Goal: Task Accomplishment & Management: Complete application form

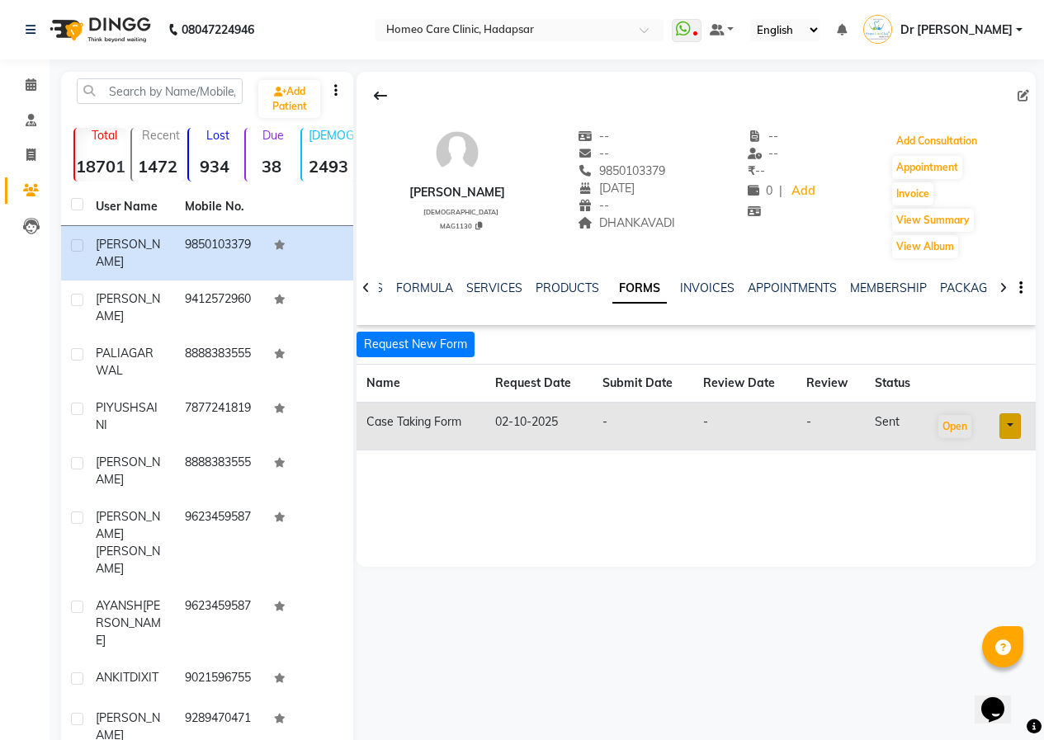
click at [927, 146] on button "Add Consultation" at bounding box center [936, 141] width 89 height 23
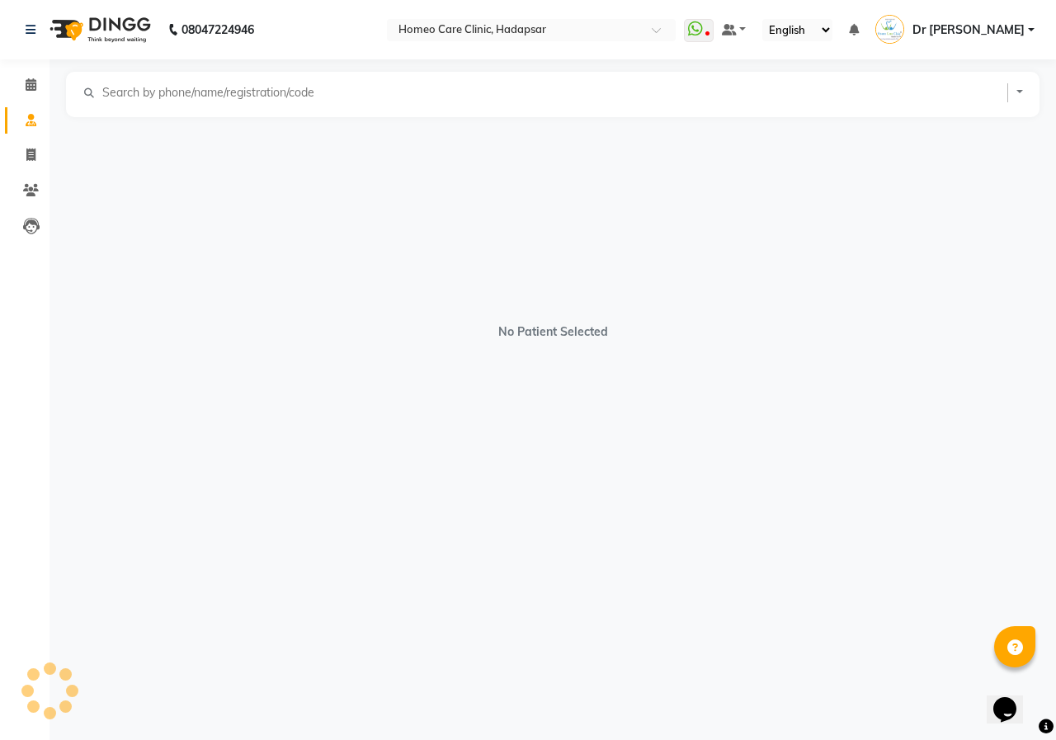
select select "[DEMOGRAPHIC_DATA]"
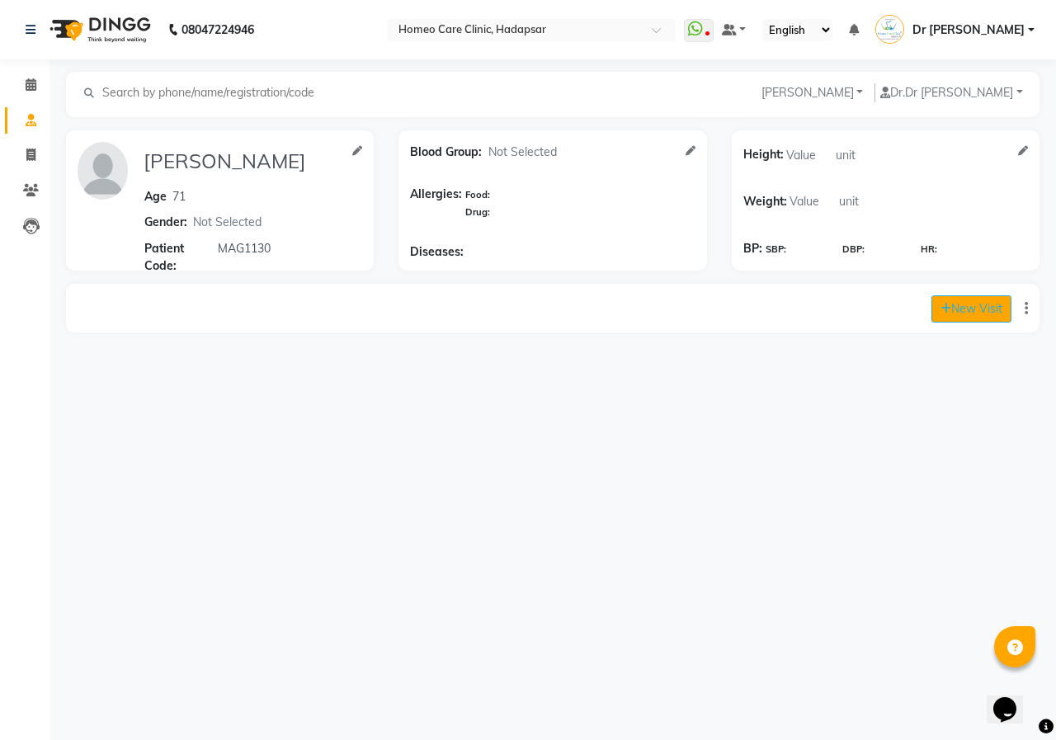
click at [967, 305] on button "New Visit" at bounding box center [972, 308] width 80 height 27
click at [951, 304] on button "New Visit" at bounding box center [972, 308] width 80 height 27
select select "760"
select select "inPerson"
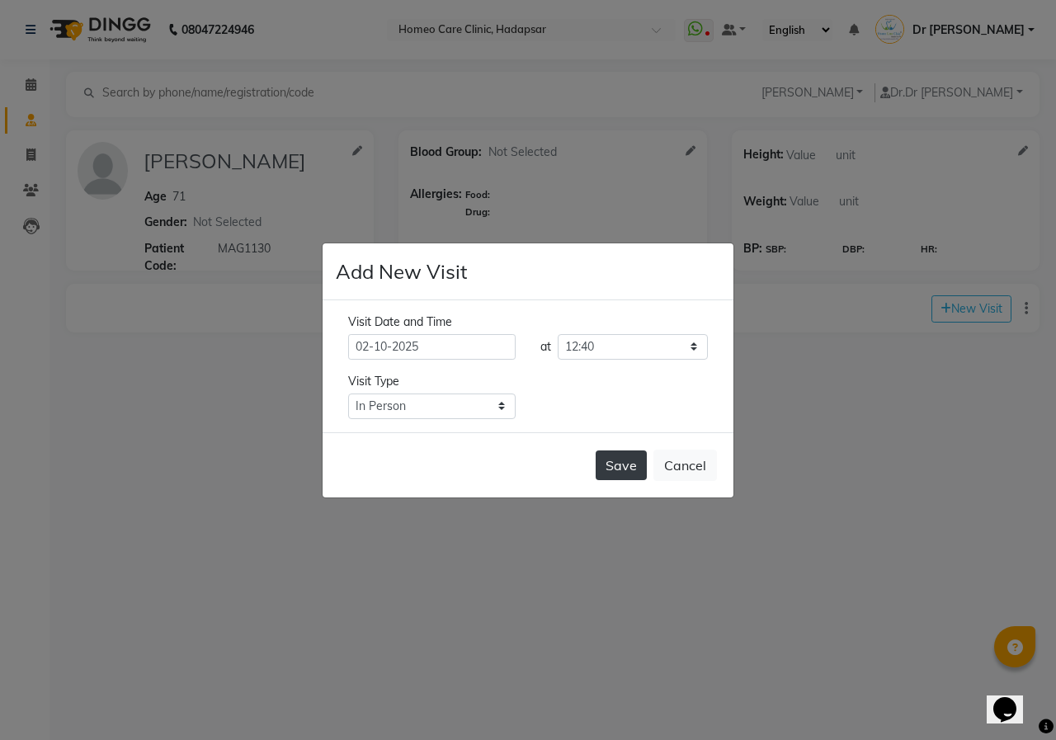
click at [634, 458] on button "Save" at bounding box center [621, 466] width 51 height 30
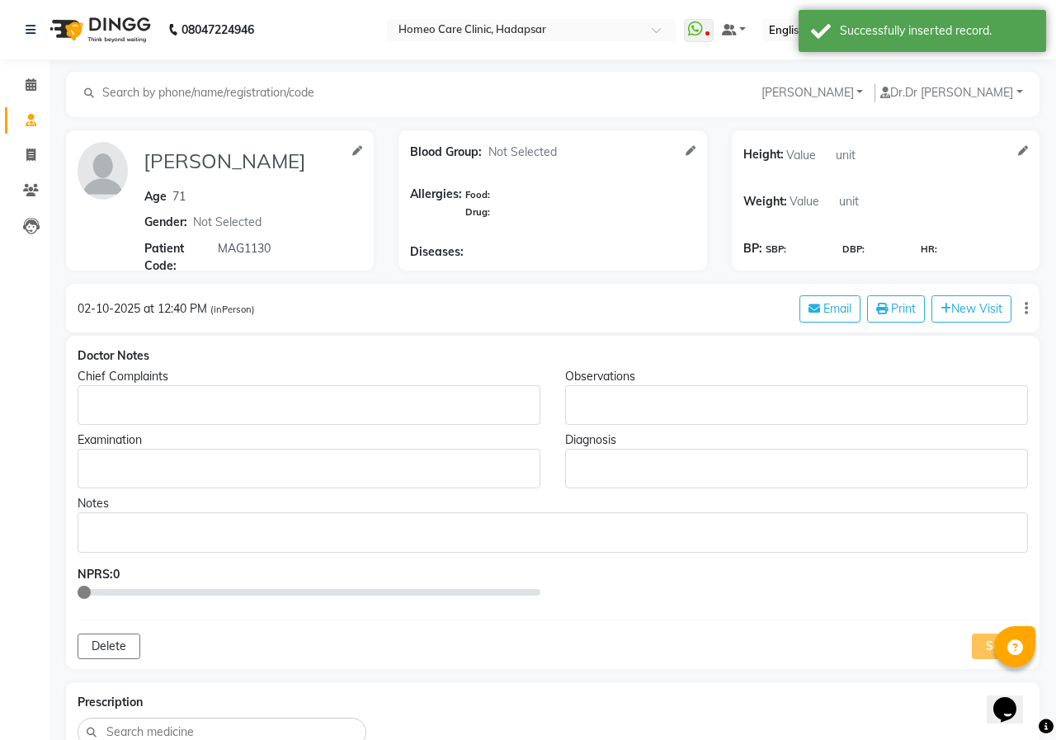
type input "[PERSON_NAME]"
type input "71"
select select "[DEMOGRAPHIC_DATA]"
type input "MAG1130"
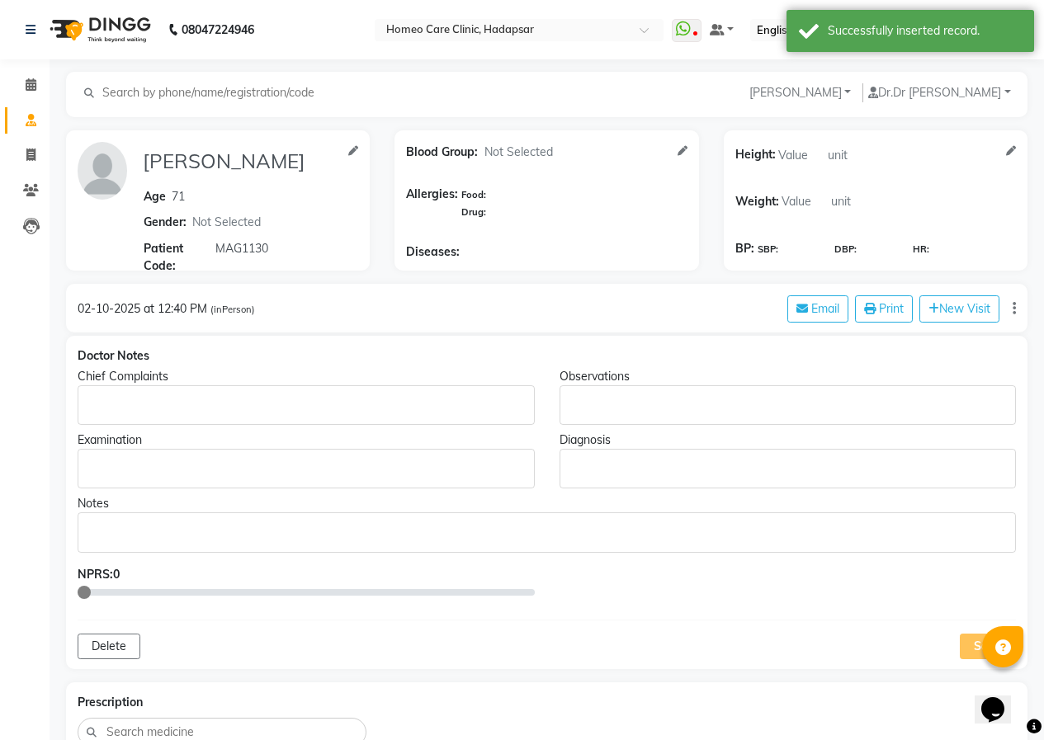
click at [182, 399] on p "Rich Text Editor, main" at bounding box center [305, 405] width 441 height 17
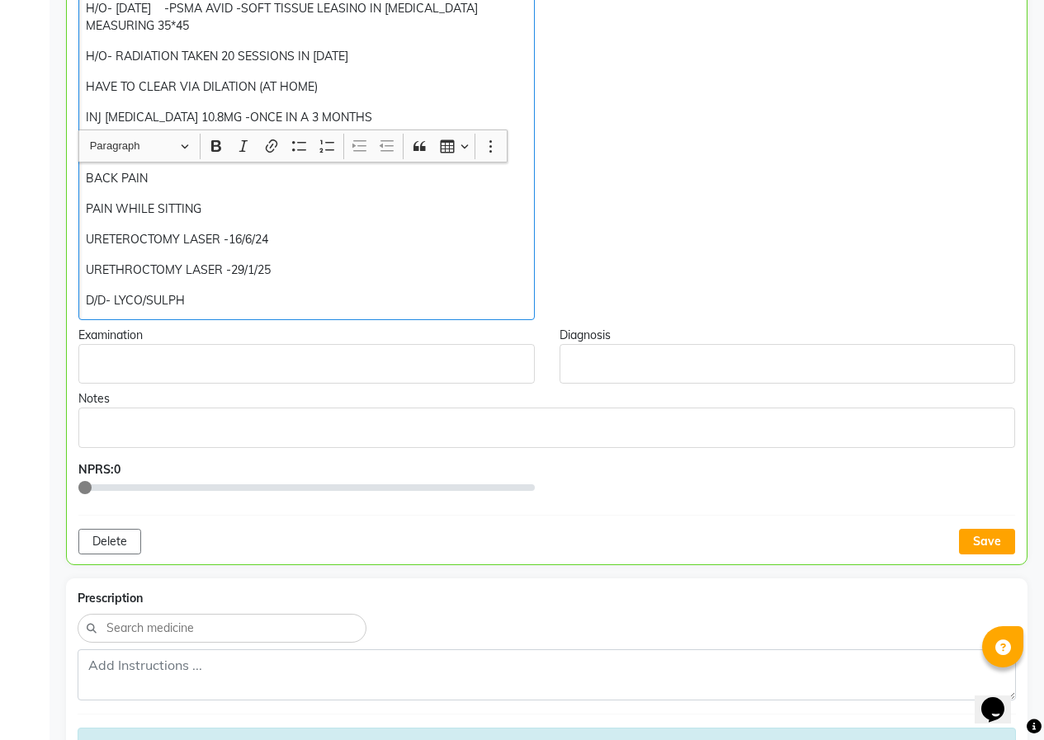
scroll to position [590, 0]
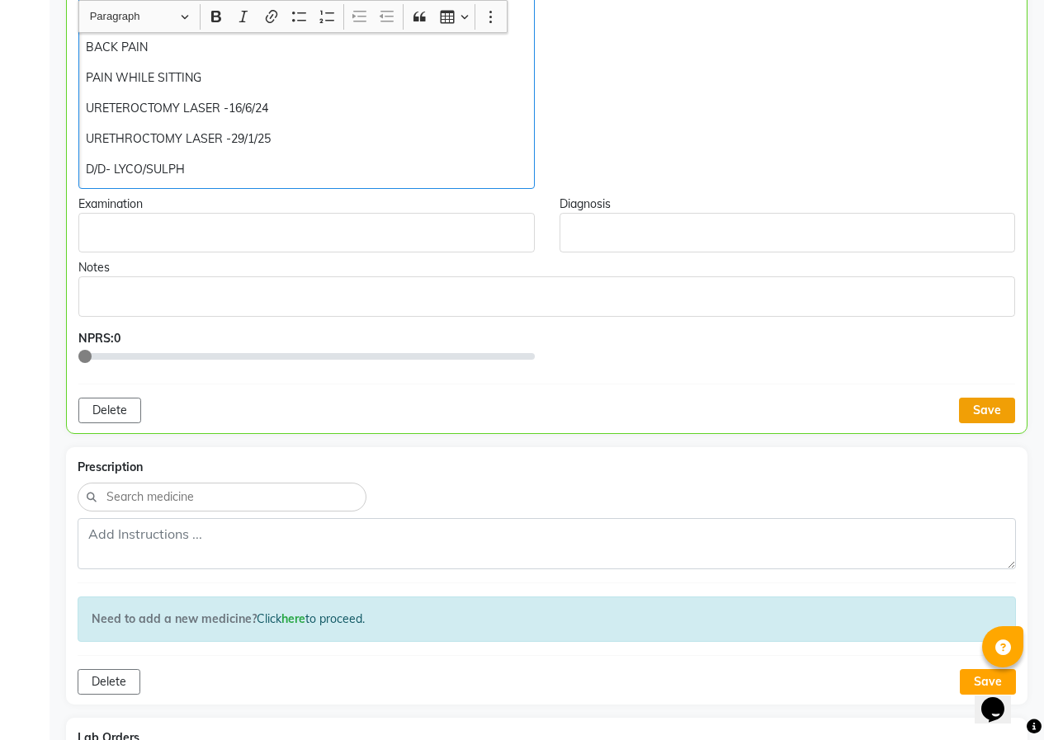
click at [995, 406] on button "Save" at bounding box center [987, 411] width 56 height 26
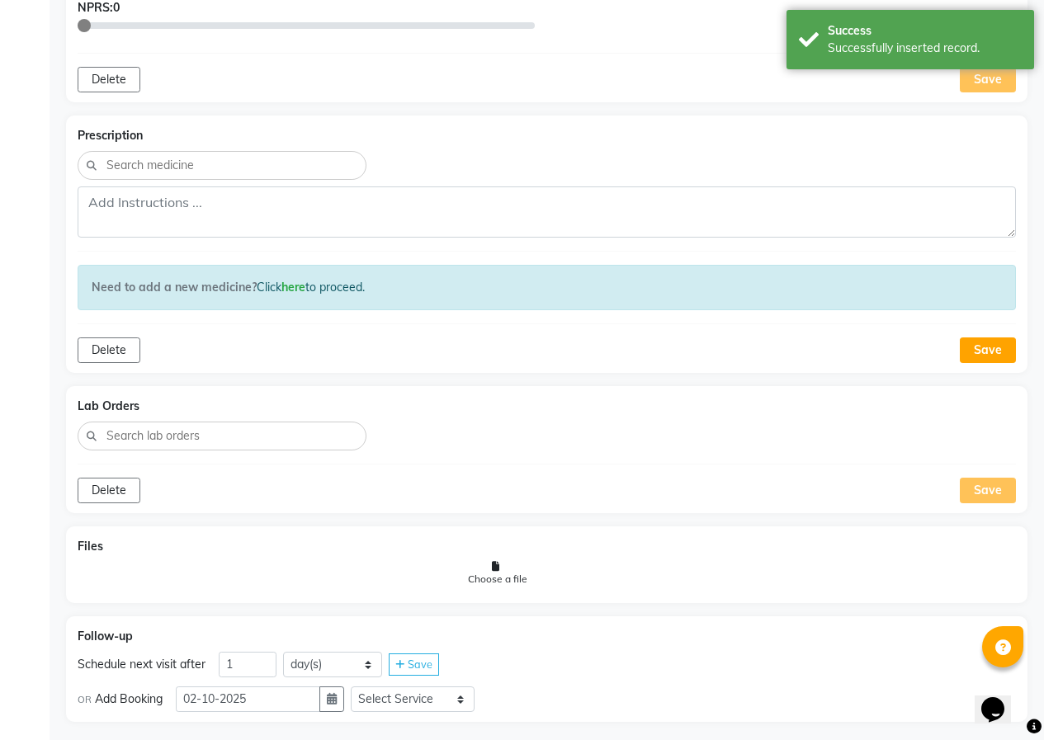
scroll to position [935, 0]
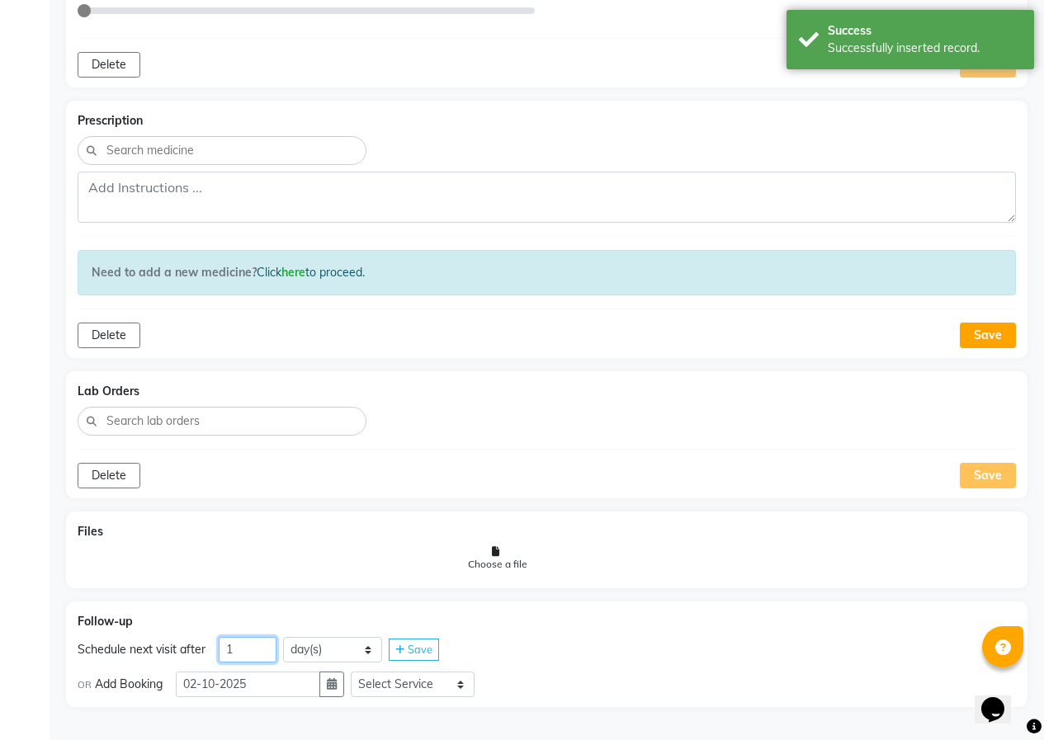
click at [267, 645] on input "1" at bounding box center [248, 650] width 58 height 26
type input "39"
click at [427, 643] on span "Save" at bounding box center [420, 649] width 25 height 13
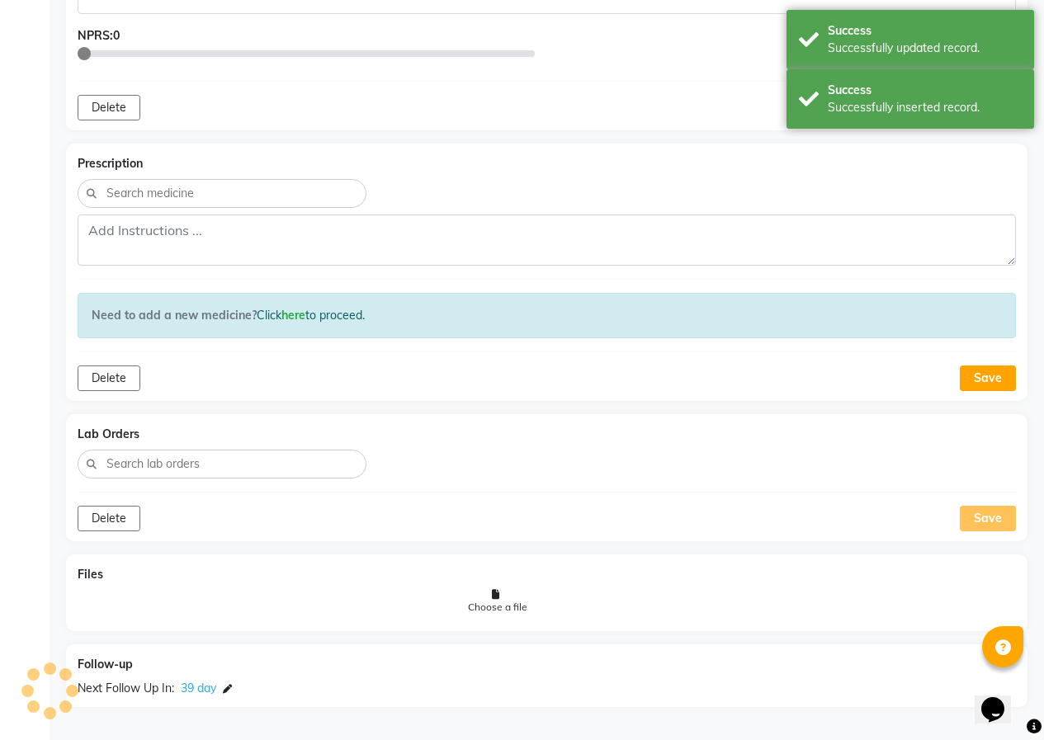
scroll to position [892, 0]
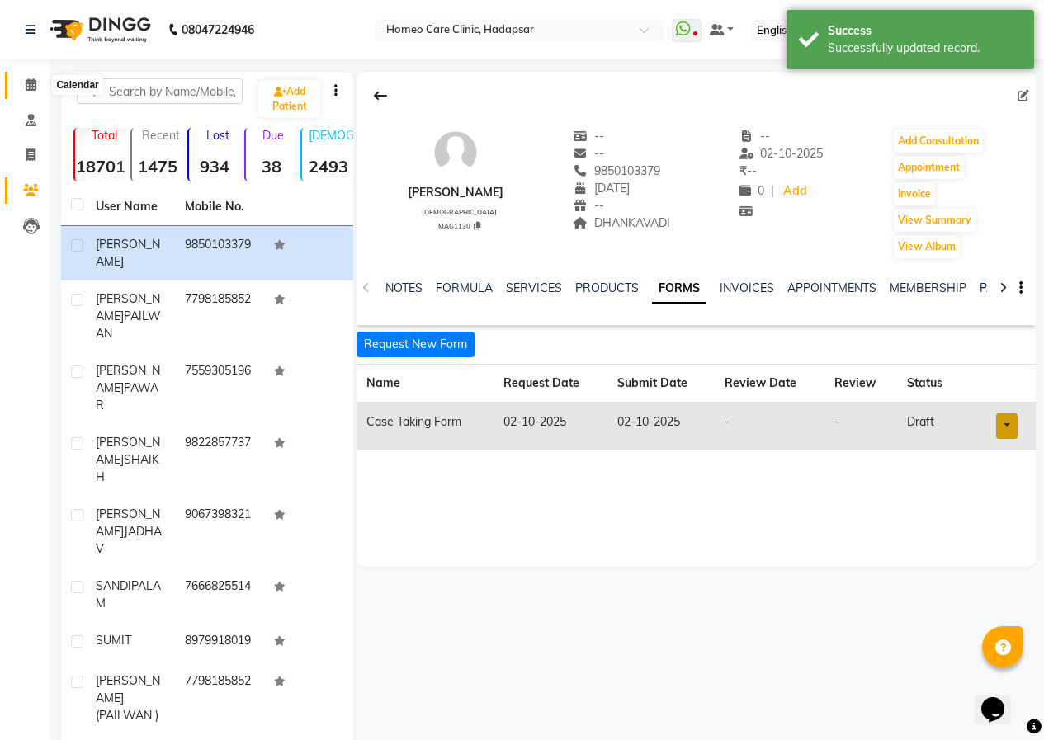
click at [31, 80] on icon at bounding box center [31, 84] width 11 height 12
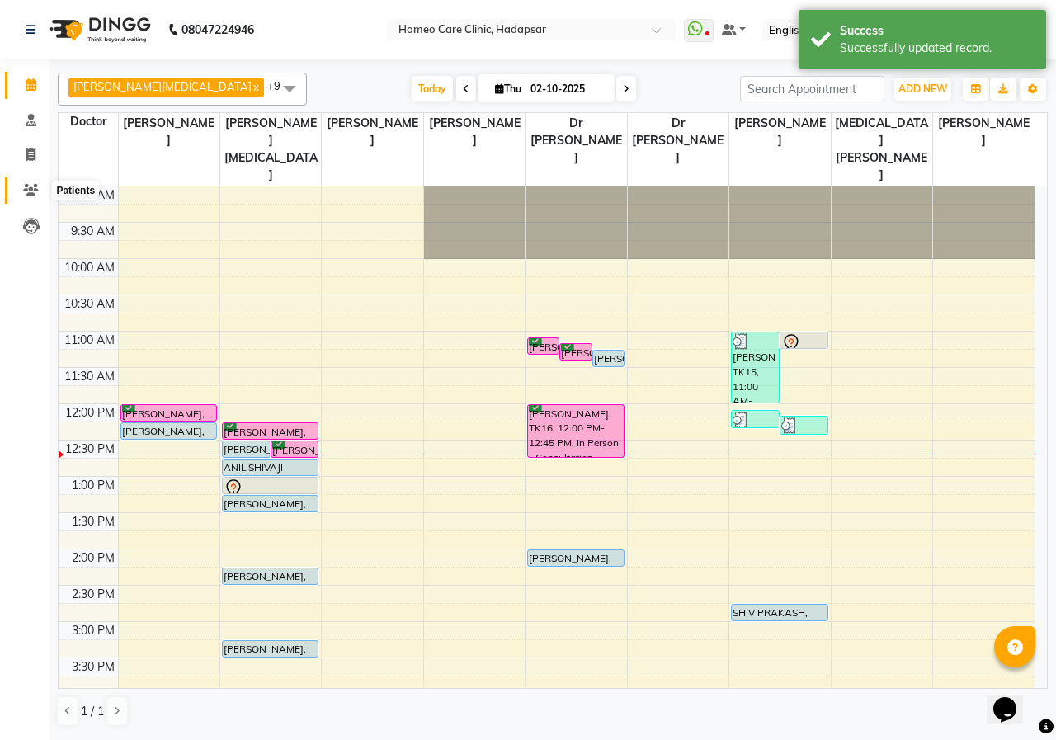
click at [39, 191] on span at bounding box center [31, 191] width 29 height 19
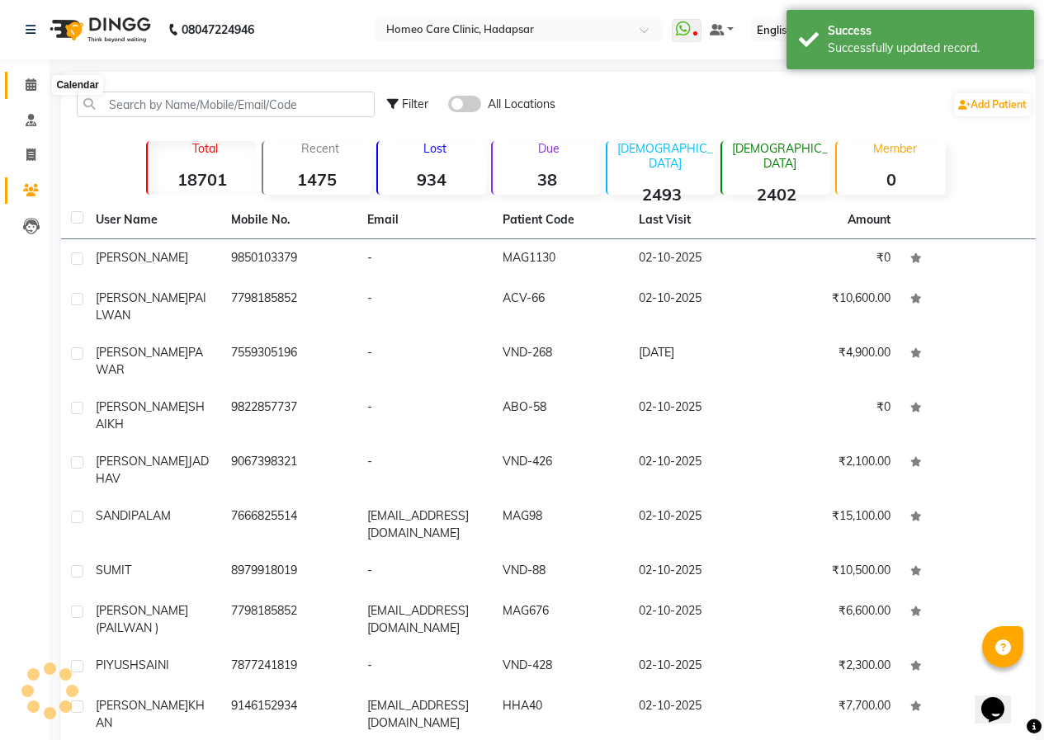
click at [32, 91] on span at bounding box center [31, 85] width 29 height 19
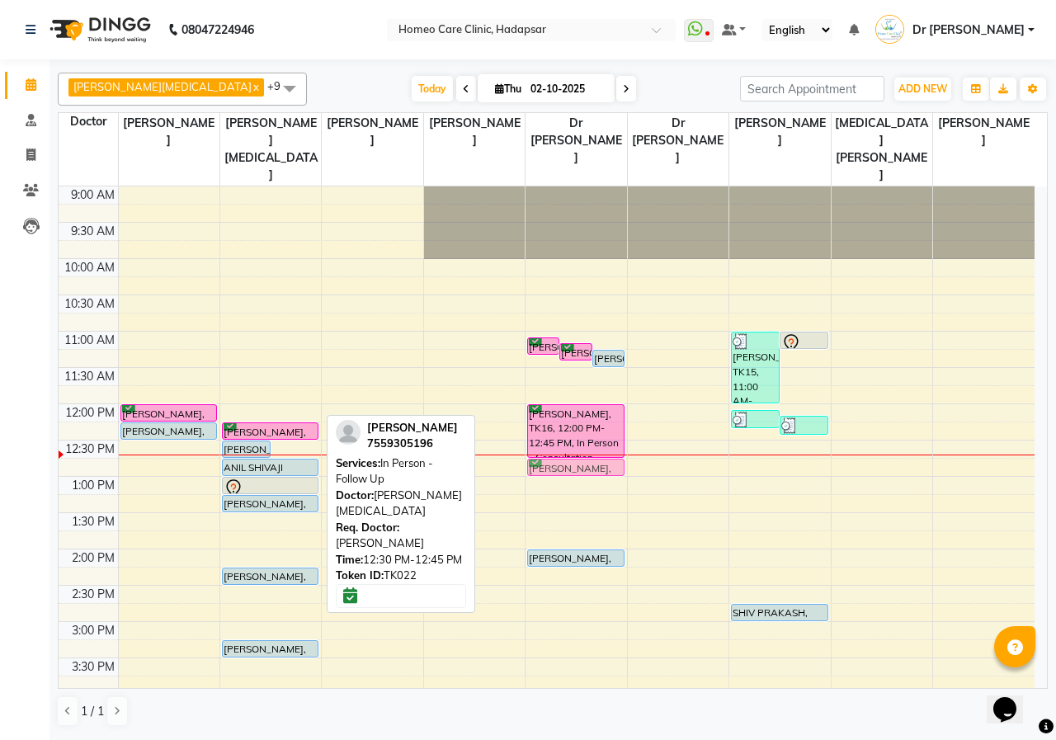
drag, startPoint x: 278, startPoint y: 412, endPoint x: 569, endPoint y: 430, distance: 291.0
click at [569, 430] on tr "[PERSON_NAME], TK17, 12:00 PM-12:15 PM, In Person - Follow Up [PERSON_NAME], TK…" at bounding box center [547, 695] width 976 height 1016
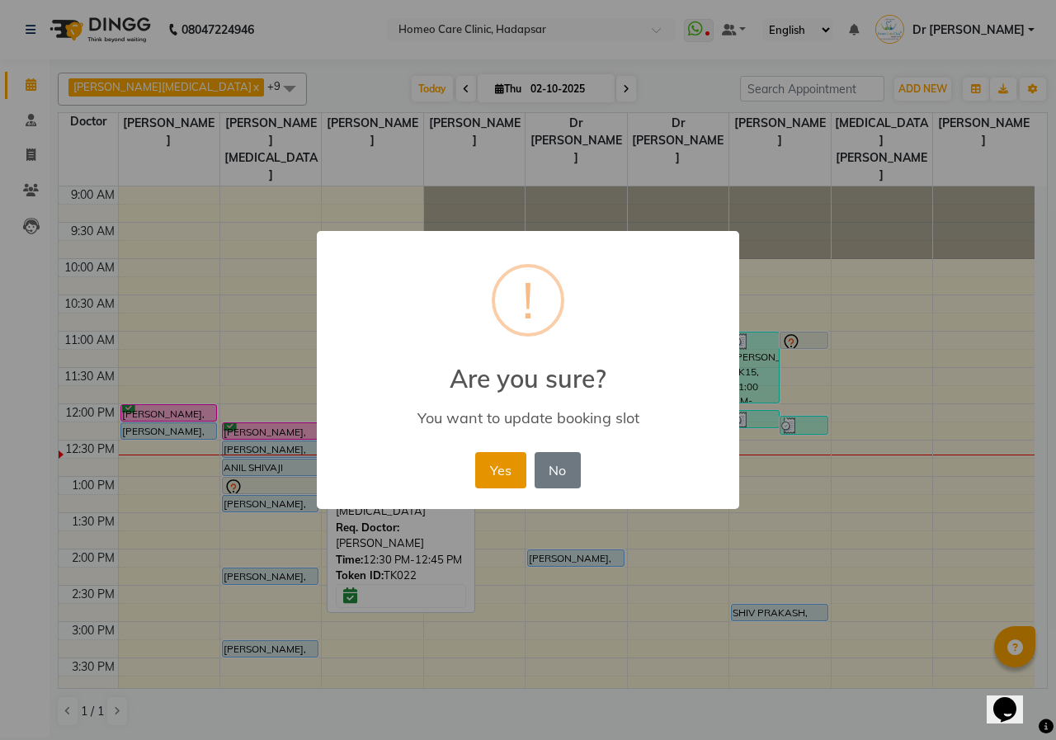
click at [501, 469] on button "Yes" at bounding box center [500, 470] width 50 height 36
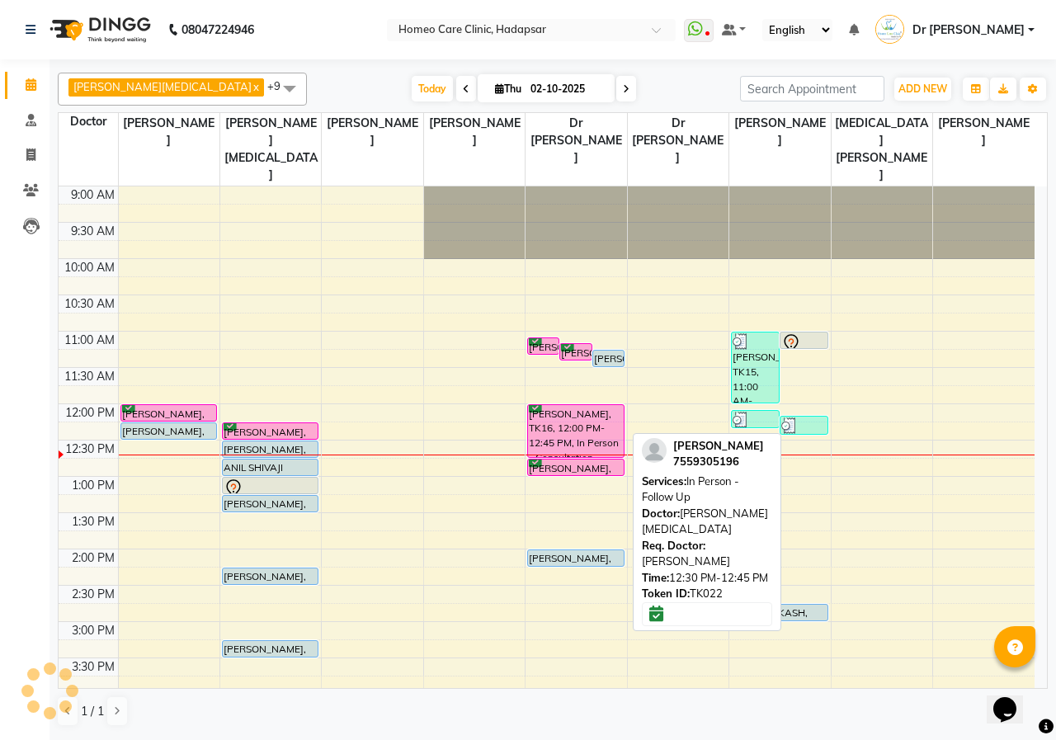
click at [561, 460] on div "[PERSON_NAME], TK22, 12:30 PM-12:45 PM, In Person - Follow Up" at bounding box center [575, 468] width 95 height 16
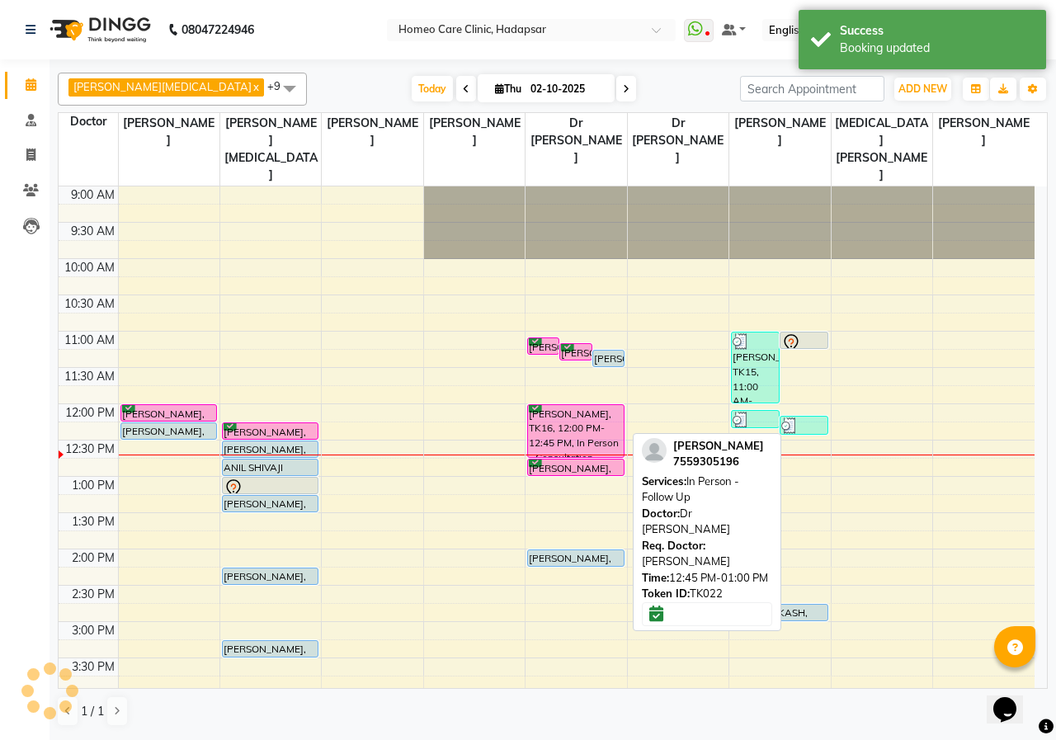
click at [596, 460] on div "[PERSON_NAME], TK22, 12:45 PM-01:00 PM, In Person - Follow Up" at bounding box center [575, 468] width 95 height 16
select select "6"
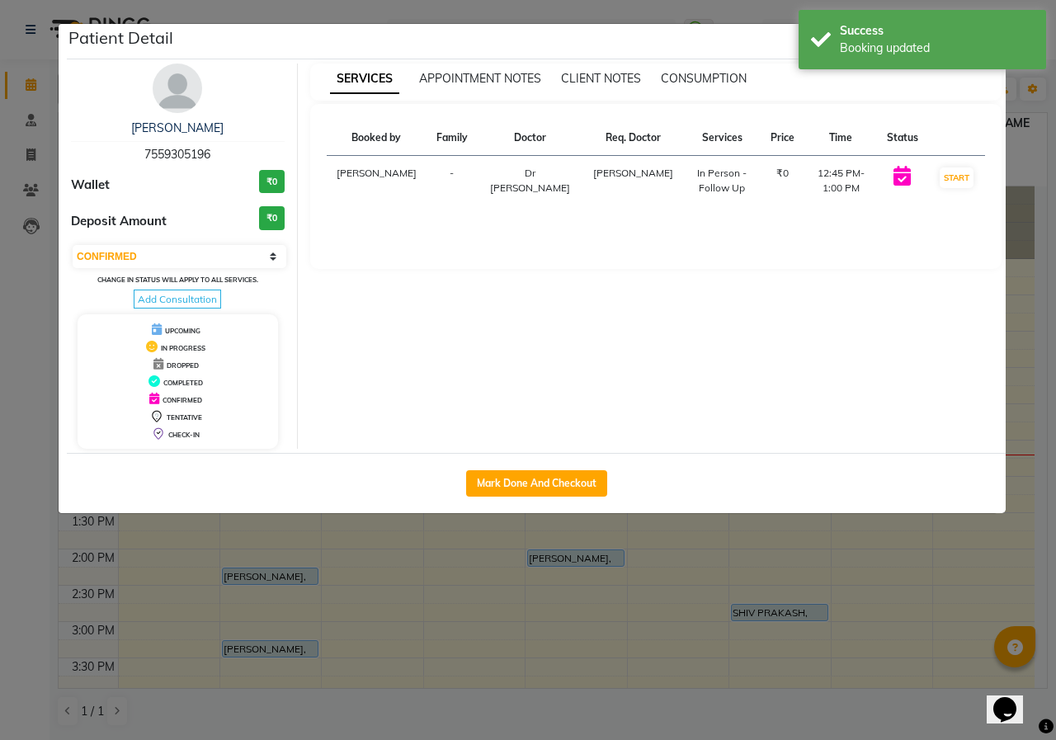
click at [148, 88] on div "[PERSON_NAME] 7559305196 Wallet ₹0 Deposit Amount ₹0 Select IN SERVICE CONFIRME…" at bounding box center [178, 256] width 239 height 385
click at [166, 89] on img at bounding box center [178, 89] width 50 height 50
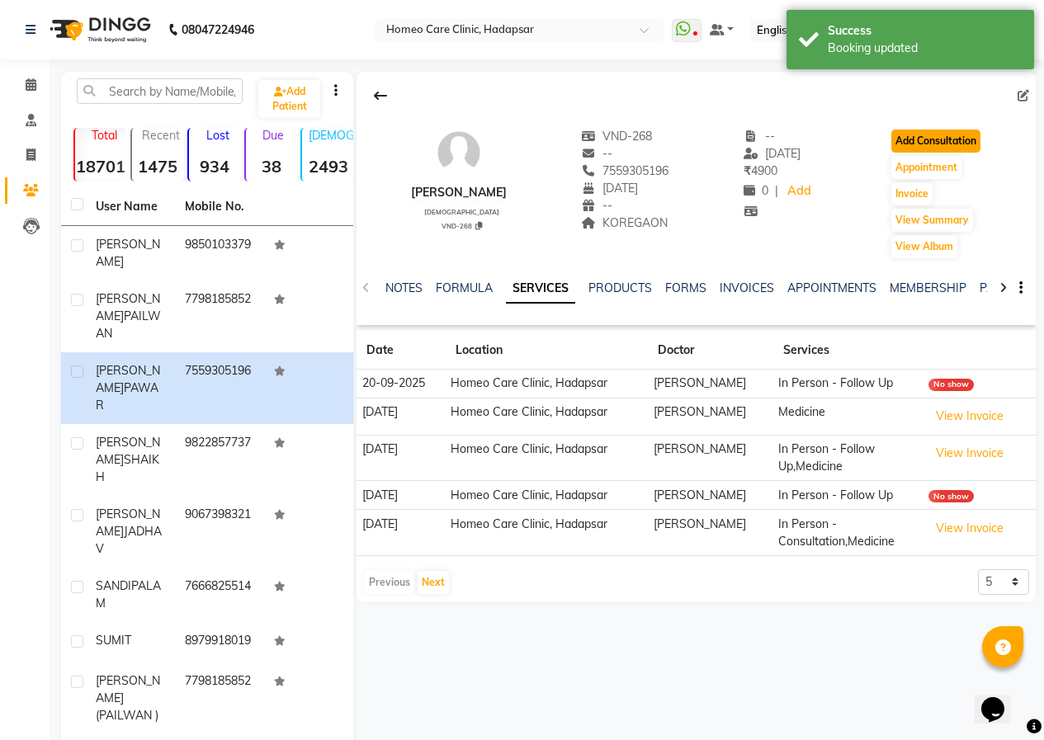
click at [946, 136] on button "Add Consultation" at bounding box center [935, 141] width 89 height 23
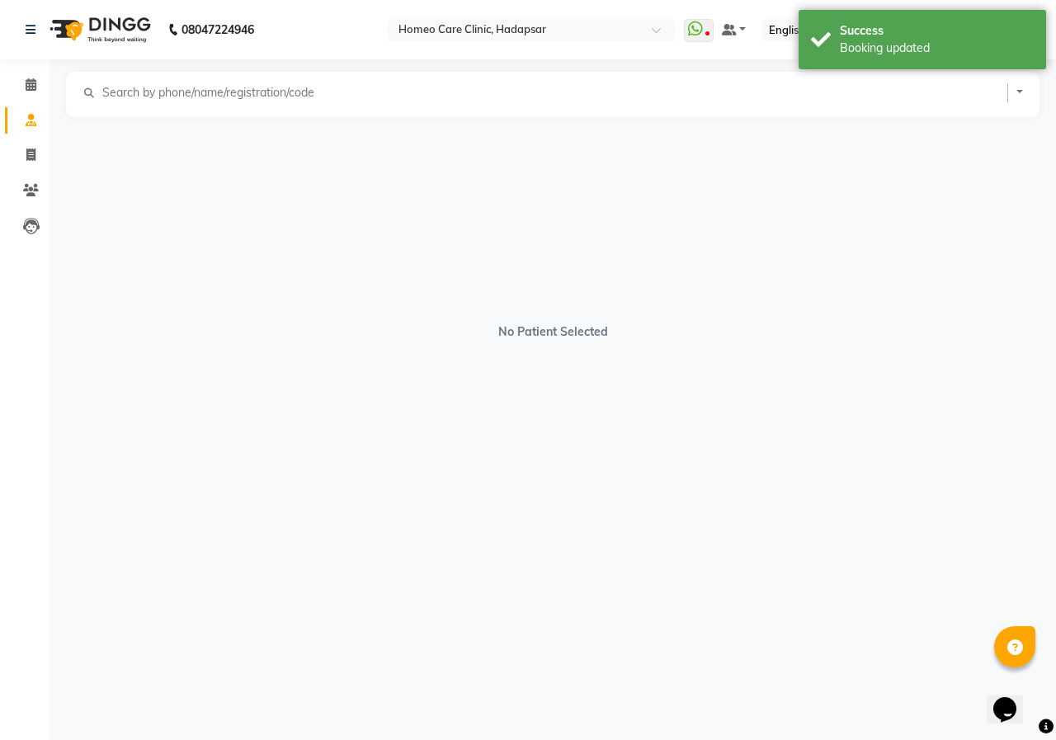
select select "[DEMOGRAPHIC_DATA]"
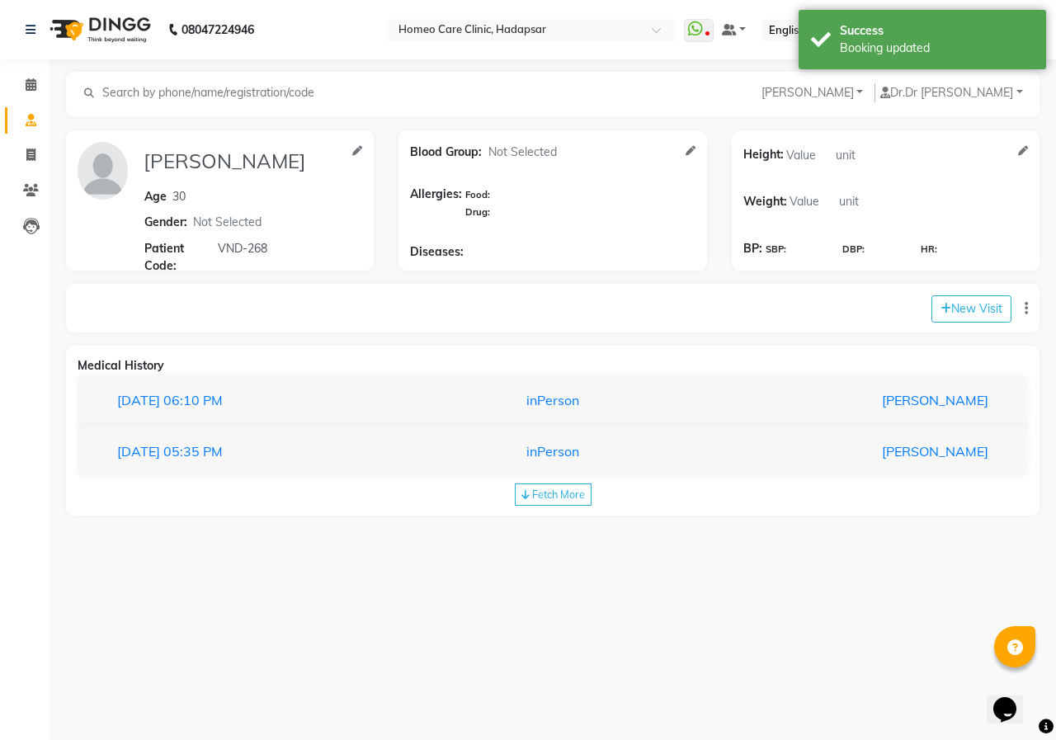
click at [806, 381] on div "[DATE] 06:10 PM inPerson [PERSON_NAME]" at bounding box center [553, 401] width 951 height 52
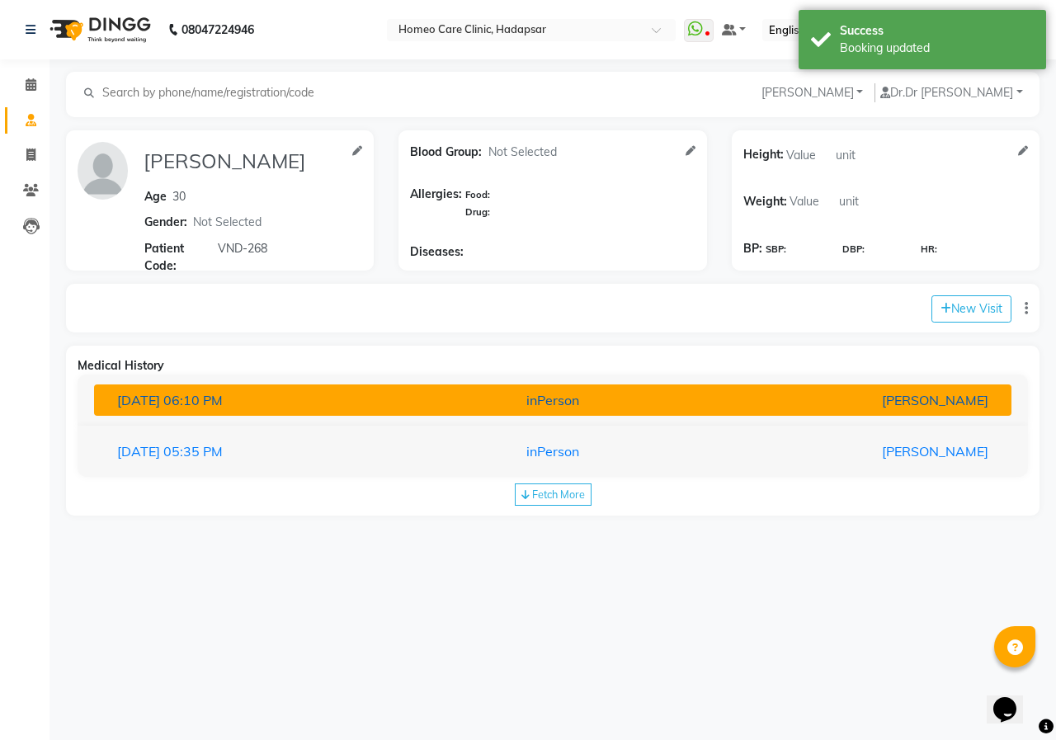
click at [810, 411] on button "[DATE] 06:10 PM inPerson [PERSON_NAME]" at bounding box center [553, 400] width 918 height 31
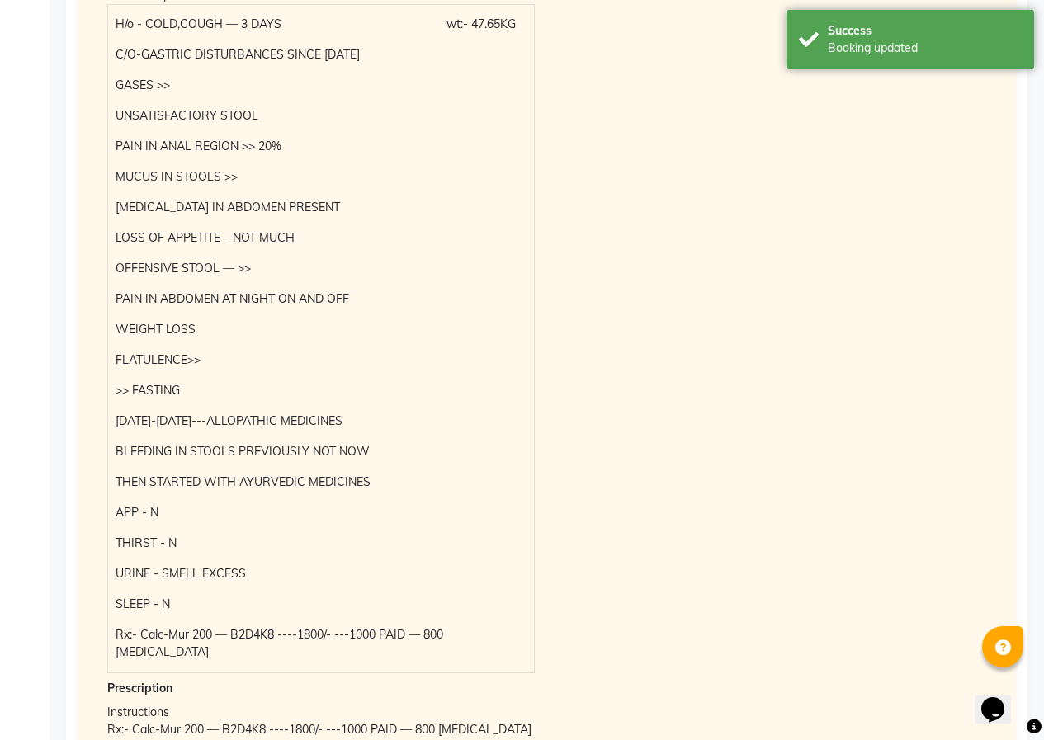
scroll to position [413, 0]
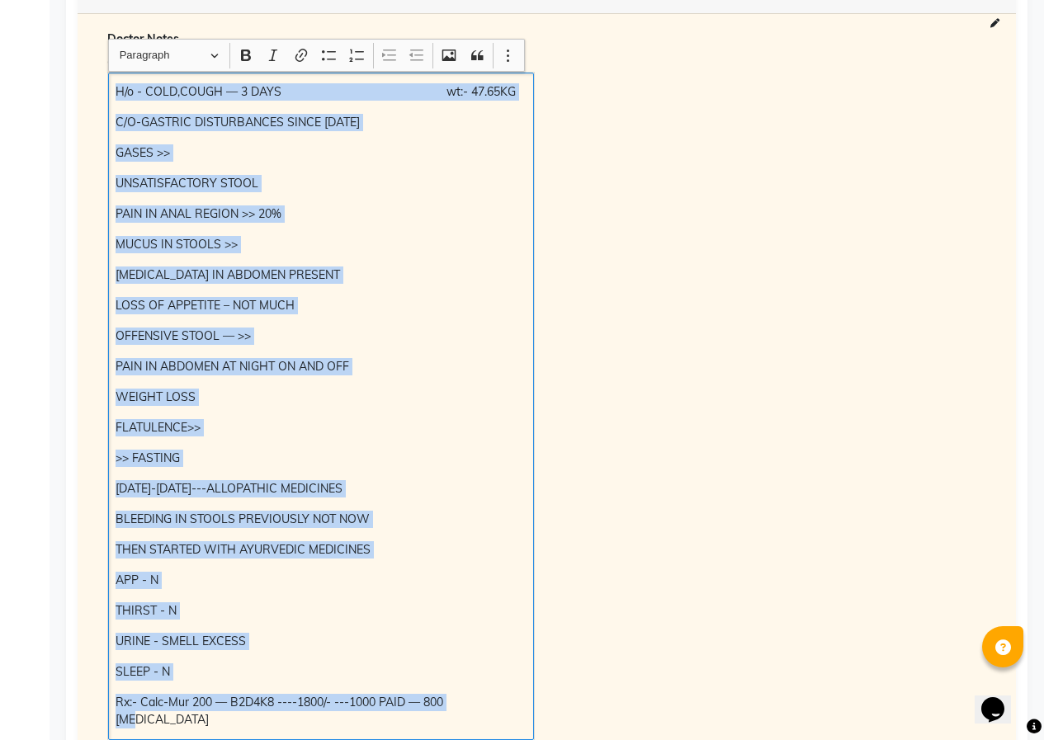
drag, startPoint x: 116, startPoint y: 92, endPoint x: 519, endPoint y: 706, distance: 733.6
click at [519, 708] on div "H/o - COLD,COUGH — 3 DAYS wt:- 47.65KG C/O-GASTRIC DISTURBANCES SINCE [DATE] GA…" at bounding box center [321, 407] width 426 height 668
copy div "H/o - COLD,COUGH — 3 DAYS wt:- 47.65KG C/O-GASTRIC DISTURBANCES SINCE [DATE] GA…"
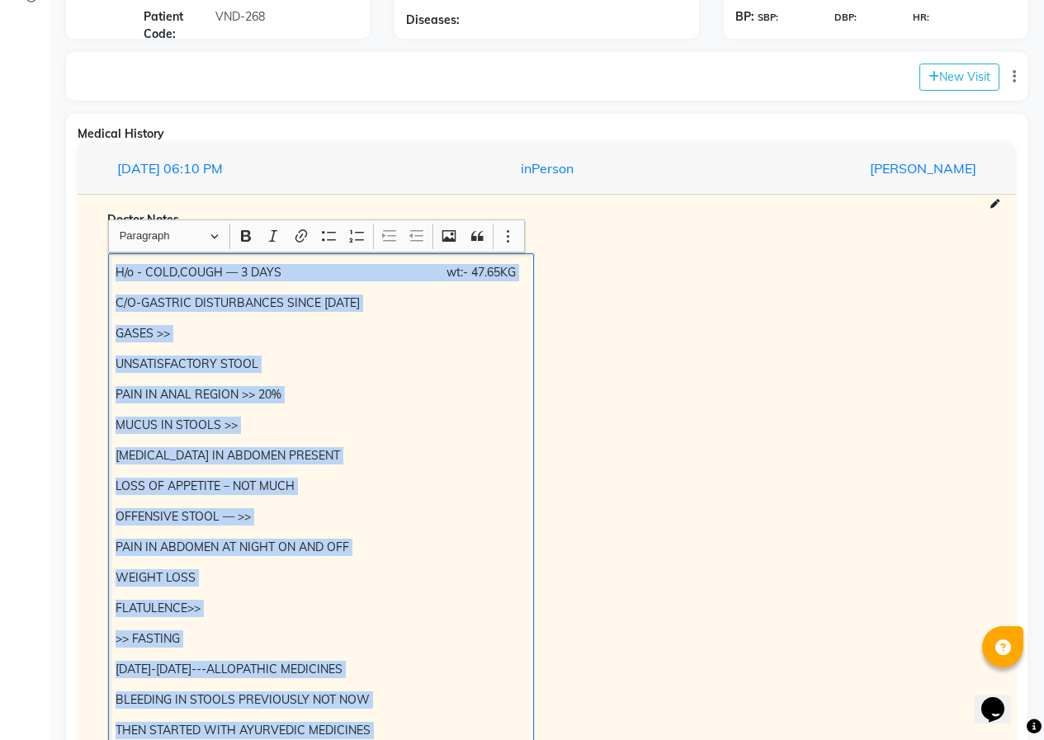
scroll to position [0, 0]
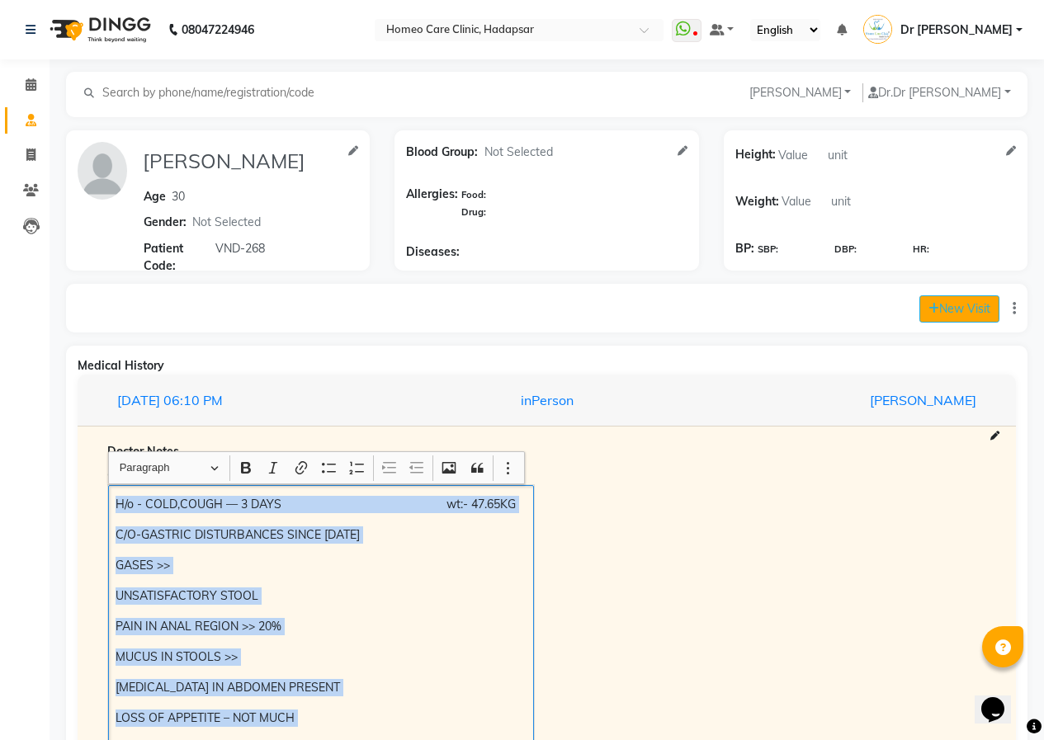
click at [976, 311] on button "New Visit" at bounding box center [959, 308] width 80 height 27
select select "760"
select select "inPerson"
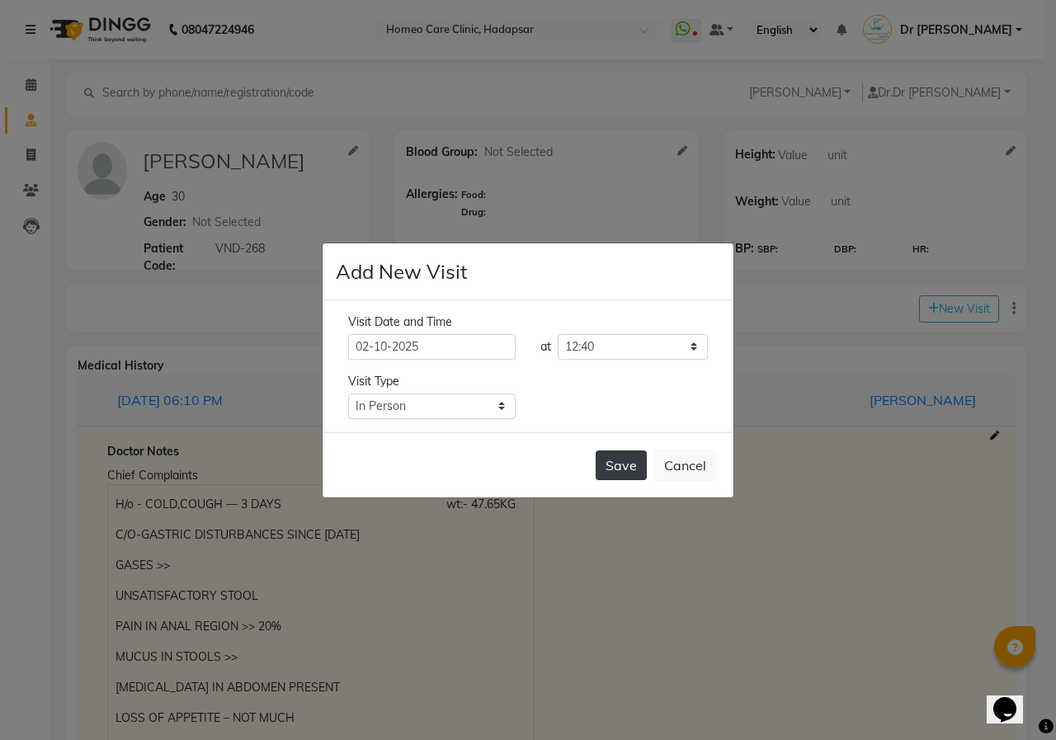
click at [630, 453] on button "Save" at bounding box center [621, 466] width 51 height 30
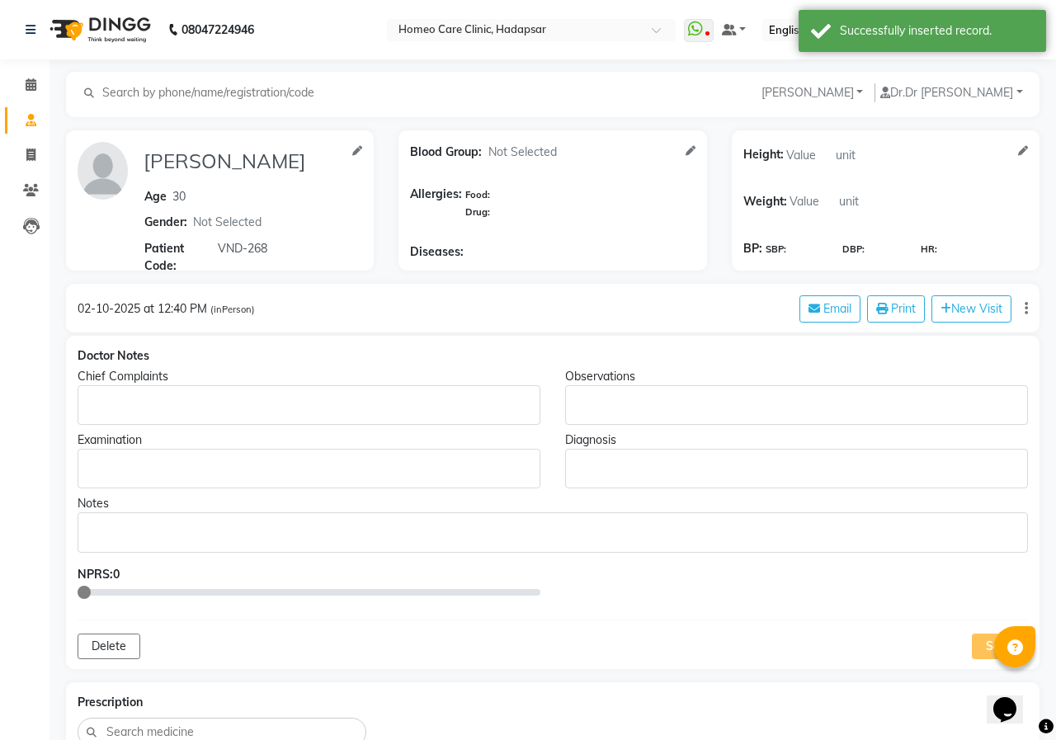
type input "[PERSON_NAME]"
type input "30"
select select "[DEMOGRAPHIC_DATA]"
type input "VND-268"
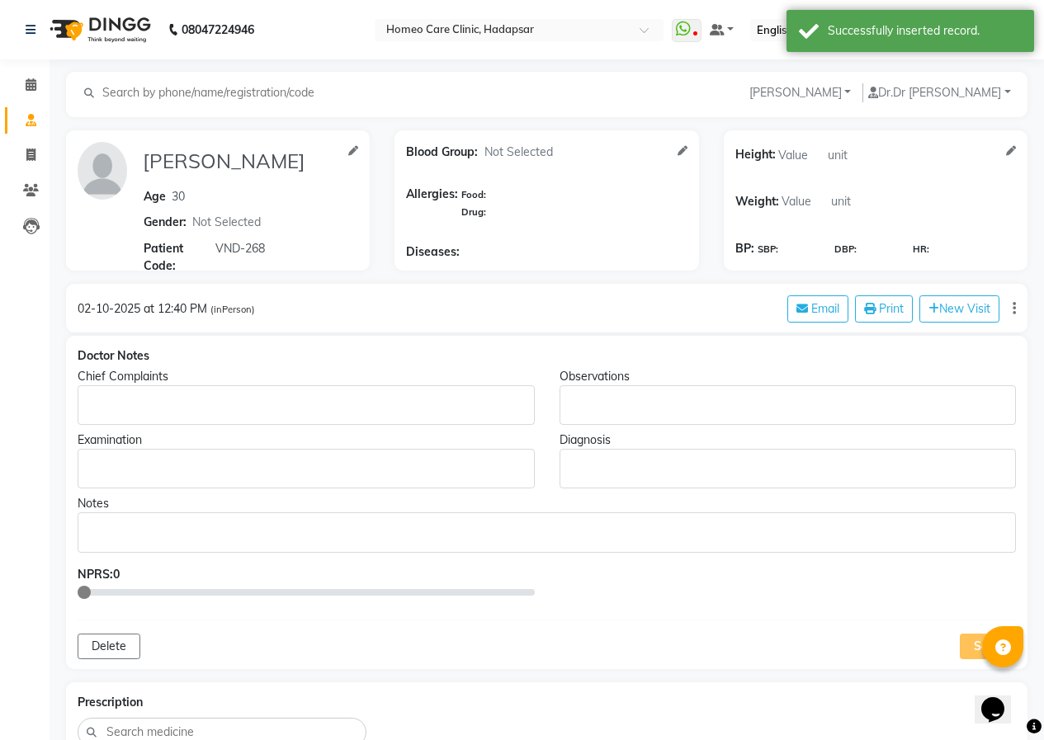
click at [187, 397] on p "Rich Text Editor, main" at bounding box center [305, 405] width 441 height 17
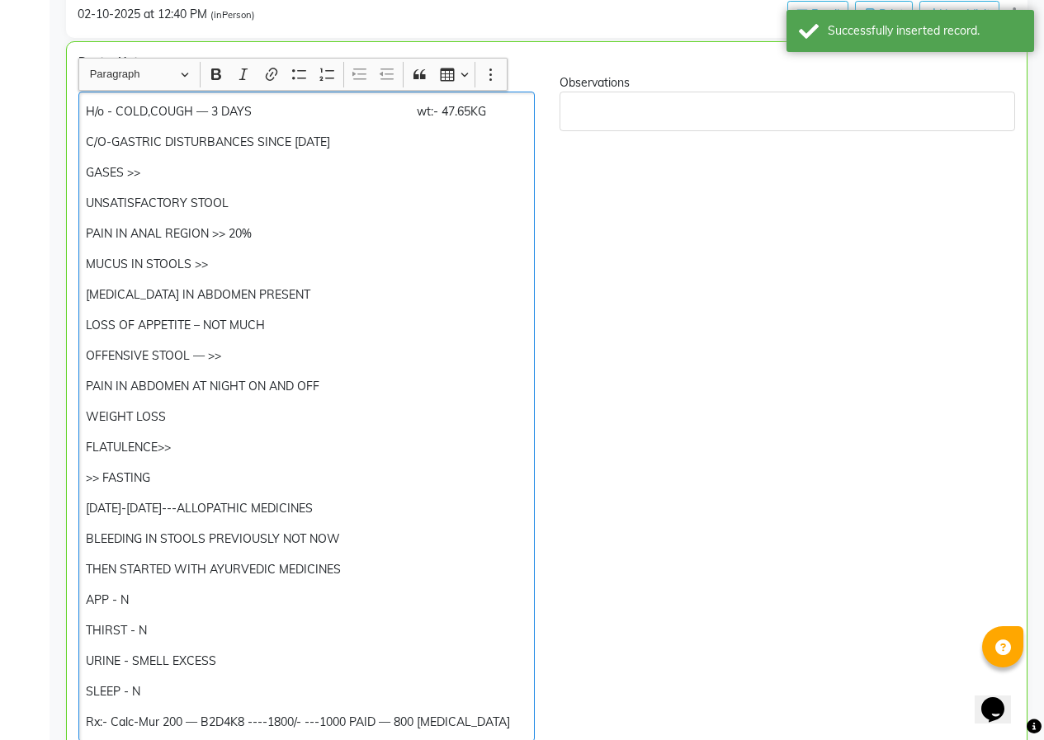
scroll to position [300, 0]
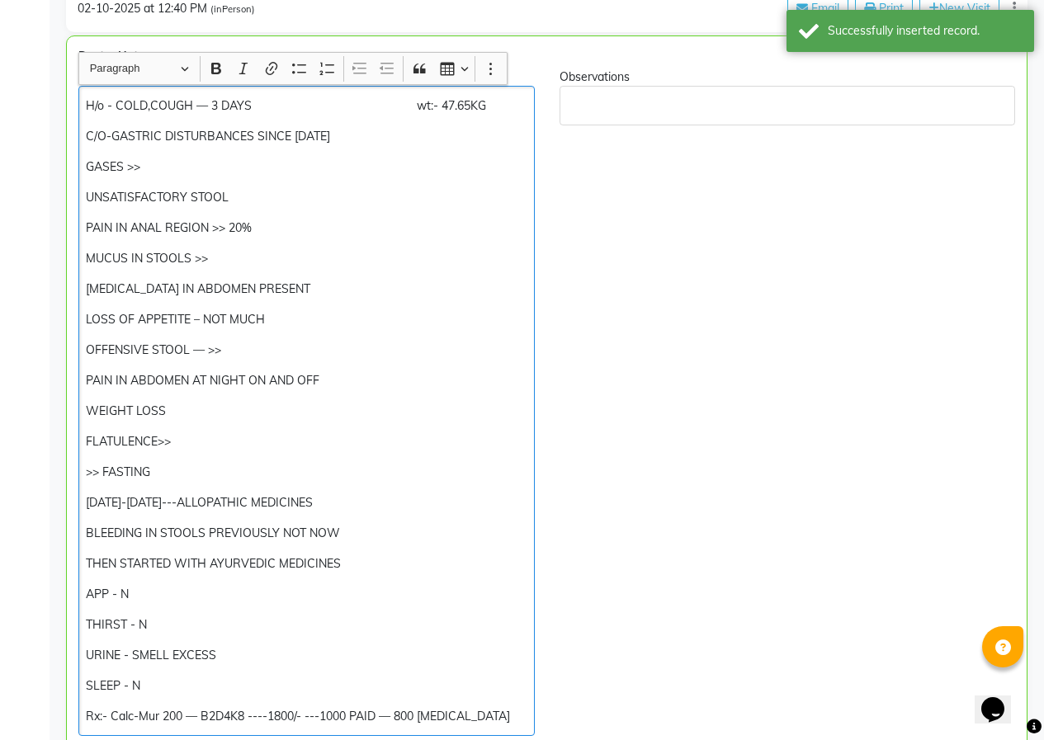
click at [447, 107] on p "H/o - COLD,COUGH — 3 DAYS wt:- 47.65KG" at bounding box center [306, 105] width 441 height 17
click at [452, 105] on p "H/o - COLD,COUGH — 3 DAYS wt:- 47.65KG" at bounding box center [306, 105] width 441 height 17
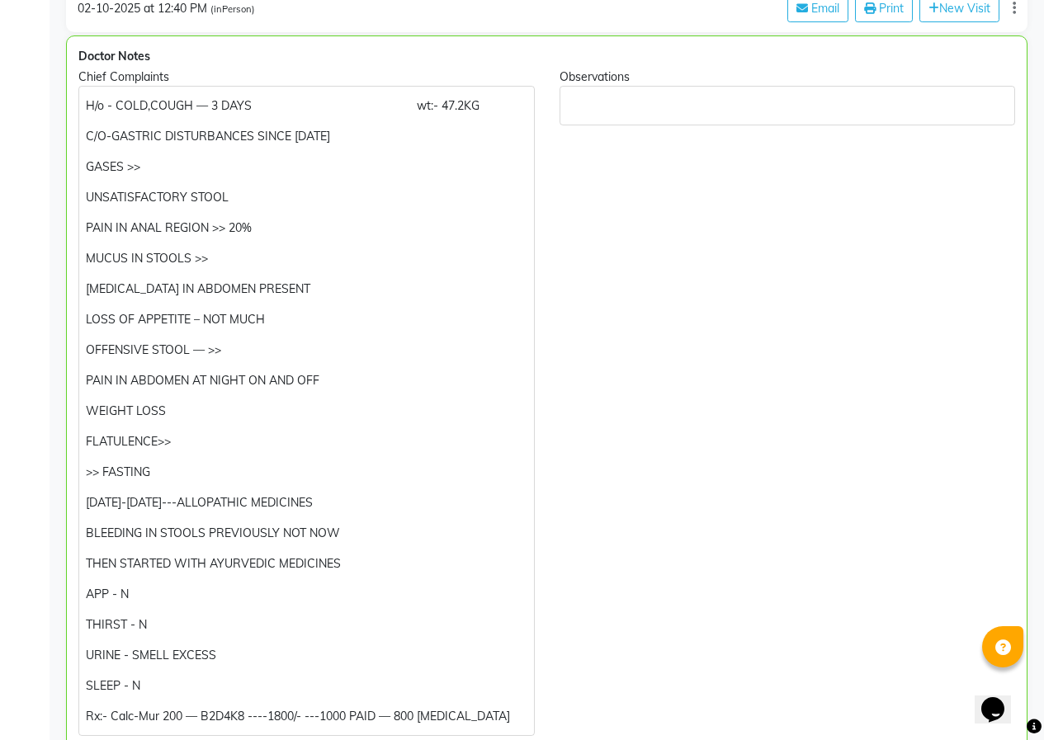
click at [544, 339] on div "Chief Complaints H/o - COLD,COUGH — 3 DAYS wt:- 47.2KG C/O-GASTRIC DISTURBANCES…" at bounding box center [306, 402] width 481 height 668
click at [166, 168] on p "GASES >>" at bounding box center [306, 166] width 441 height 17
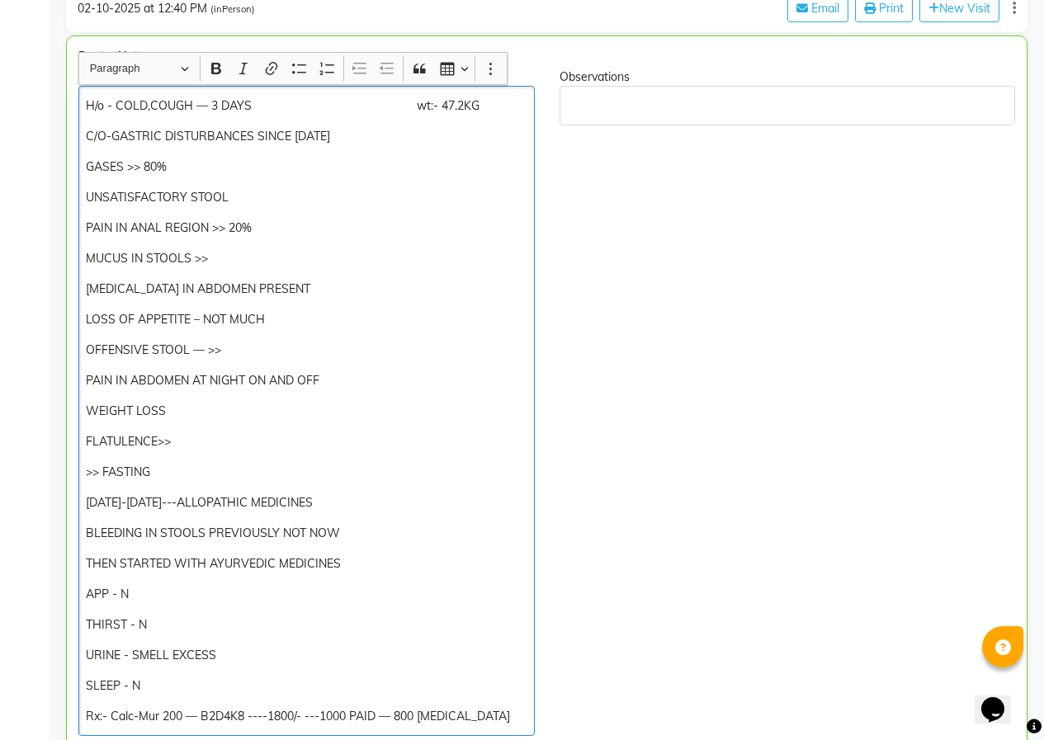
click at [262, 196] on p "UNSATISFACTORY STOOL" at bounding box center [306, 197] width 441 height 17
click at [254, 201] on p "UNSATISFACTORY STOOL" at bounding box center [306, 197] width 441 height 17
drag, startPoint x: 235, startPoint y: 228, endPoint x: 276, endPoint y: 227, distance: 40.4
click at [235, 227] on p "PAIN IN ANAL REGION >> 20%" at bounding box center [306, 228] width 441 height 17
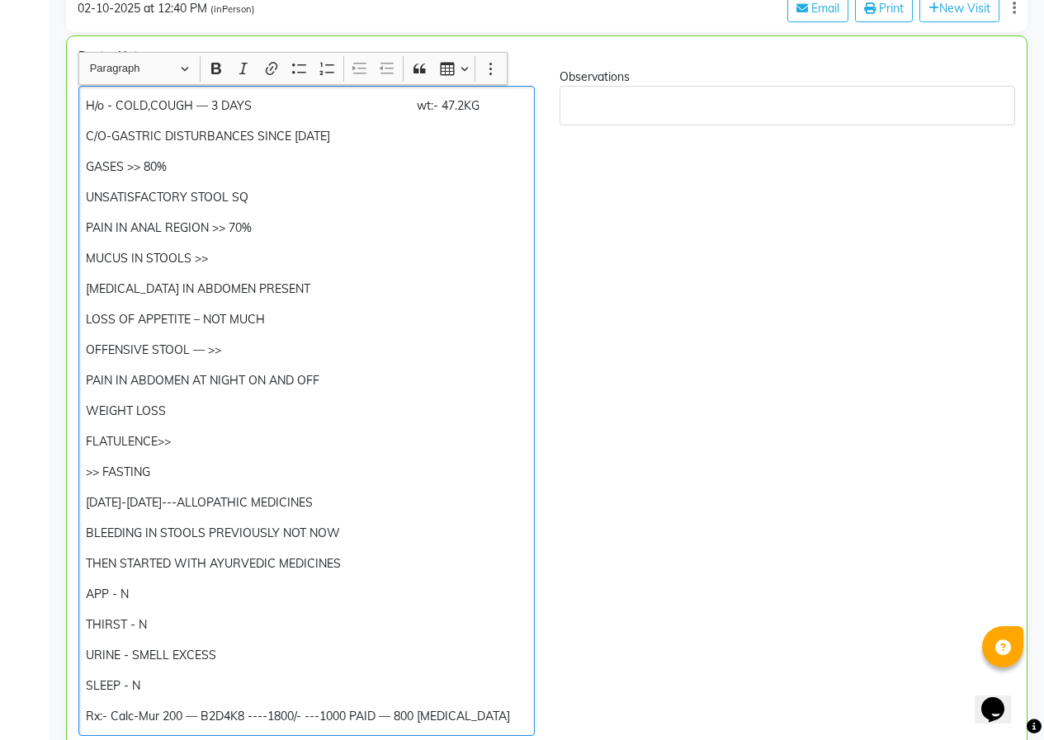
click at [238, 258] on p "MUCUS IN STOOLS >>" at bounding box center [306, 258] width 441 height 17
click at [287, 290] on p "[MEDICAL_DATA] IN ABDOMEN PRESENT" at bounding box center [306, 289] width 441 height 17
click at [278, 318] on p "LOSS OF APPETITE – NOT MUCH" at bounding box center [306, 319] width 441 height 17
click at [234, 349] on p "OFFENSIVE STOOL — >>" at bounding box center [306, 350] width 441 height 17
click at [309, 427] on div "H/o - COLD,COUGH — 3 DAYS wt:- 47.2KG C/O-GASTRIC DISTURBANCES SINCE [DATE] GAS…" at bounding box center [306, 411] width 456 height 650
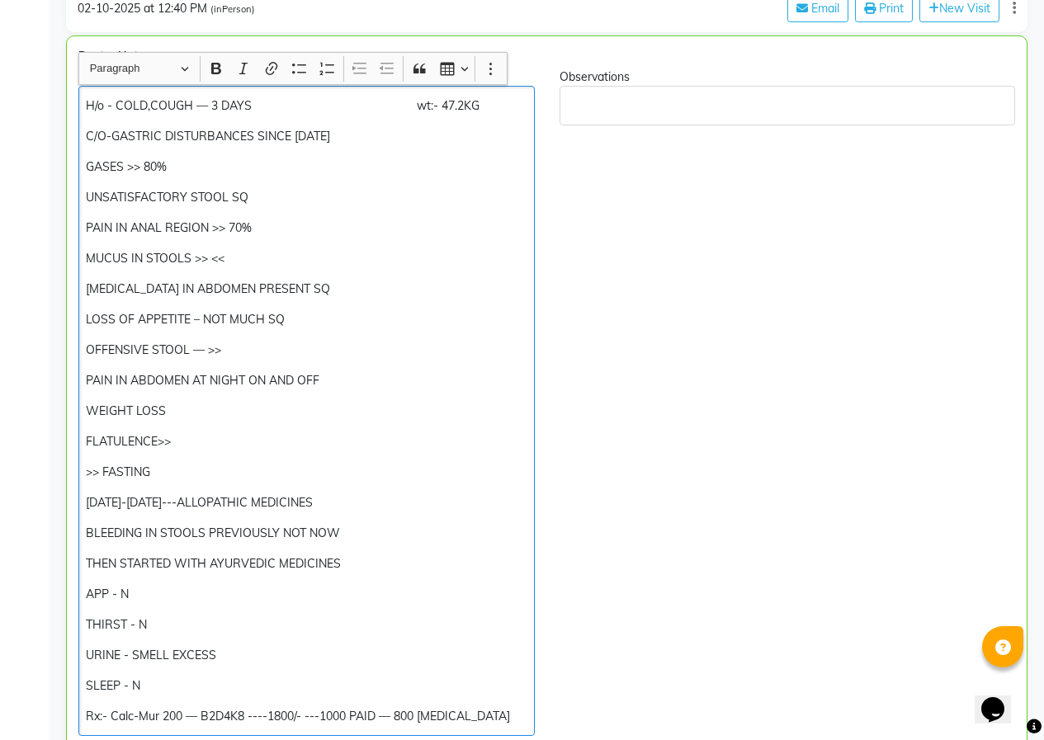
click at [248, 356] on p "OFFENSIVE STOOL — >>" at bounding box center [306, 350] width 441 height 17
click at [280, 425] on div "H/o - COLD,COUGH — 3 DAYS wt:- 47.2KG C/O-GASTRIC DISTURBANCES SINCE [DATE] GAS…" at bounding box center [306, 411] width 456 height 650
click at [210, 411] on p "WEIGHT LOSS" at bounding box center [306, 411] width 441 height 17
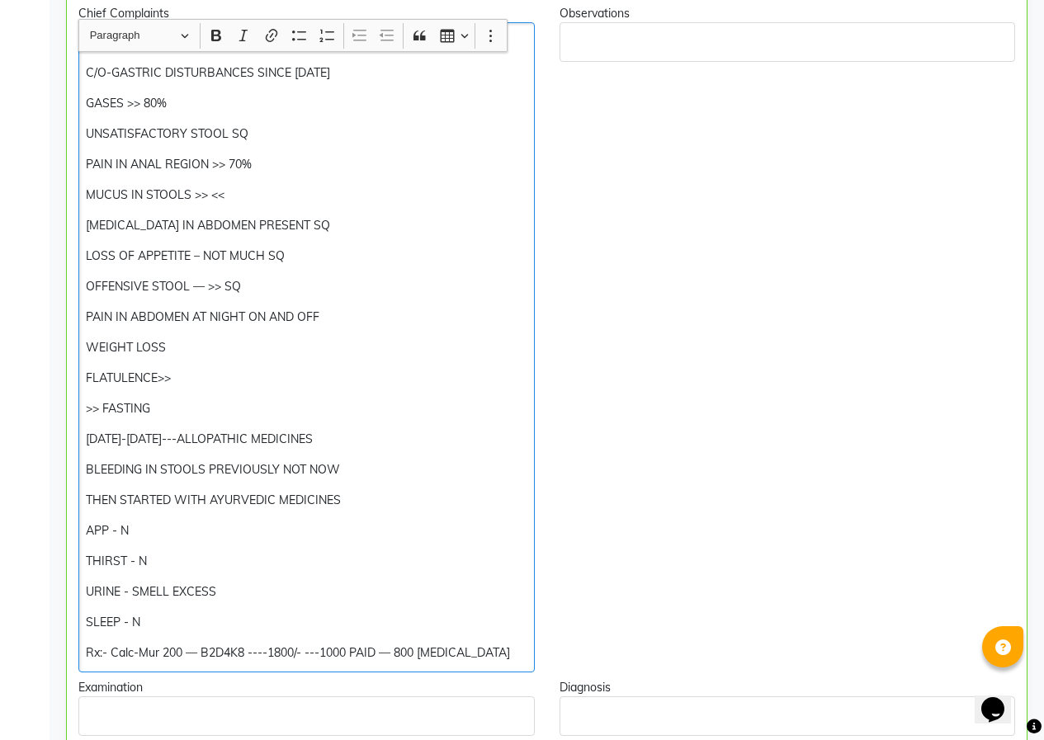
scroll to position [383, 0]
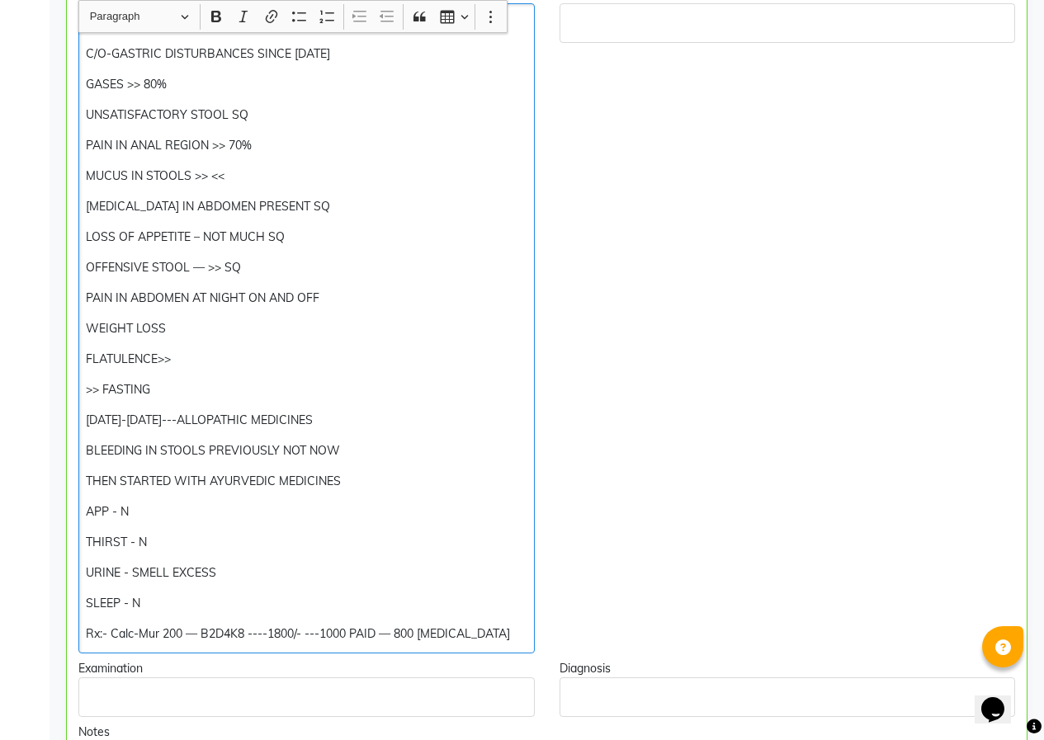
click at [192, 358] on p "FLATULENCE>>" at bounding box center [306, 359] width 441 height 17
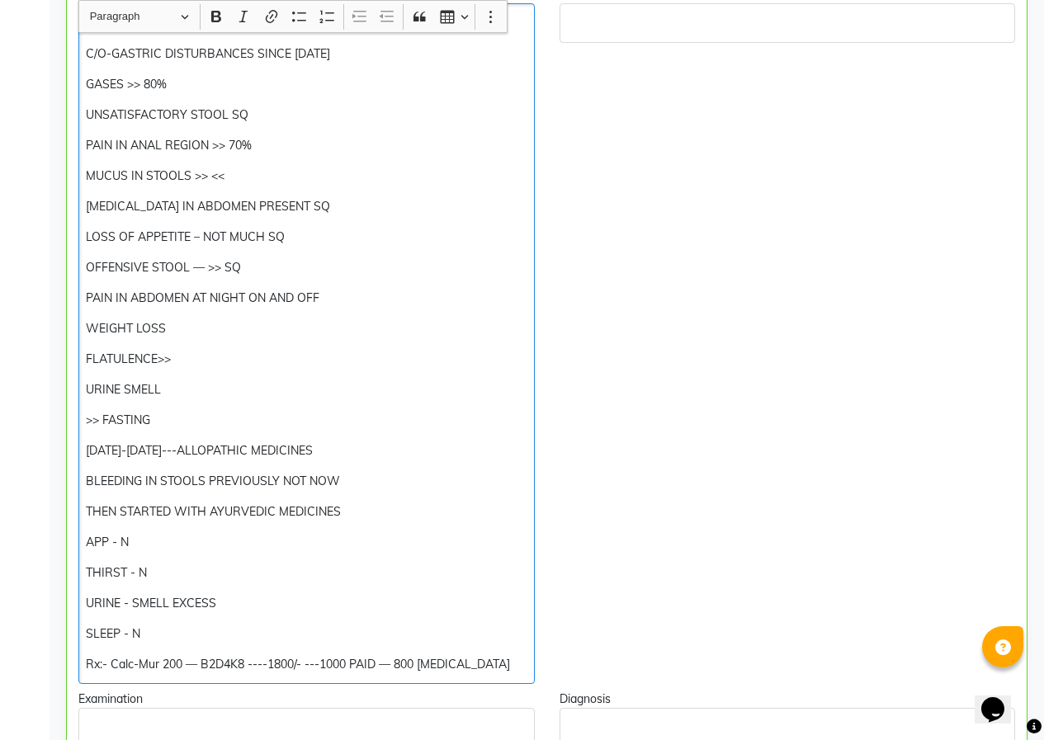
click at [320, 303] on p "PAIN IN ABDOMEN AT NIGHT ON AND OFF" at bounding box center [306, 298] width 441 height 17
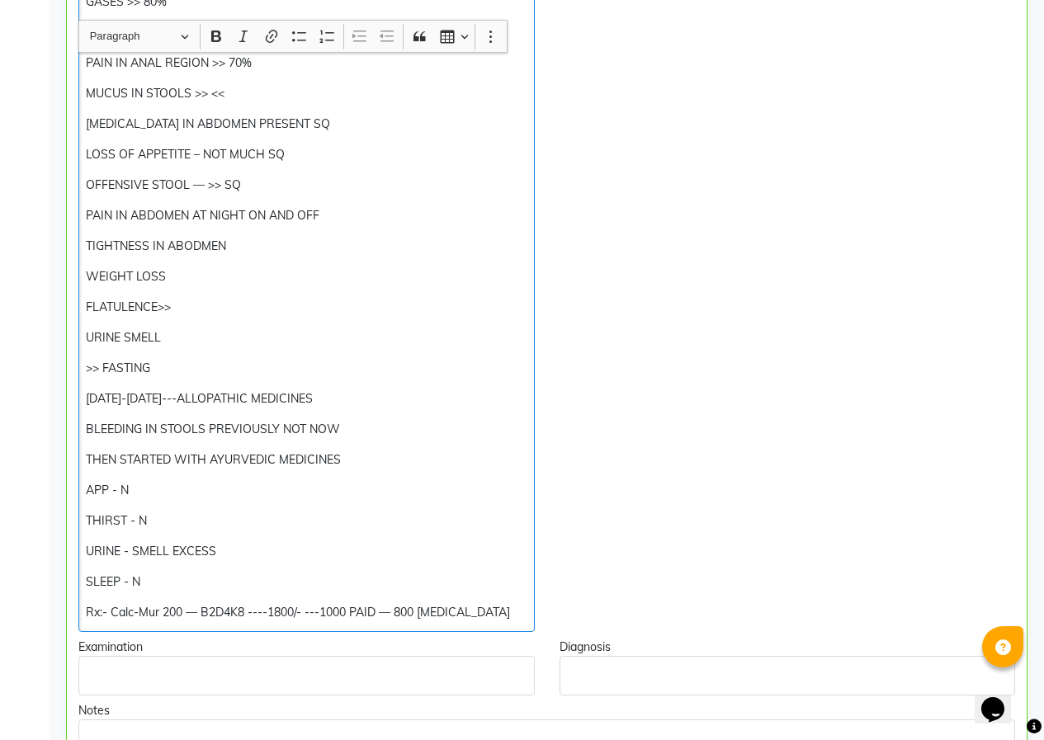
scroll to position [548, 0]
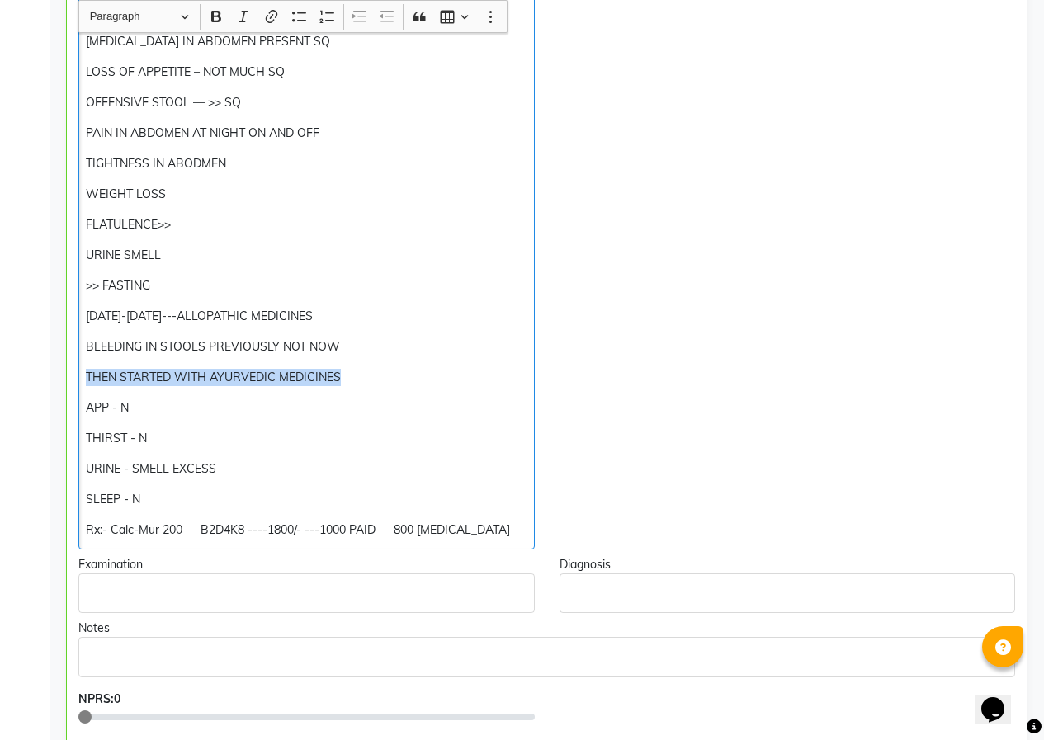
drag, startPoint x: 85, startPoint y: 372, endPoint x: 385, endPoint y: 372, distance: 300.4
click at [385, 372] on div "H/o - COLD,COUGH — 3 DAYS wt:- 47.2KG C/O-GASTRIC DISTURBANCES SINCE [DATE] GAS…" at bounding box center [306, 193] width 456 height 711
click at [374, 375] on p "THEN STARTED WITH AYURVEDIC MEDICINES" at bounding box center [306, 377] width 441 height 17
click at [262, 412] on p "APP - N" at bounding box center [306, 407] width 441 height 17
click at [197, 438] on p "THIRST - N" at bounding box center [306, 438] width 441 height 17
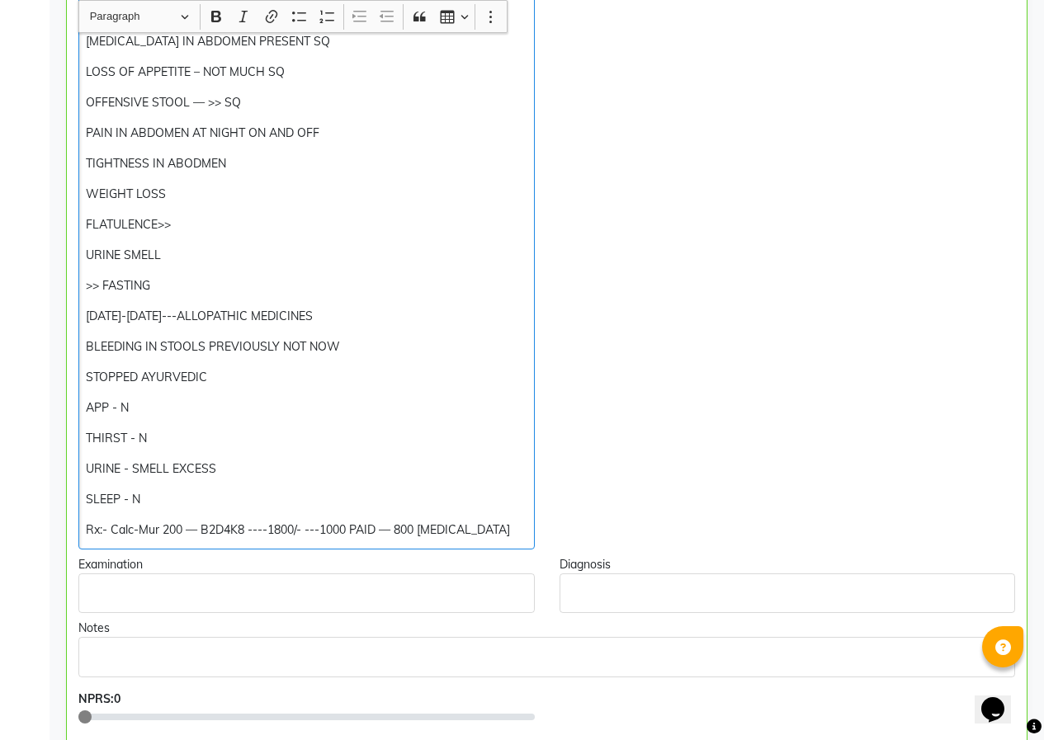
click at [200, 484] on div "H/o - COLD,COUGH — 3 DAYS wt:- 47.2KG C/O-GASTRIC DISTURBANCES SINCE [DATE] GAS…" at bounding box center [306, 193] width 456 height 711
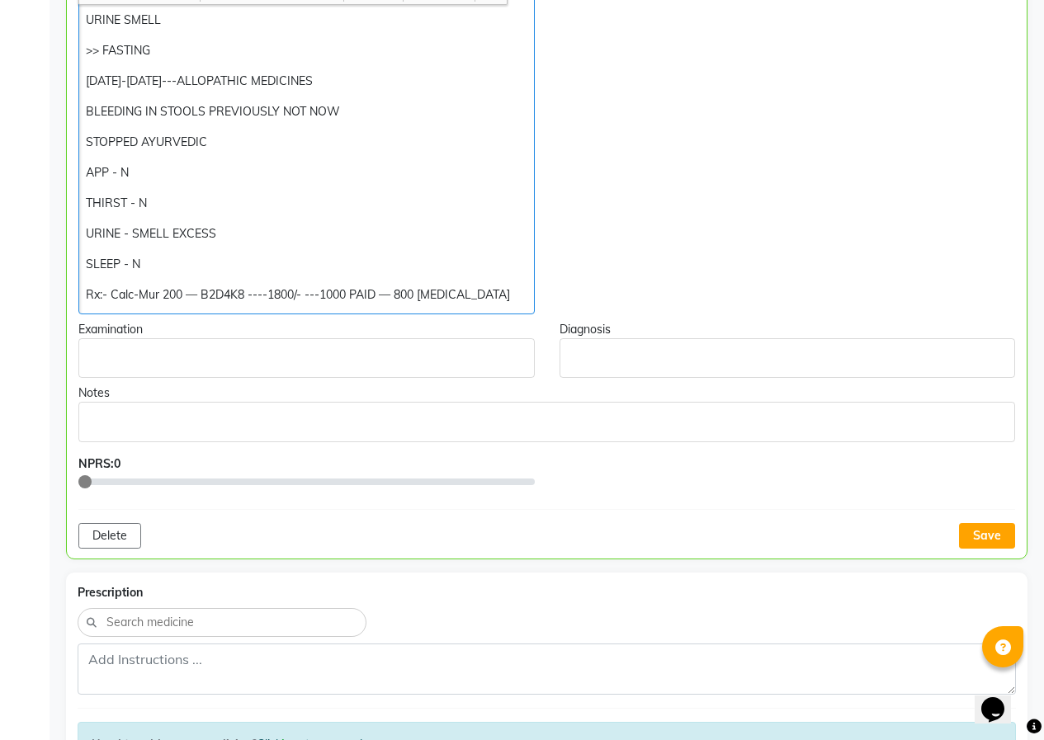
scroll to position [796, 0]
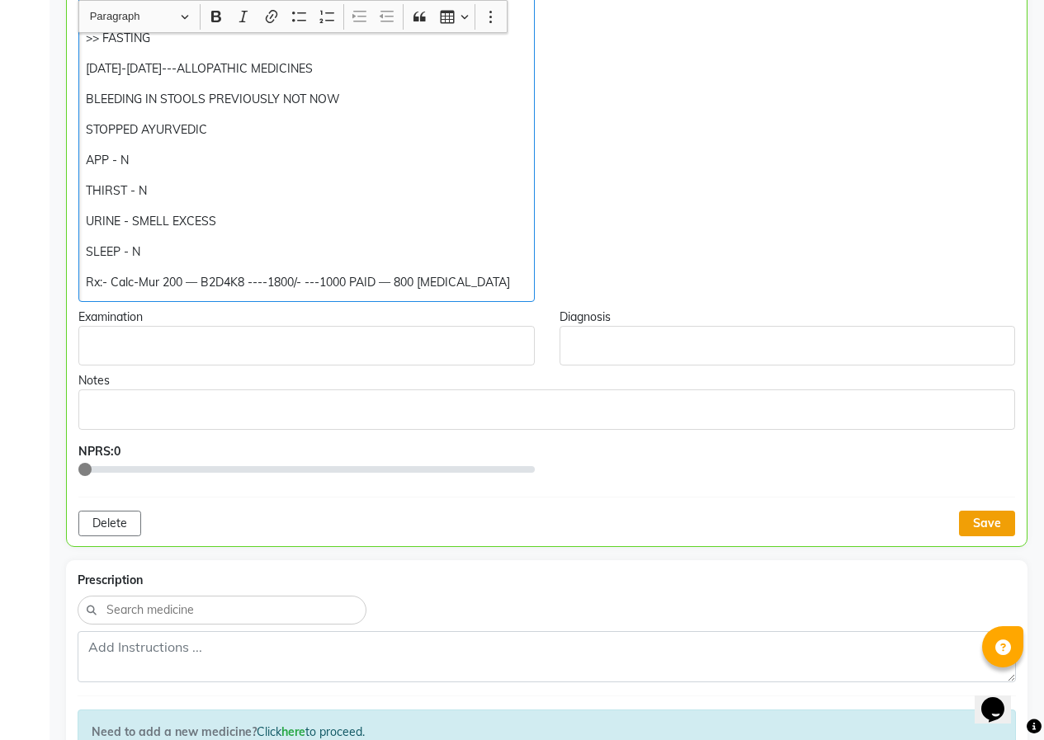
click at [977, 518] on button "Save" at bounding box center [987, 524] width 56 height 26
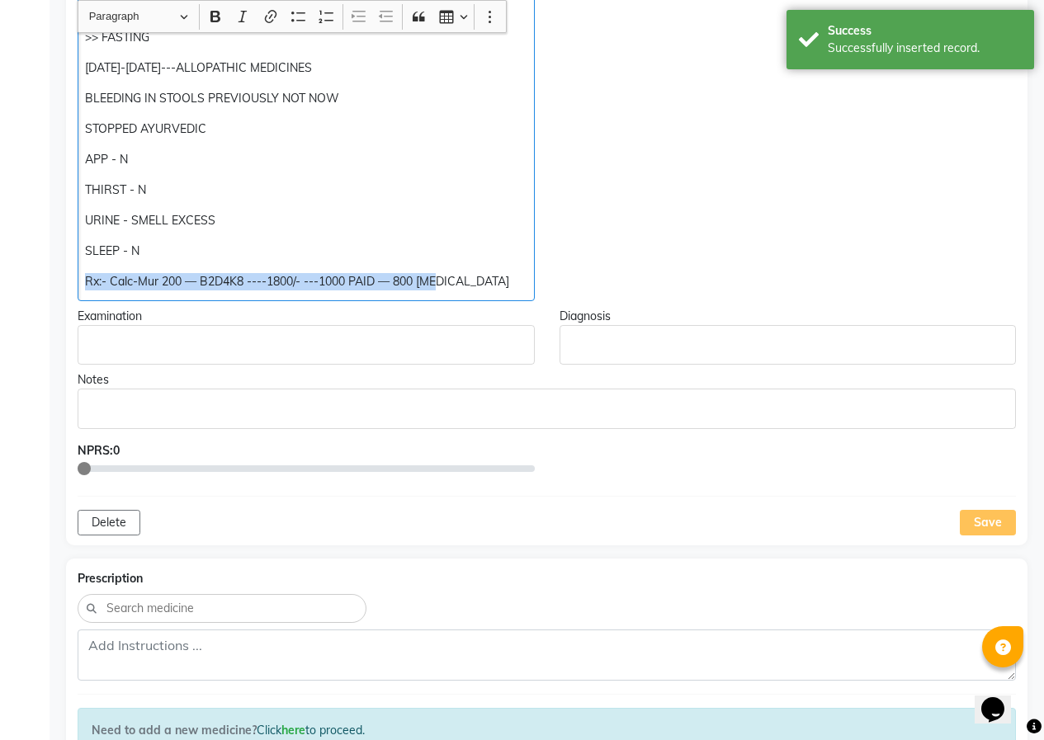
drag, startPoint x: 83, startPoint y: 282, endPoint x: 493, endPoint y: 281, distance: 409.3
copy p "Rx:- Calc-Mur 200 — B2D4K8 ----1800/- ---1000 PAID — 800 [MEDICAL_DATA]"
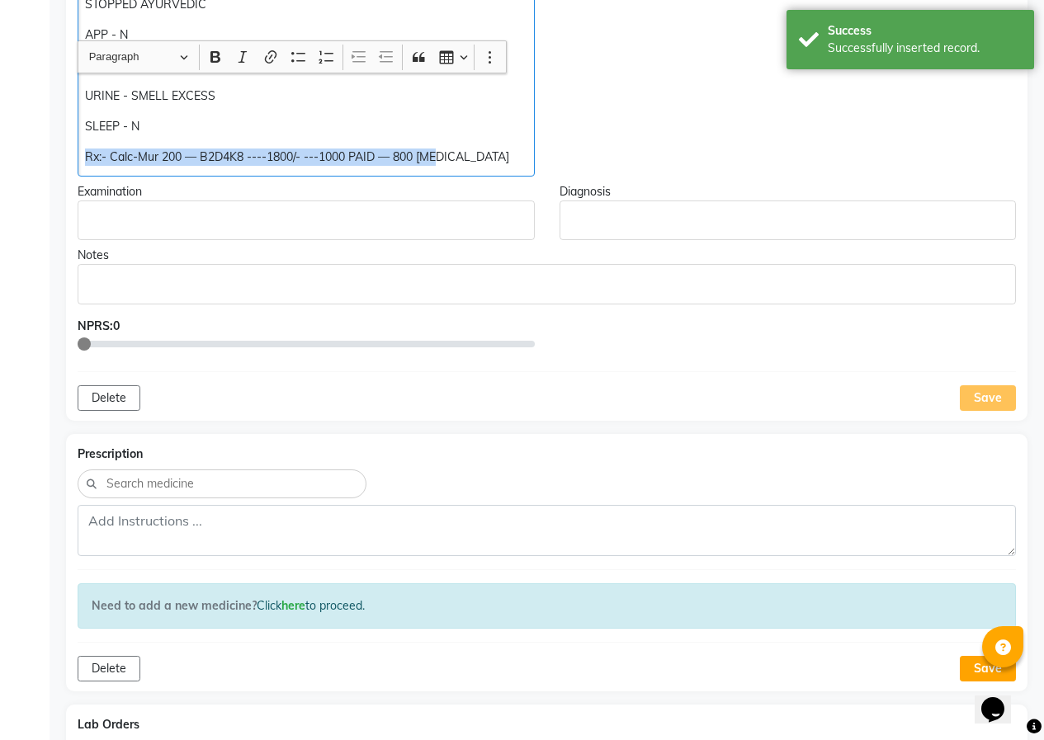
scroll to position [961, 0]
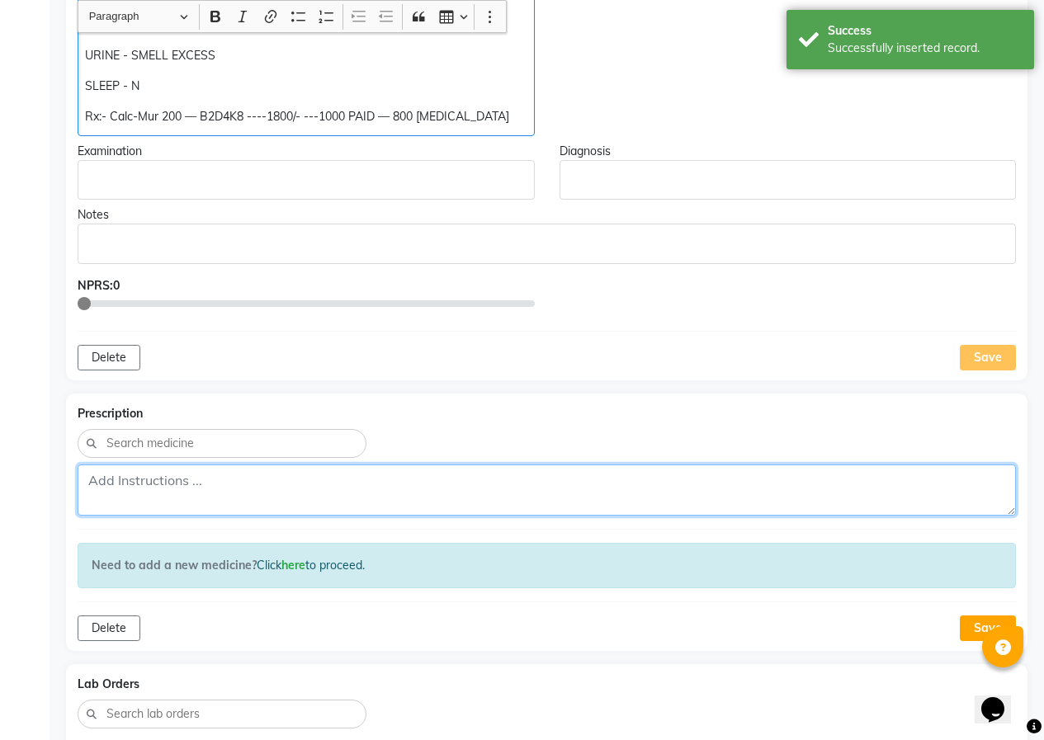
click at [186, 479] on textarea at bounding box center [547, 490] width 938 height 51
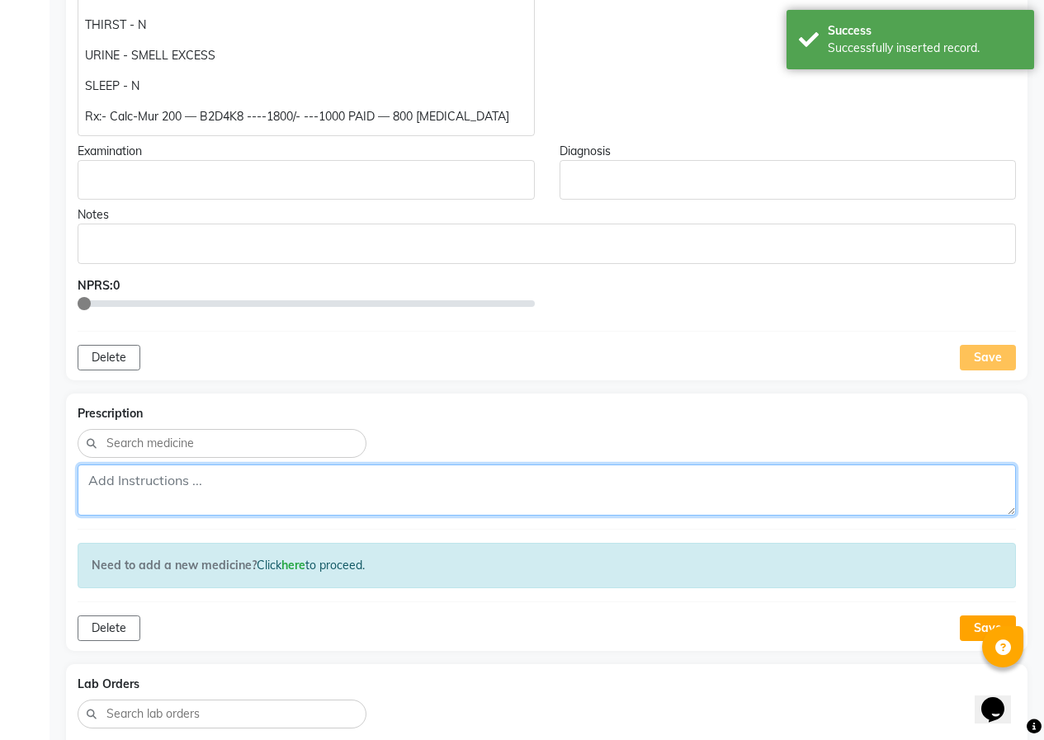
paste textarea "Rx:- Calc-Mur 200 — B2D4K8 ----1800/- ---1000 PAID — 800 [MEDICAL_DATA]"
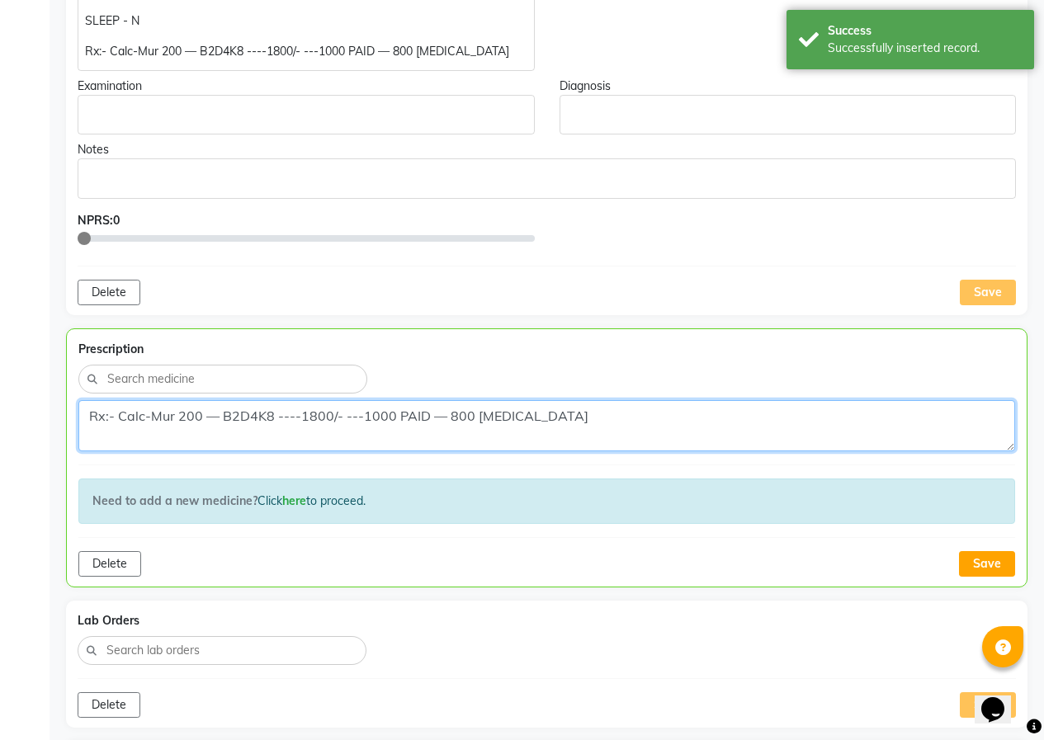
scroll to position [1043, 0]
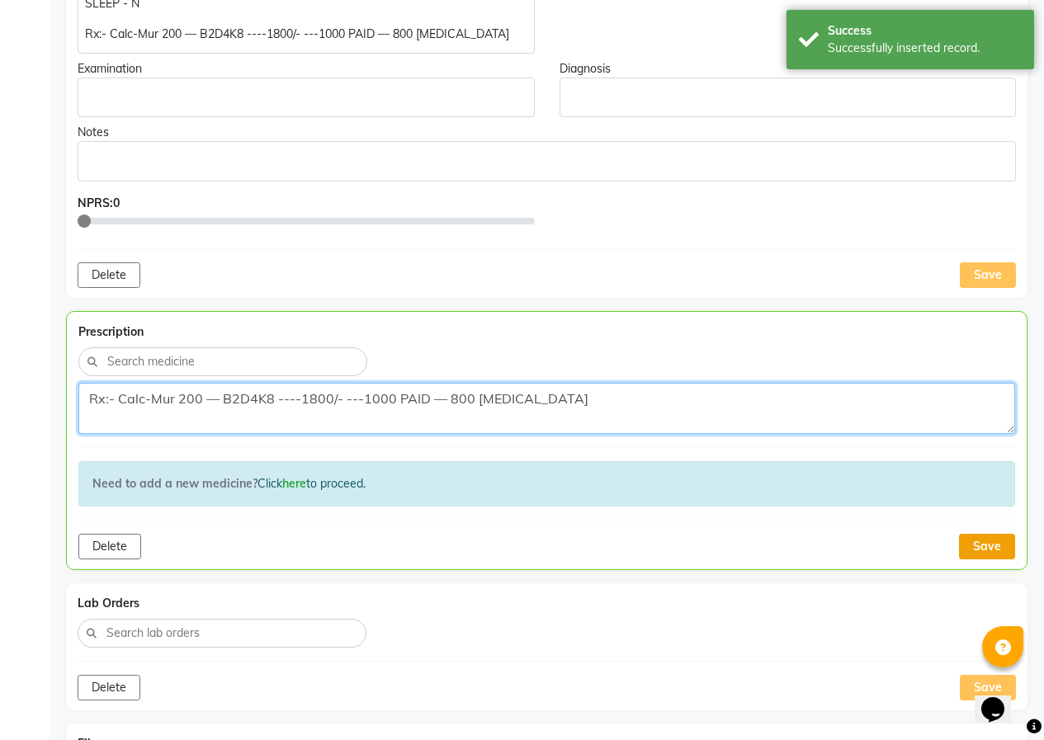
type textarea "Rx:- Calc-Mur 200 — B2D4K8 ----1800/- ---1000 PAID — 800 [MEDICAL_DATA]"
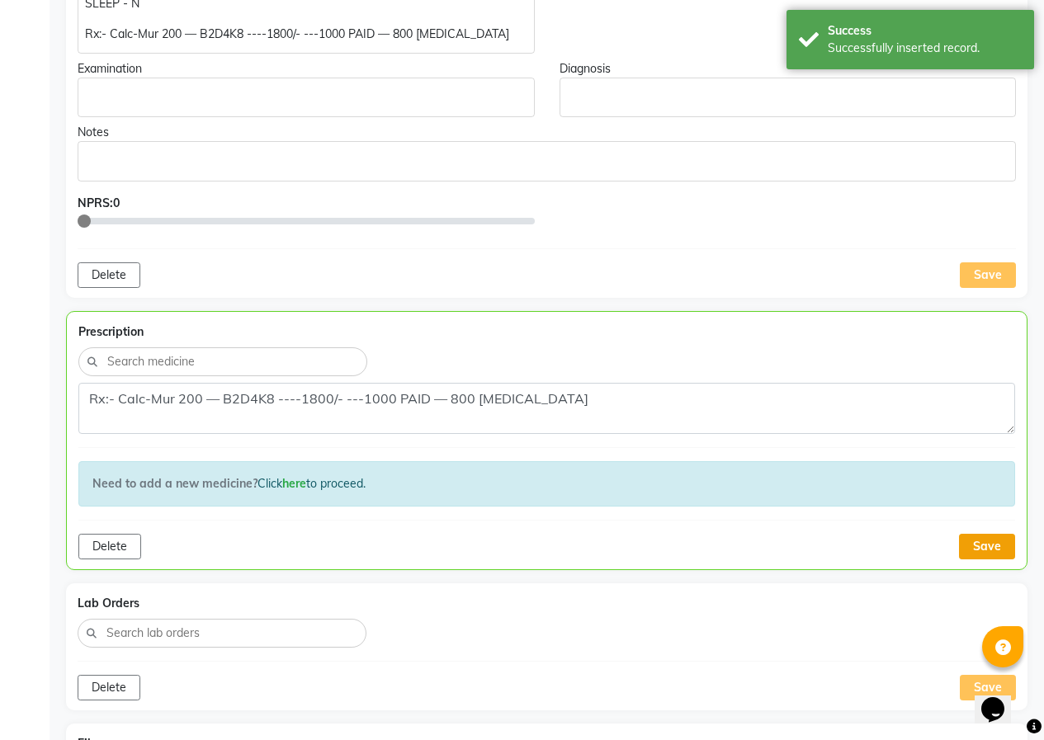
click at [972, 542] on button "Save" at bounding box center [987, 547] width 56 height 26
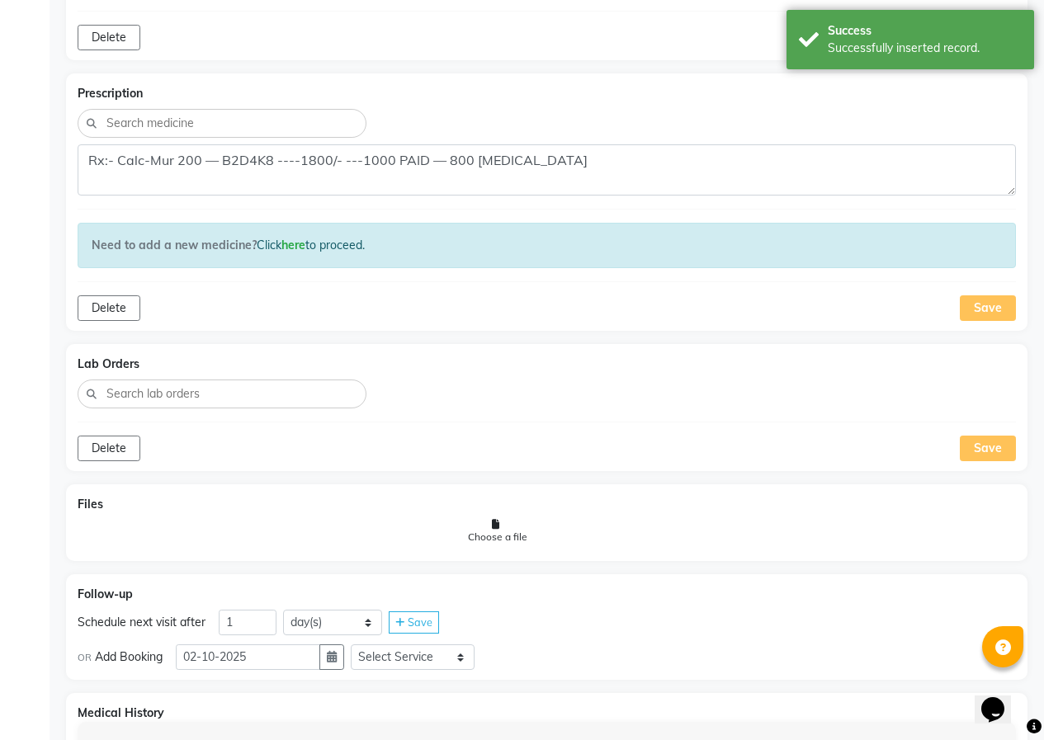
scroll to position [1291, 0]
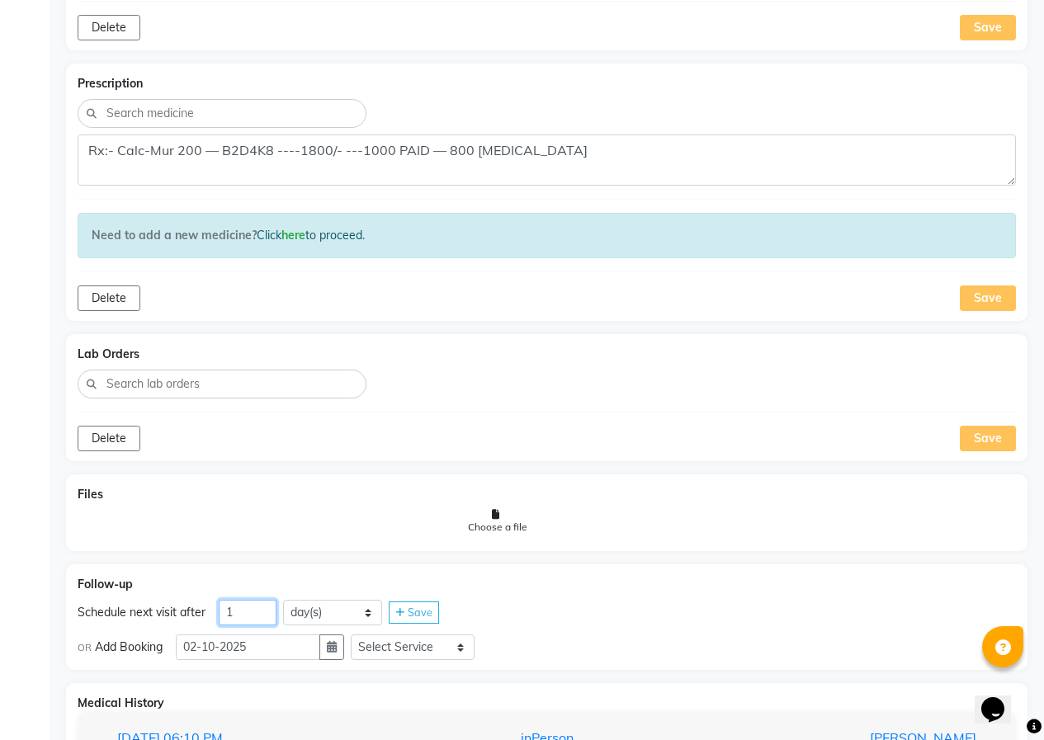
click at [238, 606] on input "1" at bounding box center [248, 613] width 58 height 26
type input "39"
click at [395, 614] on icon at bounding box center [399, 613] width 9 height 11
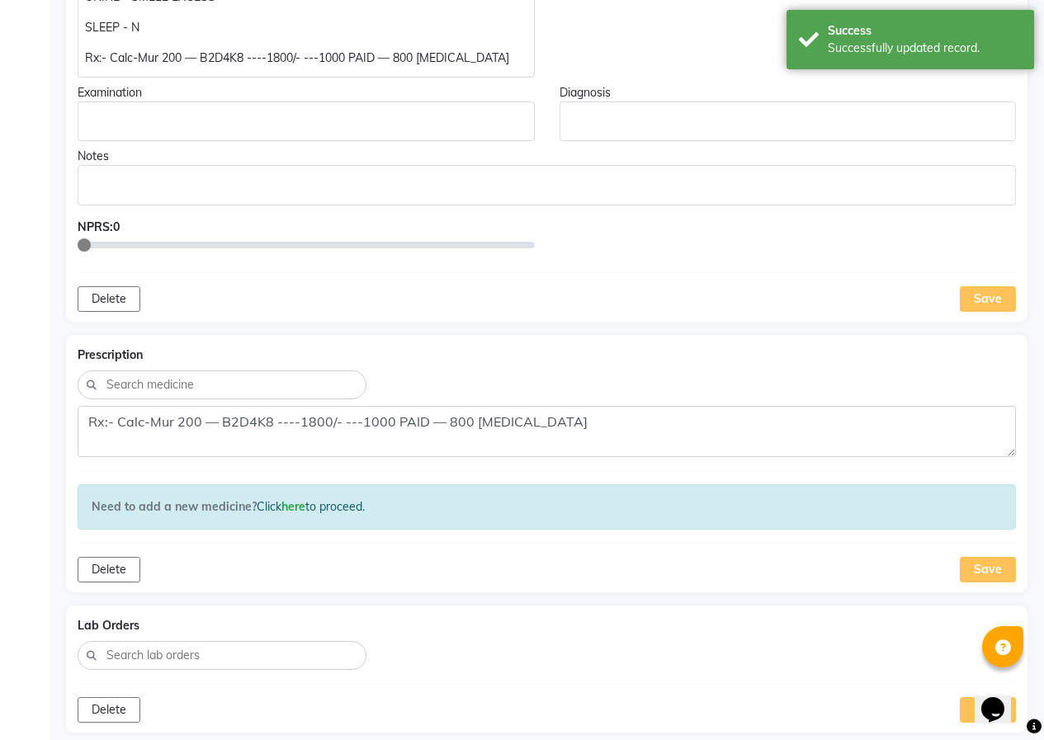
scroll to position [981, 0]
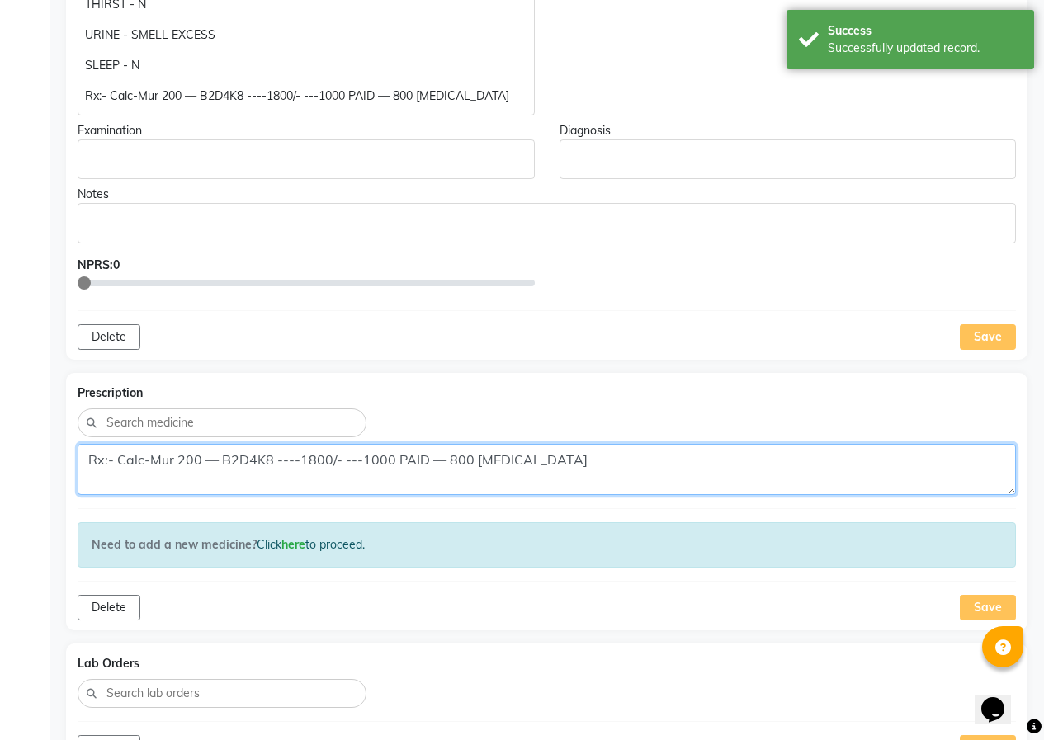
drag, startPoint x: 504, startPoint y: 465, endPoint x: 359, endPoint y: 471, distance: 145.4
click at [359, 471] on textarea "Rx:- Calc-Mur 200 — B2D4K8 ----1800/- ---1000 PAID — 800 [MEDICAL_DATA]" at bounding box center [547, 469] width 938 height 51
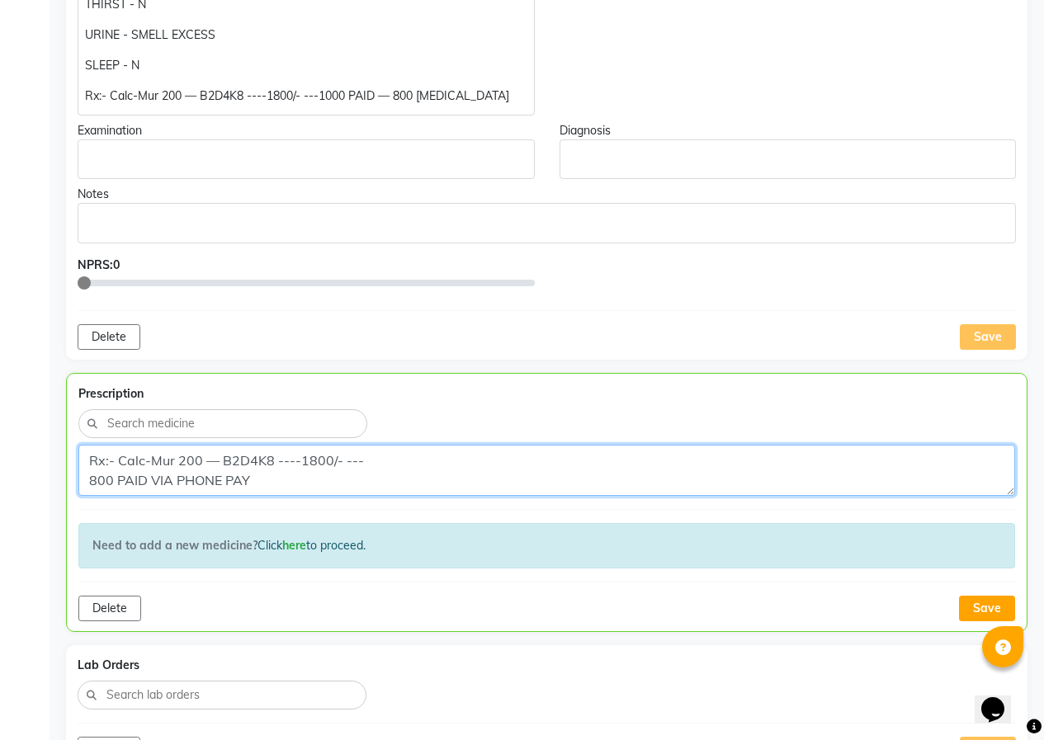
click at [92, 479] on textarea "Rx:- Calc-Mur 200 — B2D4K8 ----1800/- --- 800 PAID VIA PHONE PAY" at bounding box center [546, 470] width 937 height 51
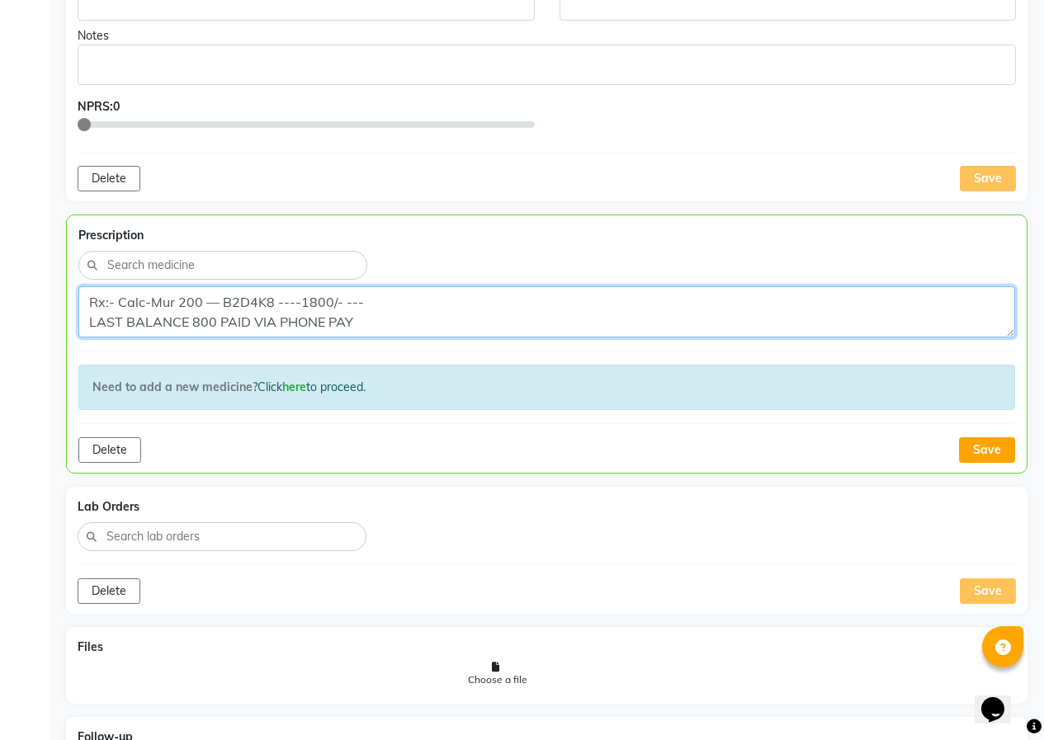
scroll to position [1146, 0]
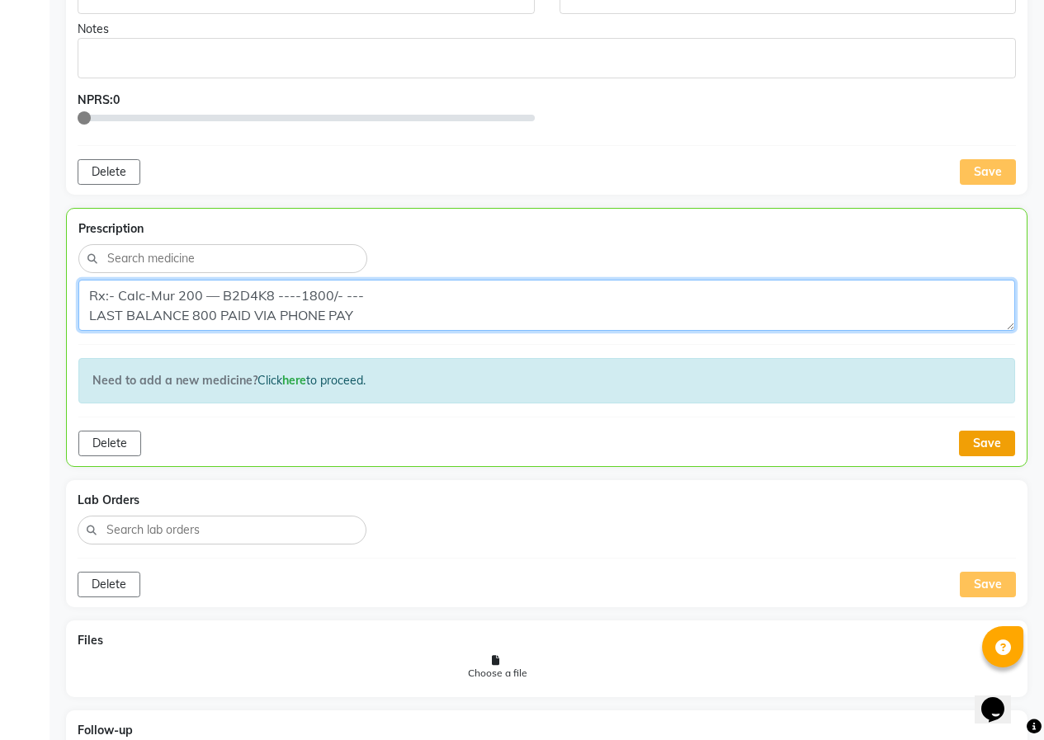
type textarea "Rx:- Calc-Mur 200 — B2D4K8 ----1800/- --- LAST BALANCE 800 PAID VIA PHONE PAY"
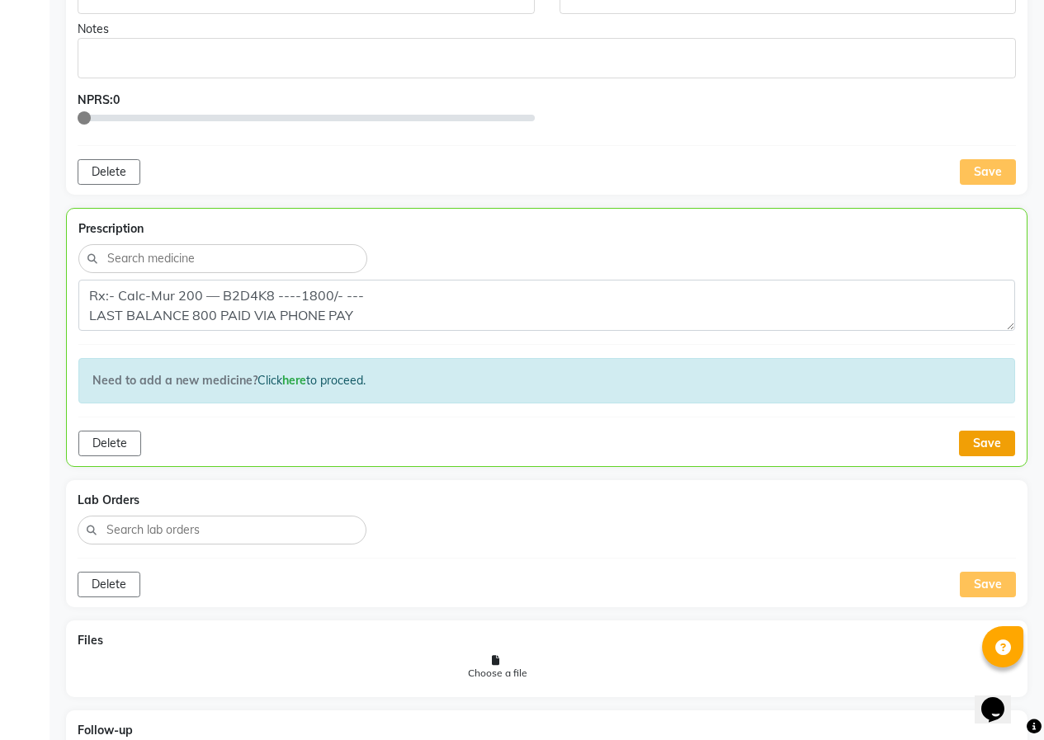
click at [995, 447] on button "Save" at bounding box center [987, 444] width 56 height 26
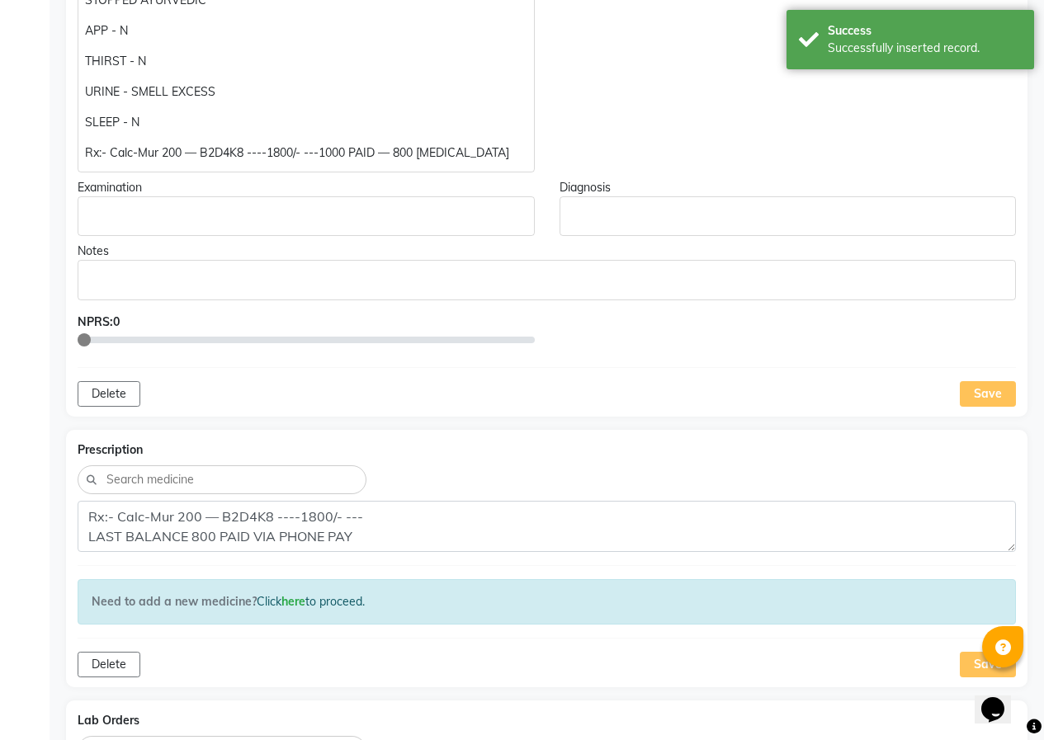
scroll to position [816, 0]
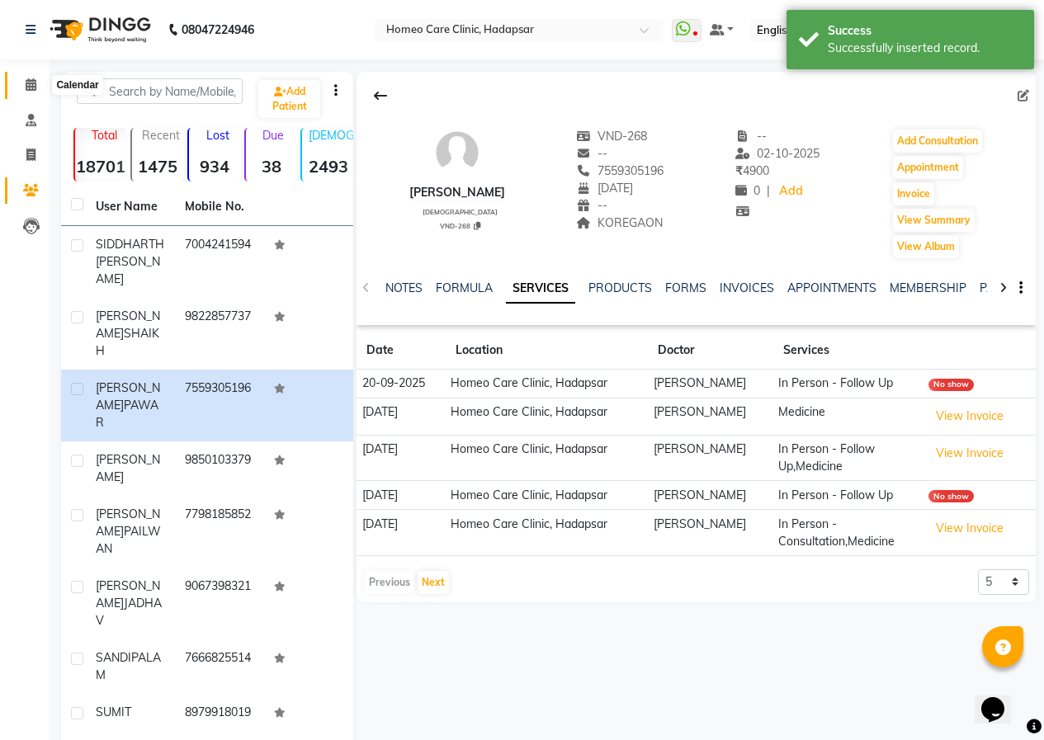
click at [37, 79] on span at bounding box center [31, 85] width 29 height 19
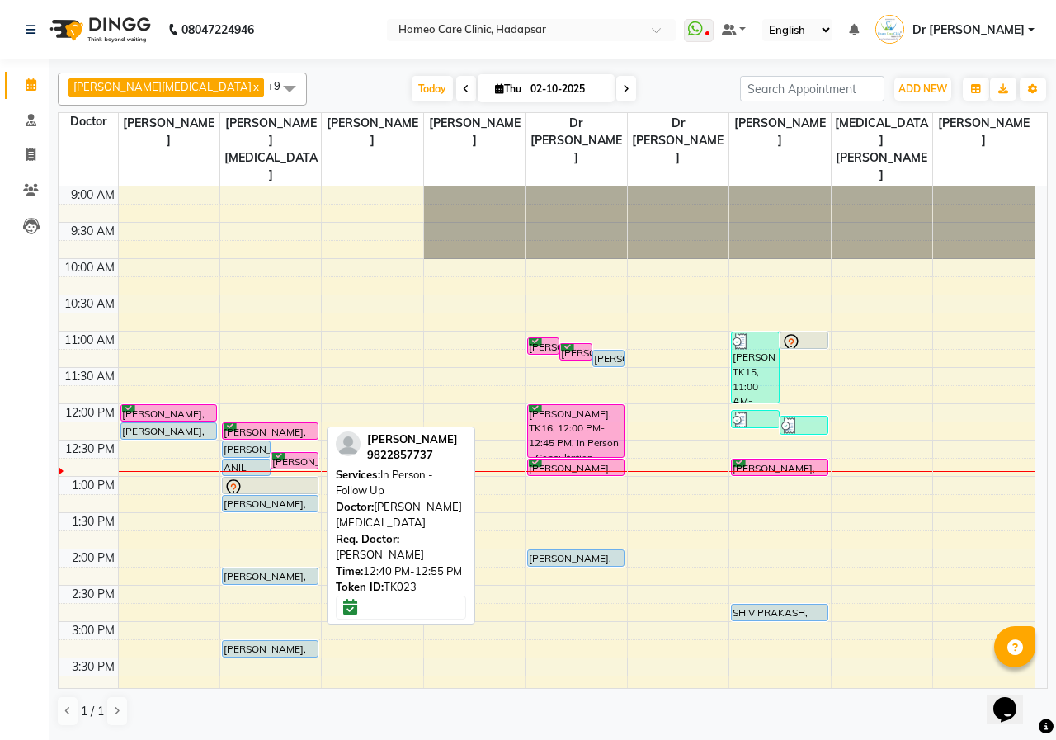
click at [290, 453] on div "[PERSON_NAME], TK23, 12:40 PM-12:55 PM, In Person - Follow Up" at bounding box center [294, 461] width 47 height 16
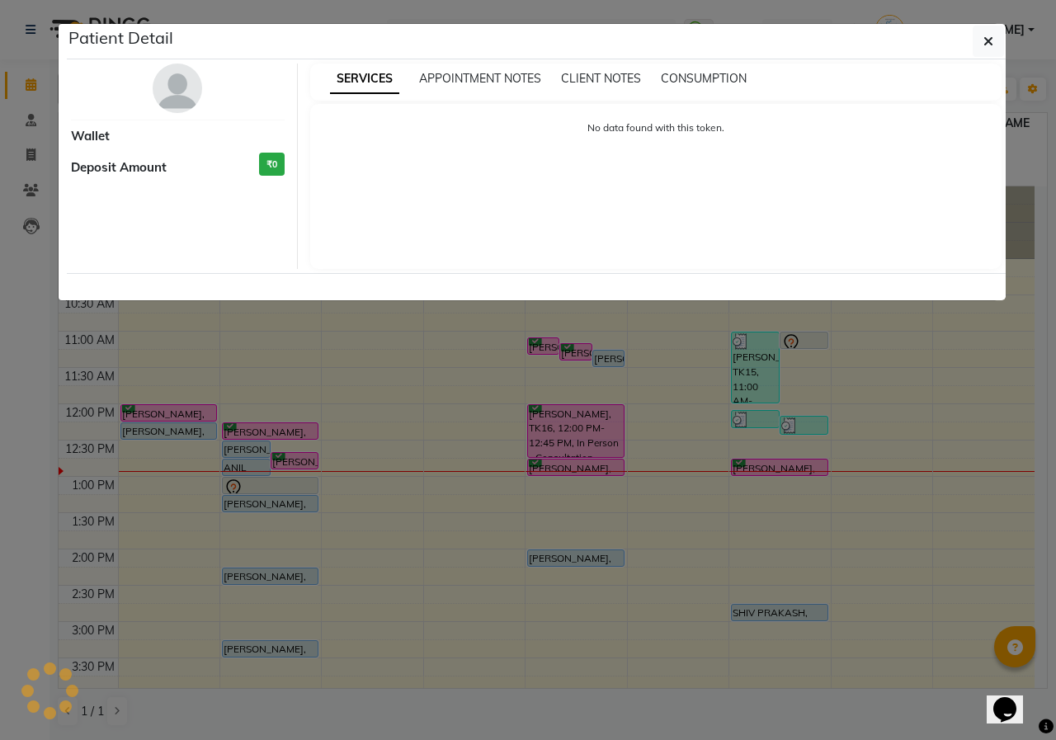
select select "6"
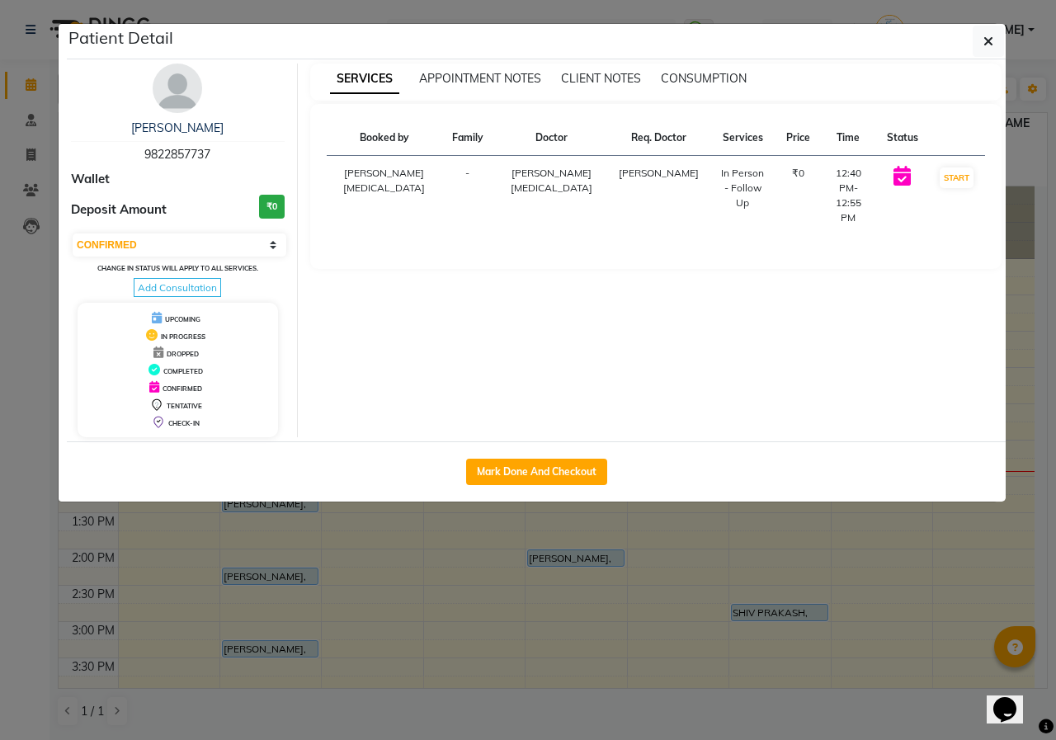
click at [175, 92] on img at bounding box center [178, 89] width 50 height 50
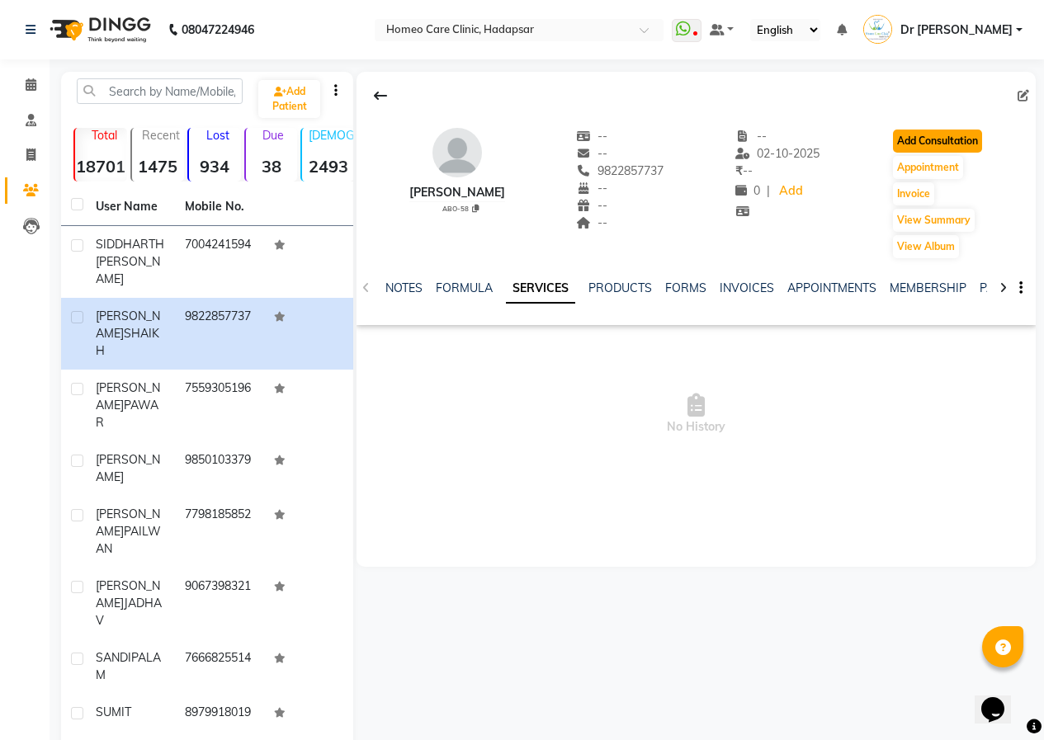
click at [915, 142] on button "Add Consultation" at bounding box center [937, 141] width 89 height 23
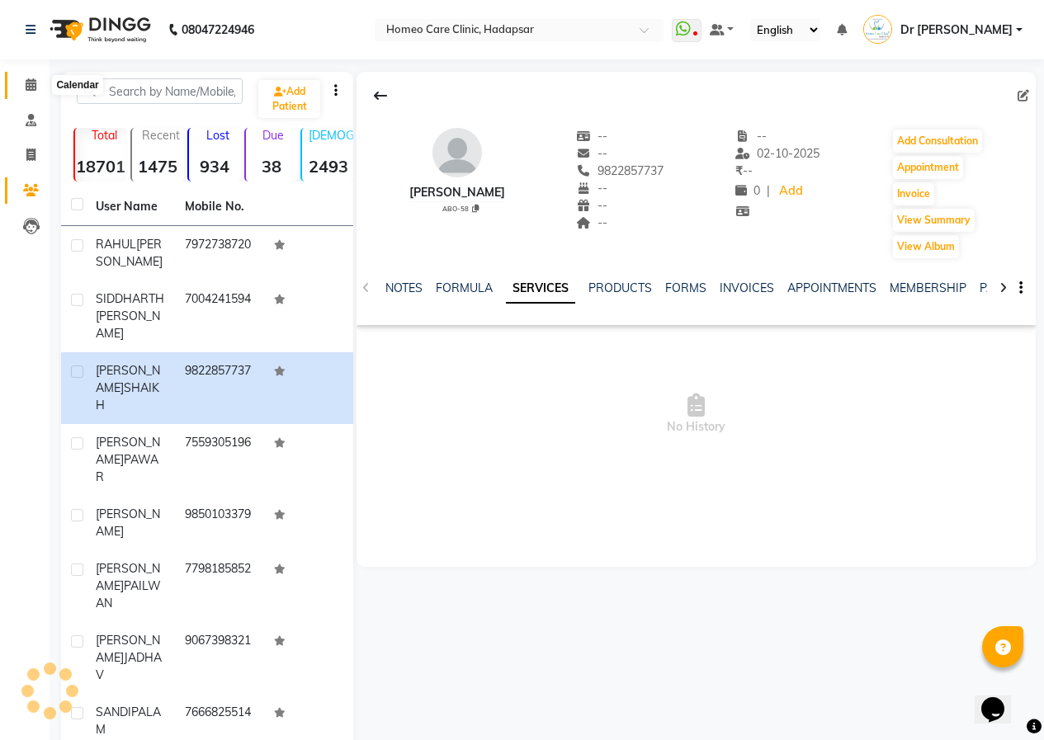
click at [30, 81] on icon at bounding box center [31, 84] width 11 height 12
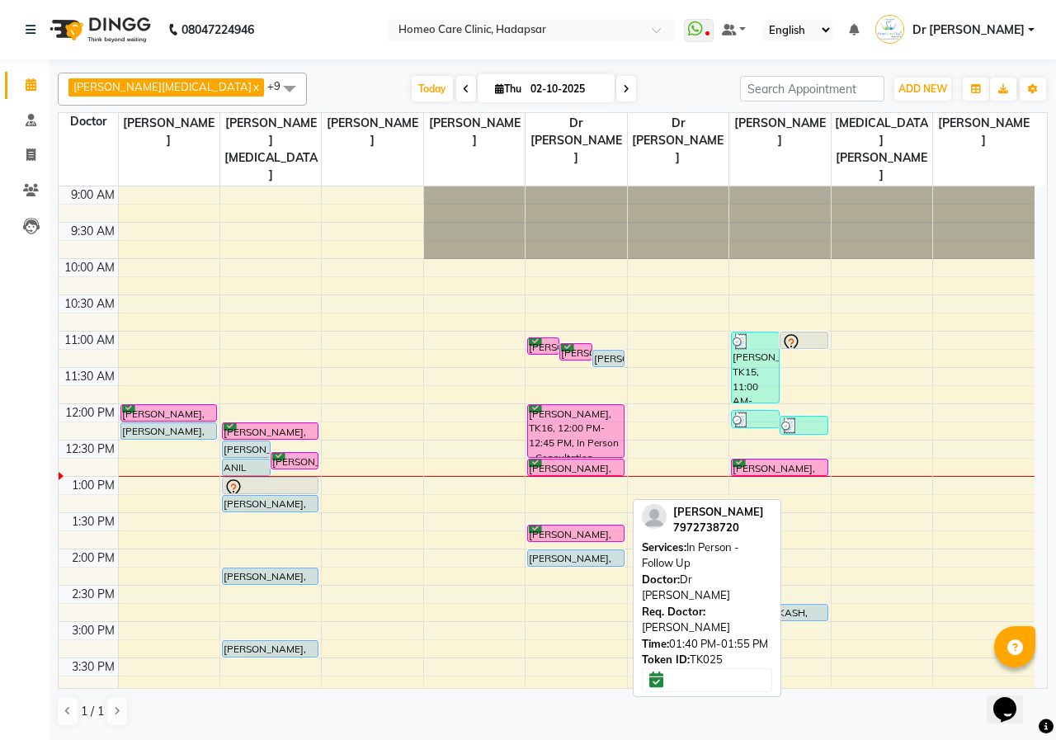
click at [571, 526] on div "[PERSON_NAME], TK25, 01:40 PM-01:55 PM, In Person - Follow Up" at bounding box center [575, 534] width 95 height 16
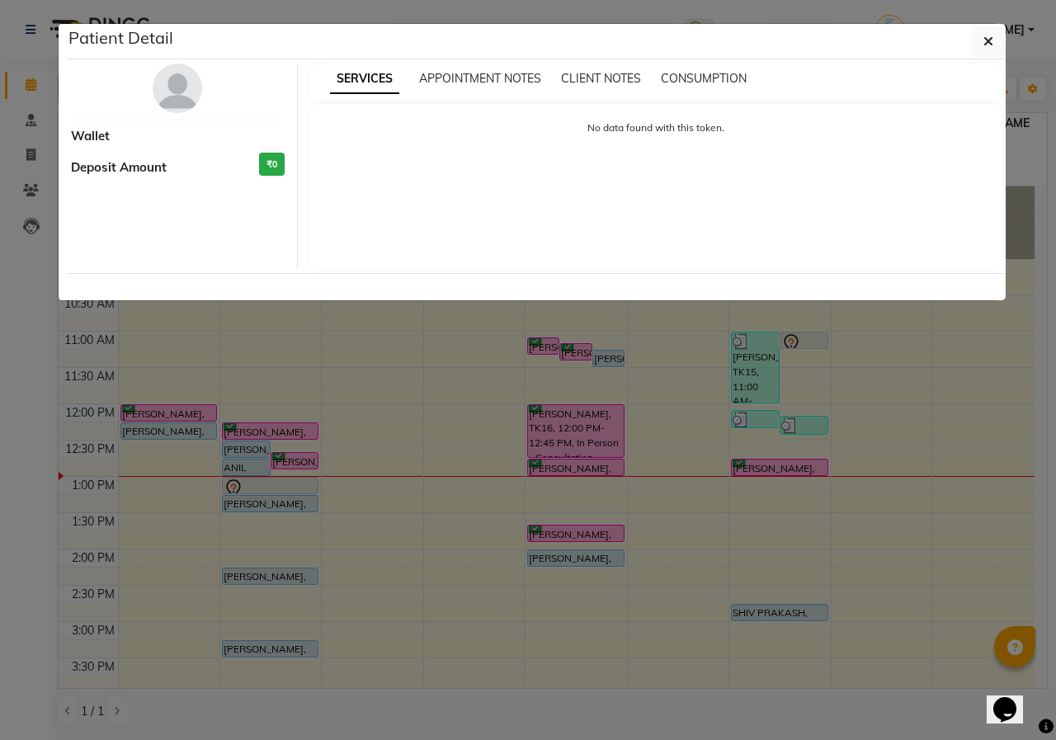
select select "6"
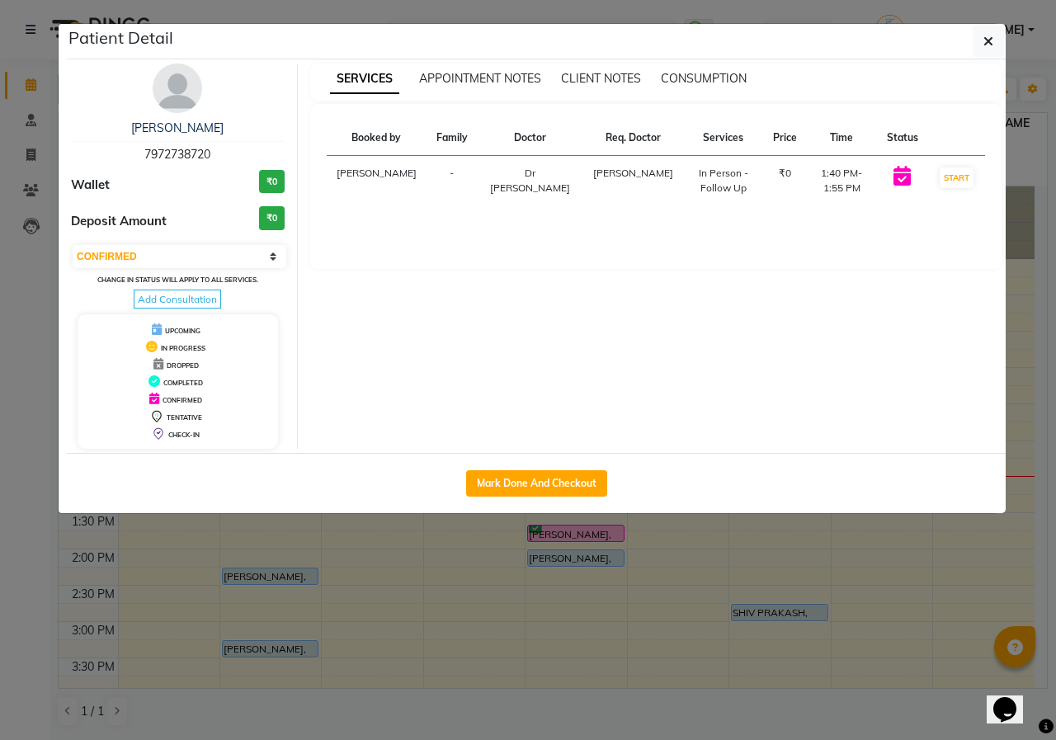
click at [198, 111] on div "[PERSON_NAME] 7972738720 Wallet ₹0 Deposit Amount ₹0 Select IN SERVICE CONFIRME…" at bounding box center [178, 256] width 239 height 385
click at [183, 105] on img at bounding box center [178, 89] width 50 height 50
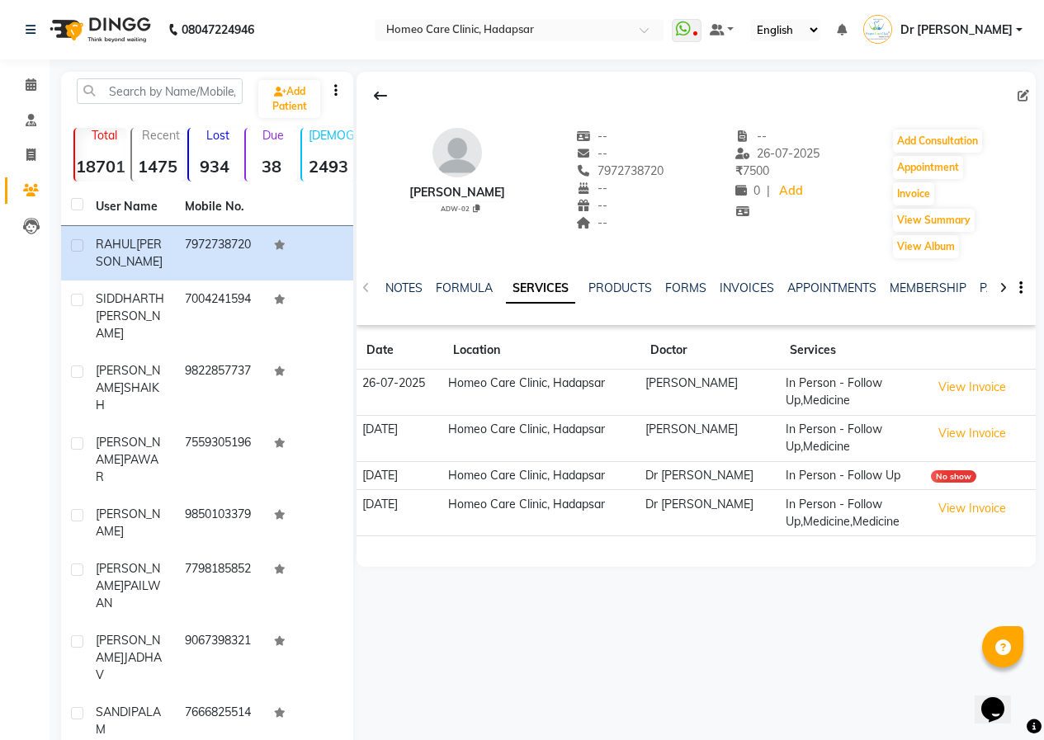
click at [911, 128] on div "Add Consultation" at bounding box center [937, 141] width 92 height 26
click at [913, 139] on button "Add Consultation" at bounding box center [937, 141] width 89 height 23
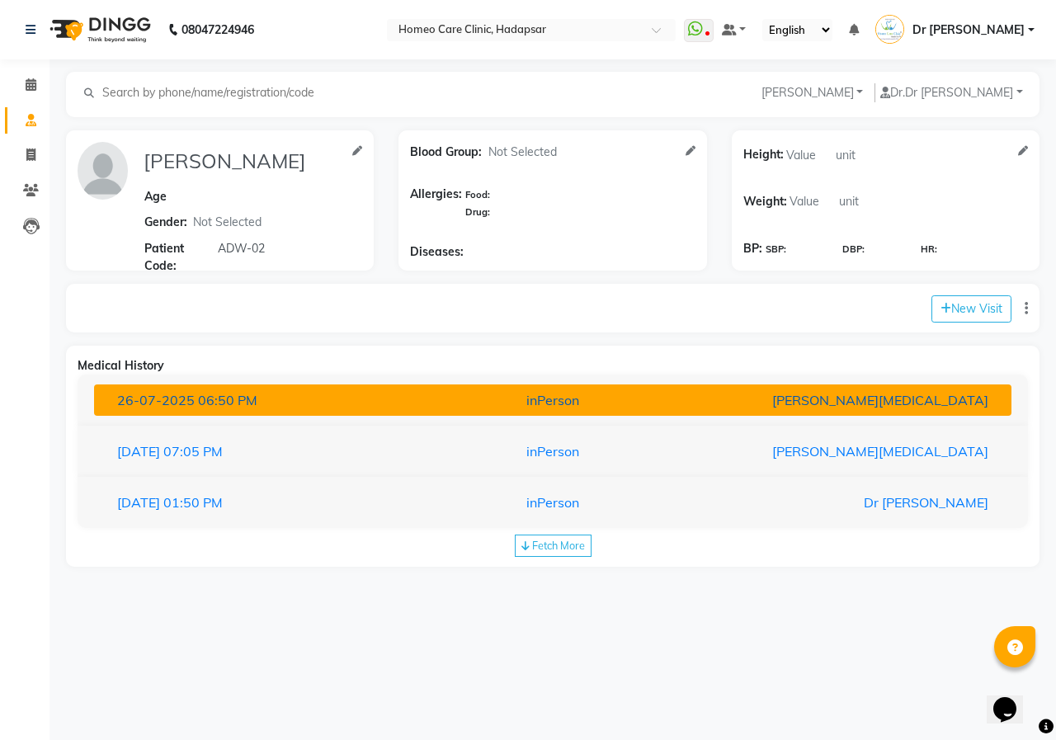
click at [877, 408] on div "[PERSON_NAME][MEDICAL_DATA]" at bounding box center [851, 400] width 299 height 20
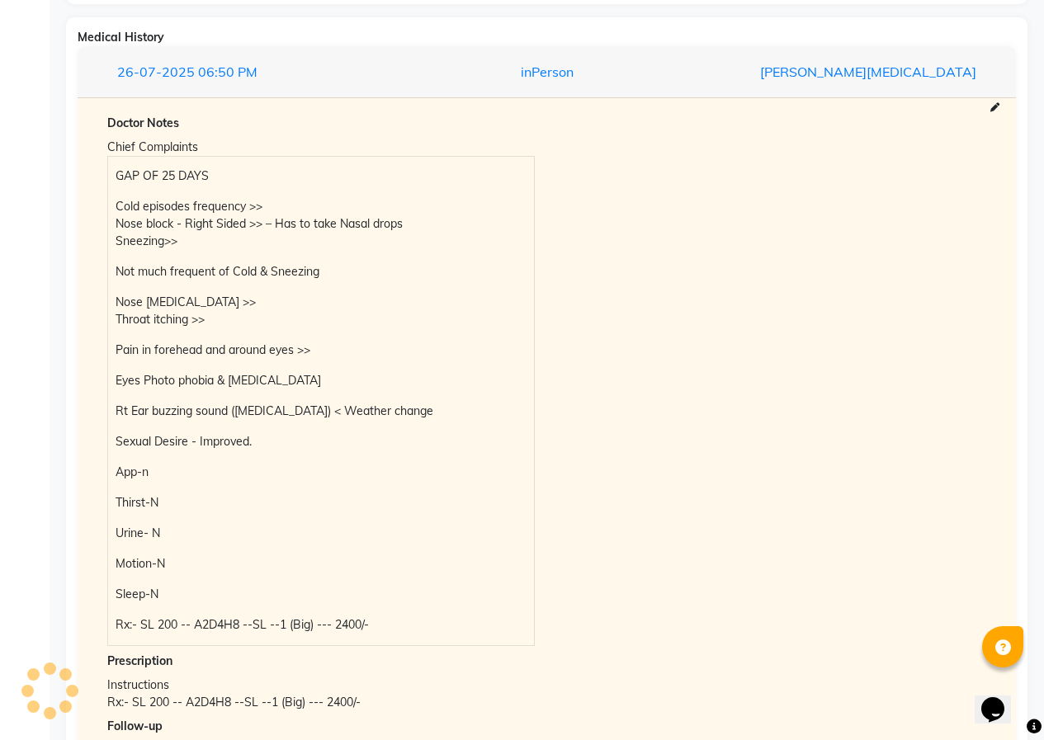
scroll to position [330, 0]
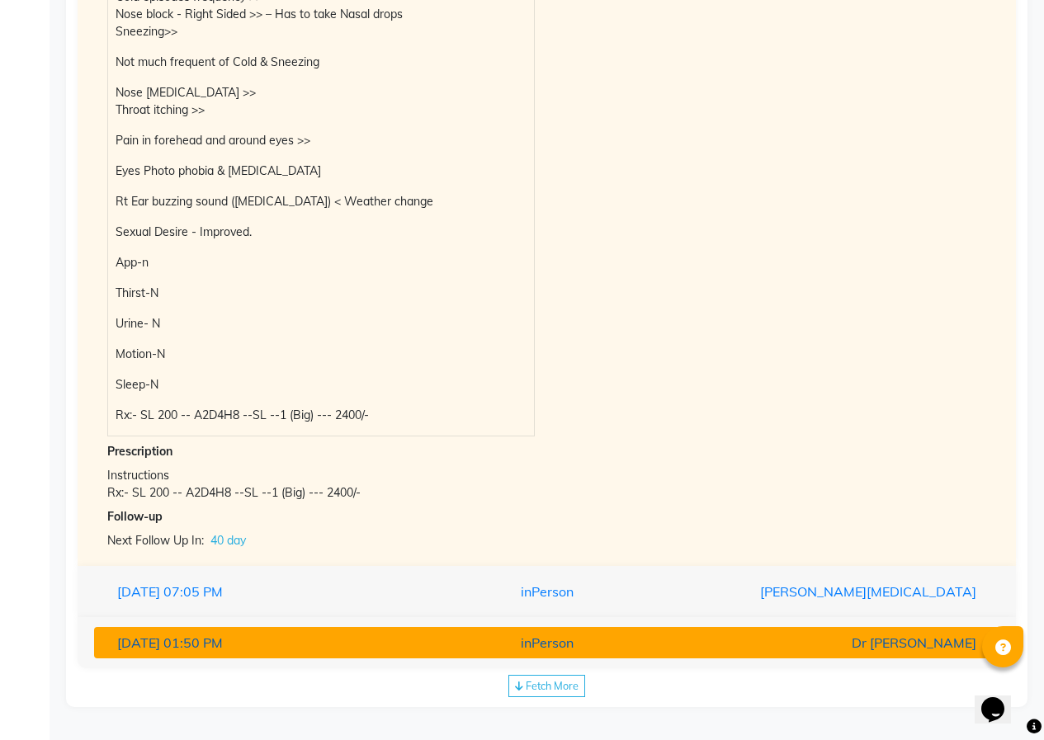
click at [526, 645] on div "inPerson" at bounding box center [546, 643] width 295 height 20
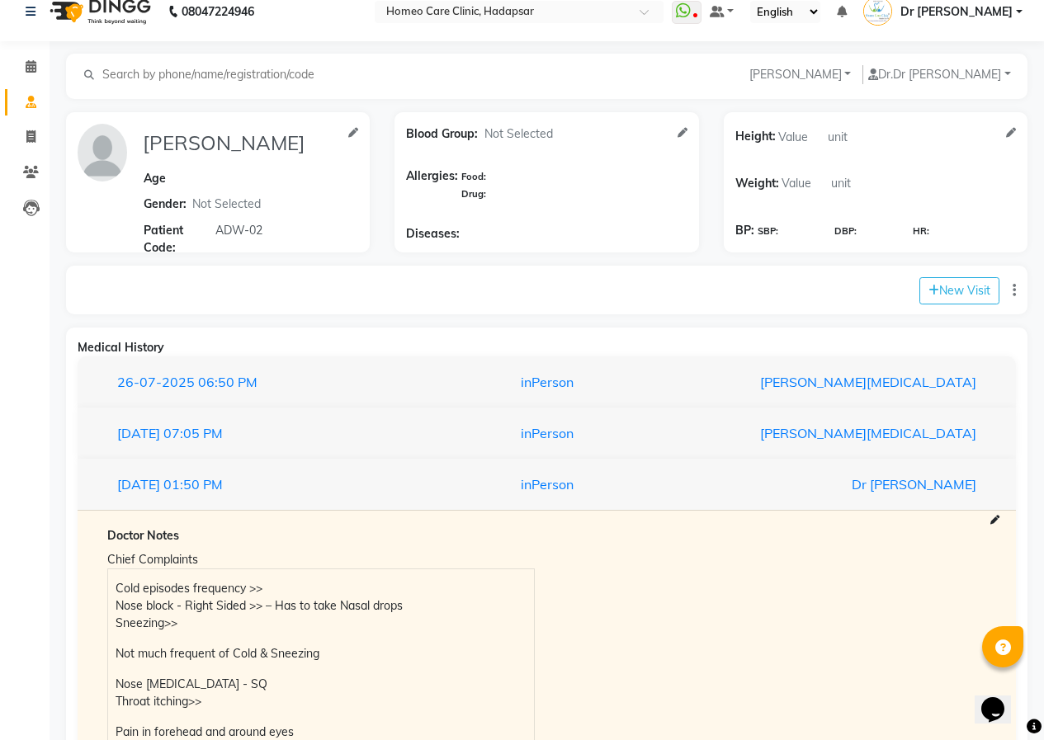
scroll to position [0, 0]
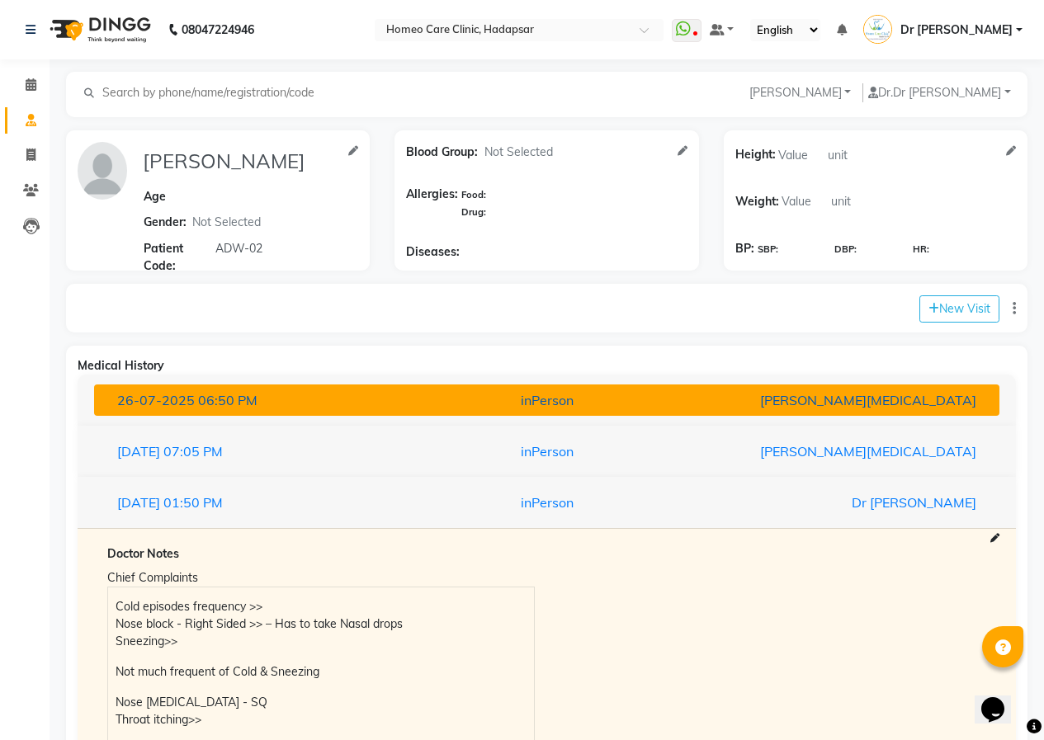
click at [248, 392] on span "06:50 PM" at bounding box center [227, 400] width 59 height 17
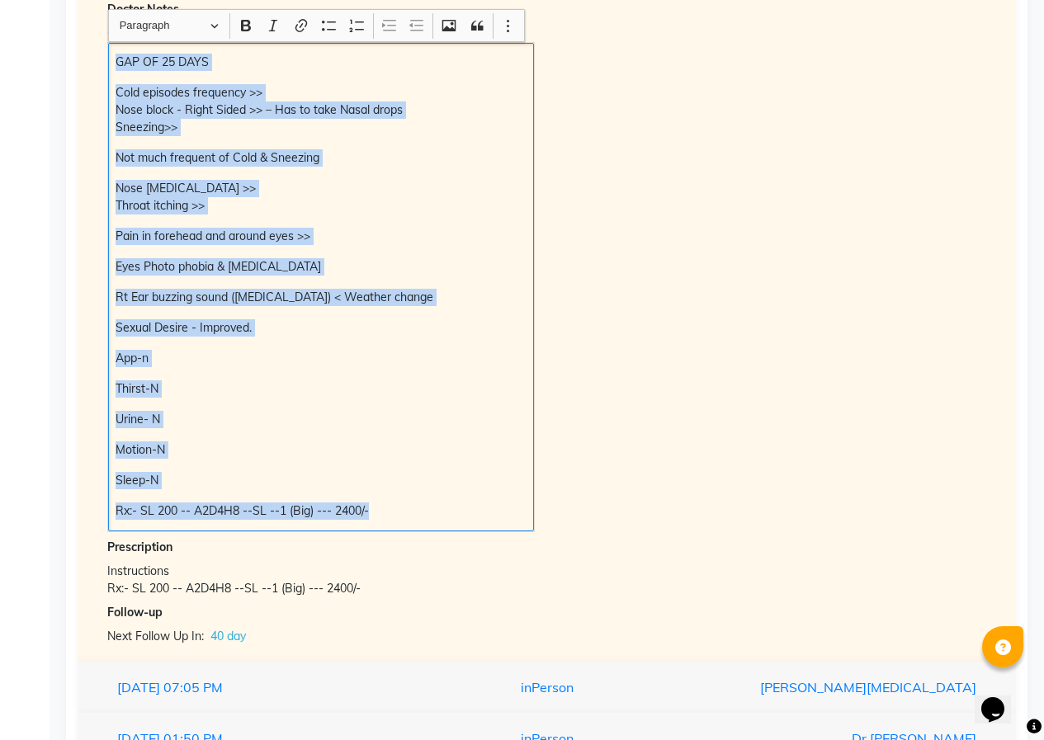
scroll to position [538, 0]
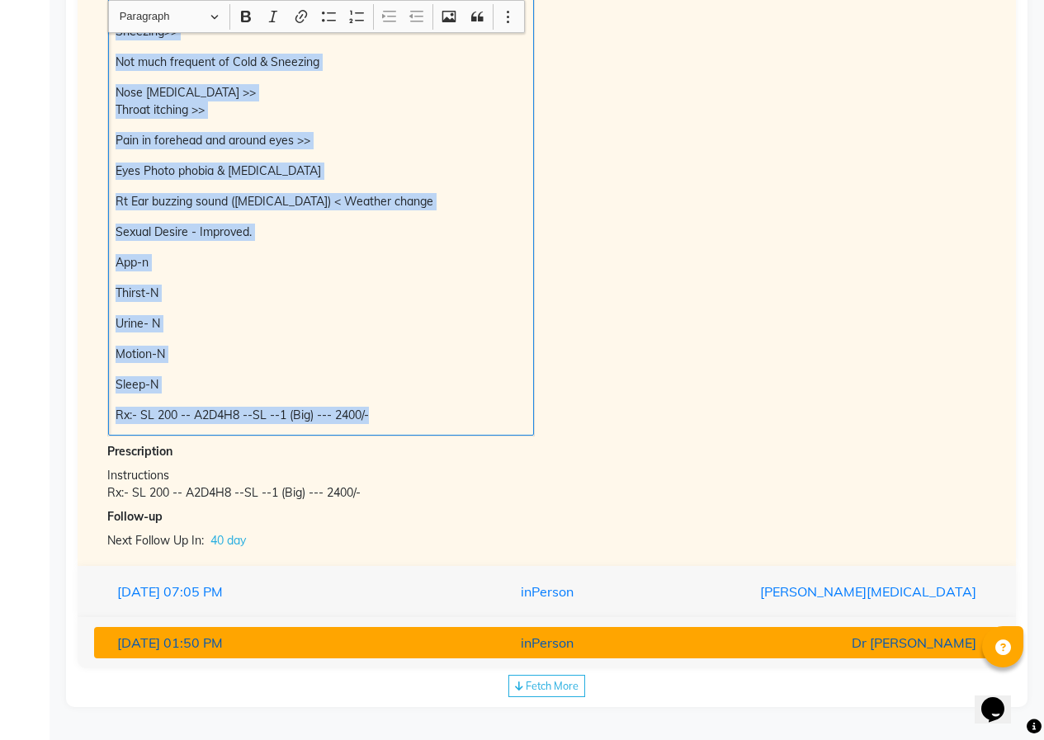
drag, startPoint x: 119, startPoint y: 422, endPoint x: 385, endPoint y: 649, distance: 350.0
click at [385, 649] on div "[DATE] 06:50 PM inPerson [PERSON_NAME][MEDICAL_DATA] Doctor Notes Chief Complai…" at bounding box center [547, 253] width 938 height 832
copy div "GAP OF 25 DAYS Cold episodes frequency >> Nose block - Right Sided >> – Has to …"
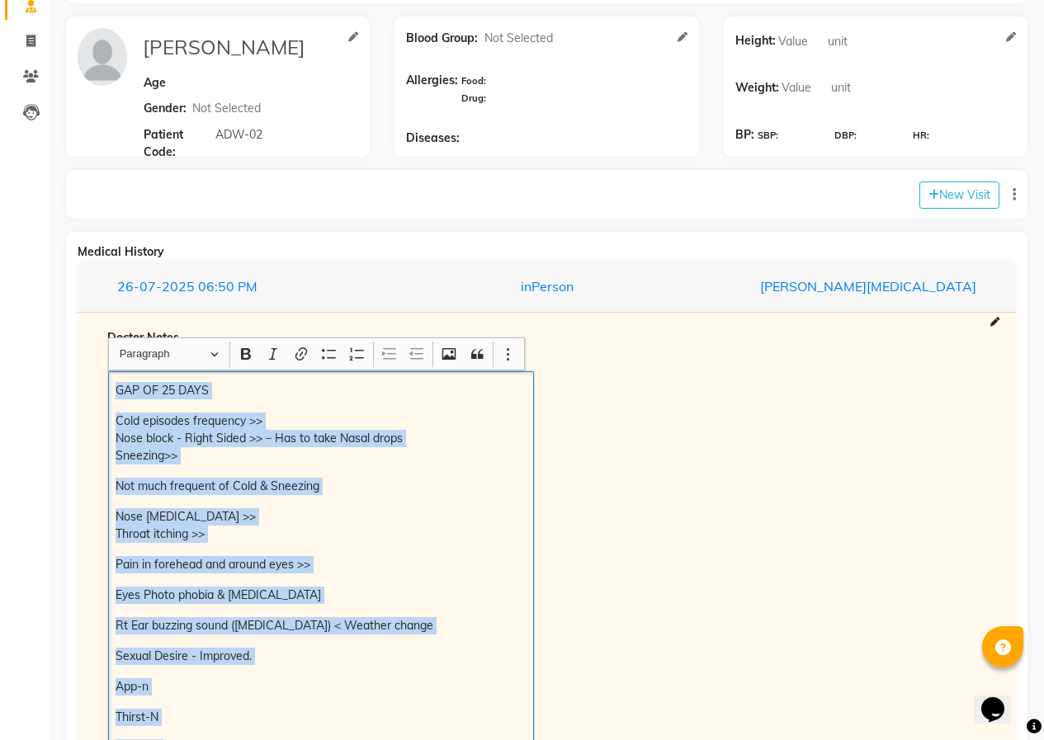
scroll to position [0, 0]
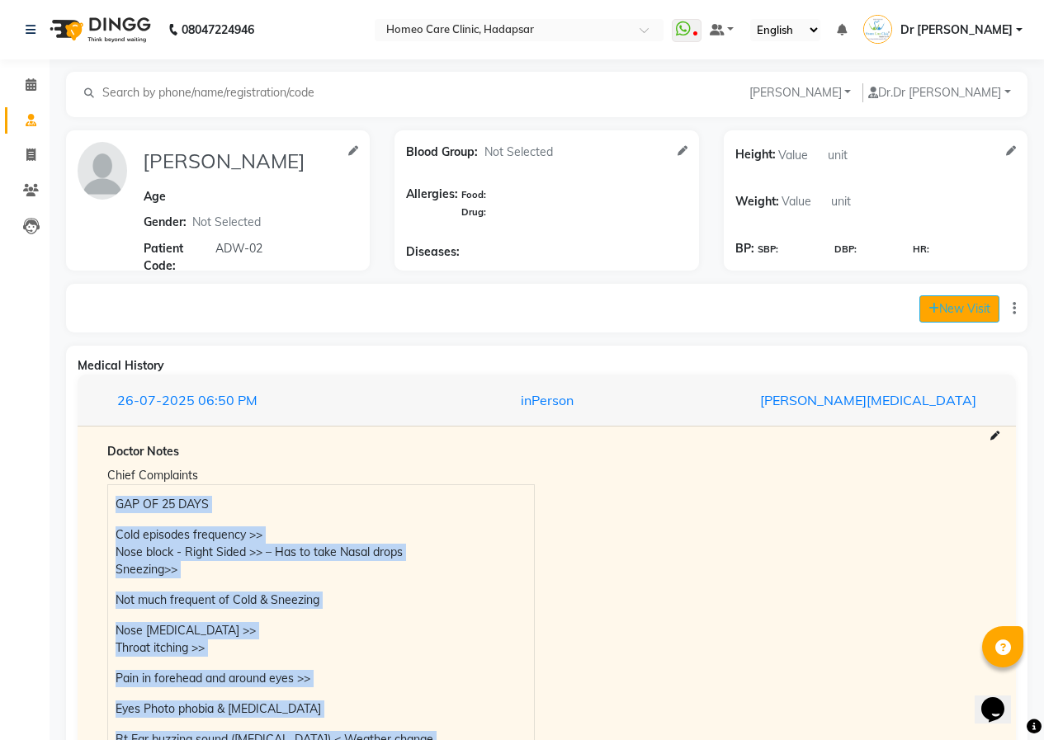
click at [943, 311] on button "New Visit" at bounding box center [959, 308] width 80 height 27
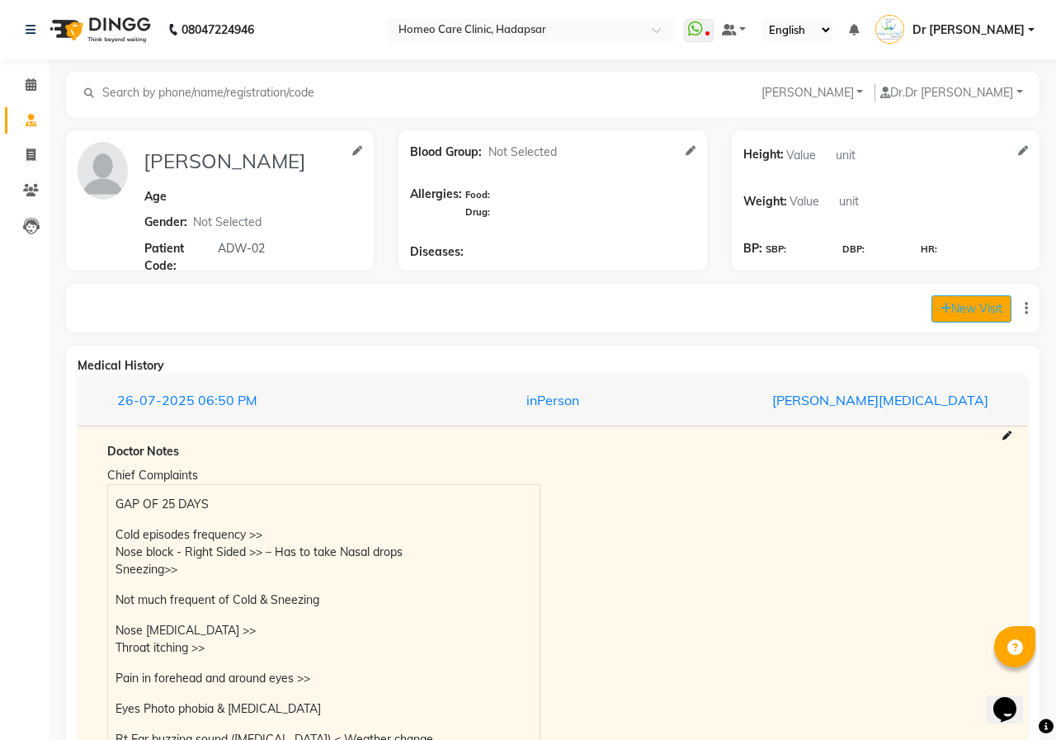
select select "780"
select select "inPerson"
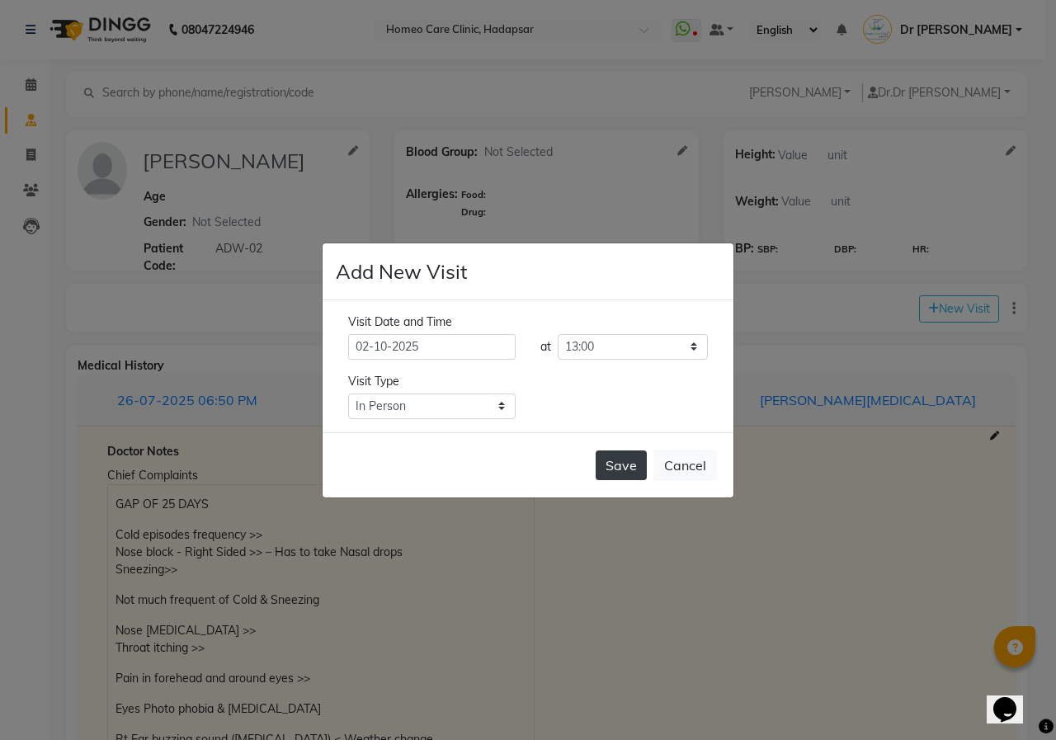
click at [633, 465] on button "Save" at bounding box center [621, 466] width 51 height 30
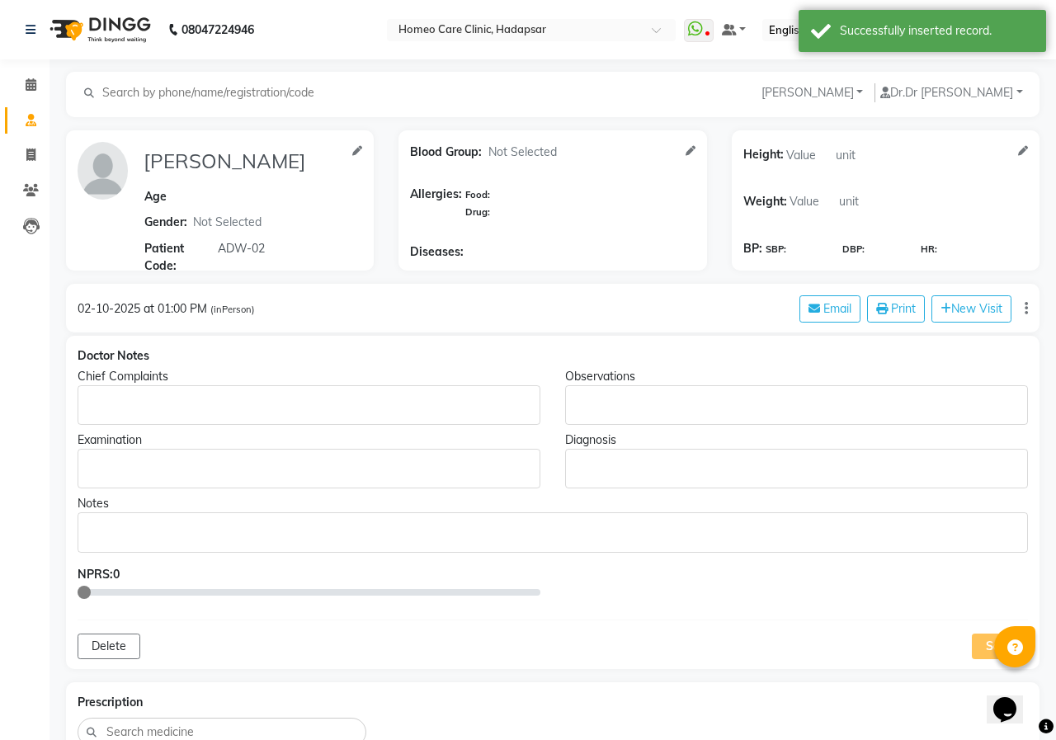
type input "[PERSON_NAME]"
select select
type input "ADW-02"
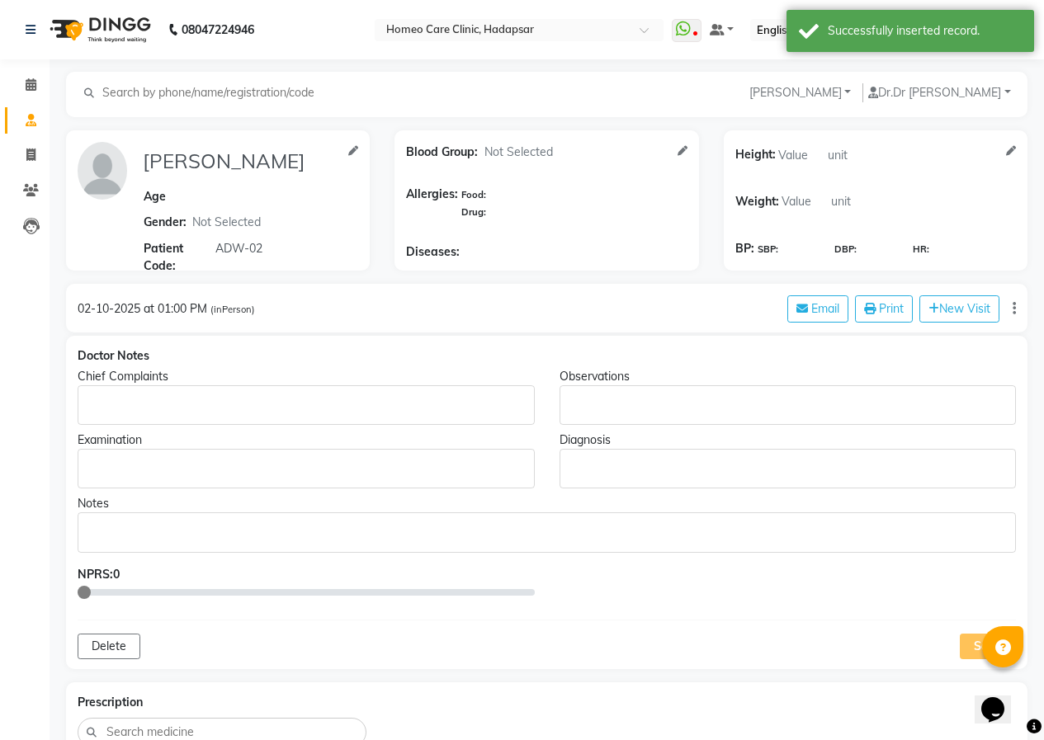
click at [214, 408] on p "Rich Text Editor, main" at bounding box center [305, 405] width 441 height 17
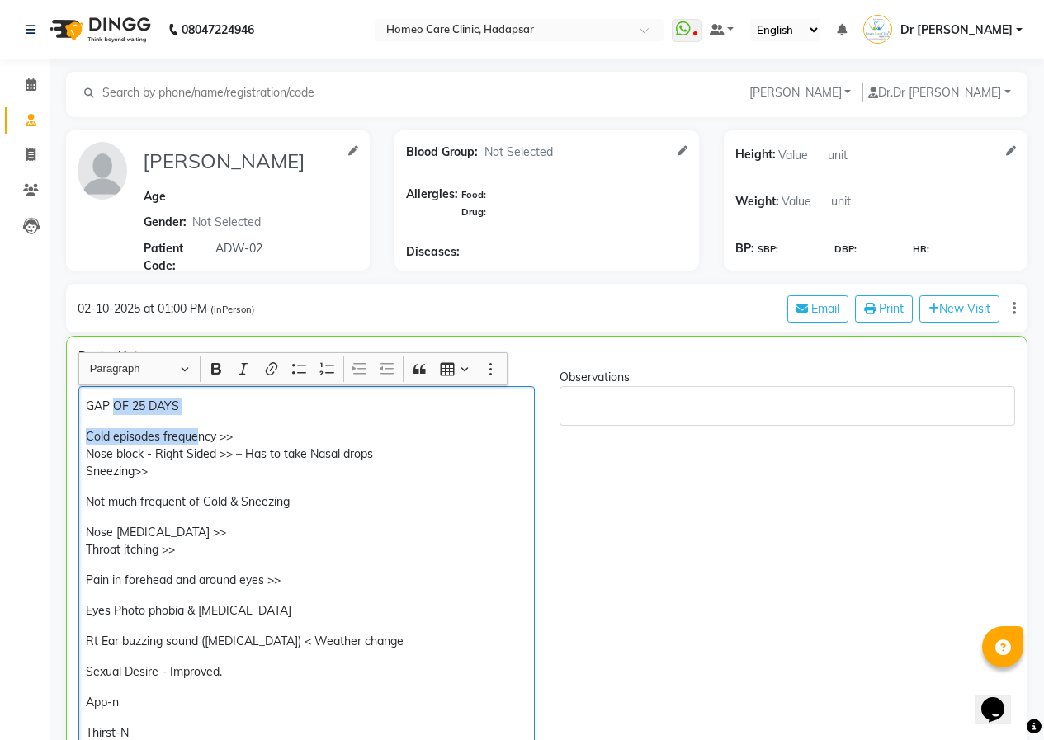
drag, startPoint x: 196, startPoint y: 417, endPoint x: 118, endPoint y: 410, distance: 78.7
click at [117, 410] on div "GAP OF 25 DAYS Cold episodes frequency >> Nose block - Right Sided >> – Has to …" at bounding box center [306, 630] width 456 height 489
click at [221, 400] on p "GAP OF 25 DAYS" at bounding box center [306, 406] width 441 height 17
click at [145, 408] on p "GAP OF 25 DAYS" at bounding box center [306, 406] width 441 height 17
drag, startPoint x: 173, startPoint y: 403, endPoint x: 137, endPoint y: 401, distance: 36.3
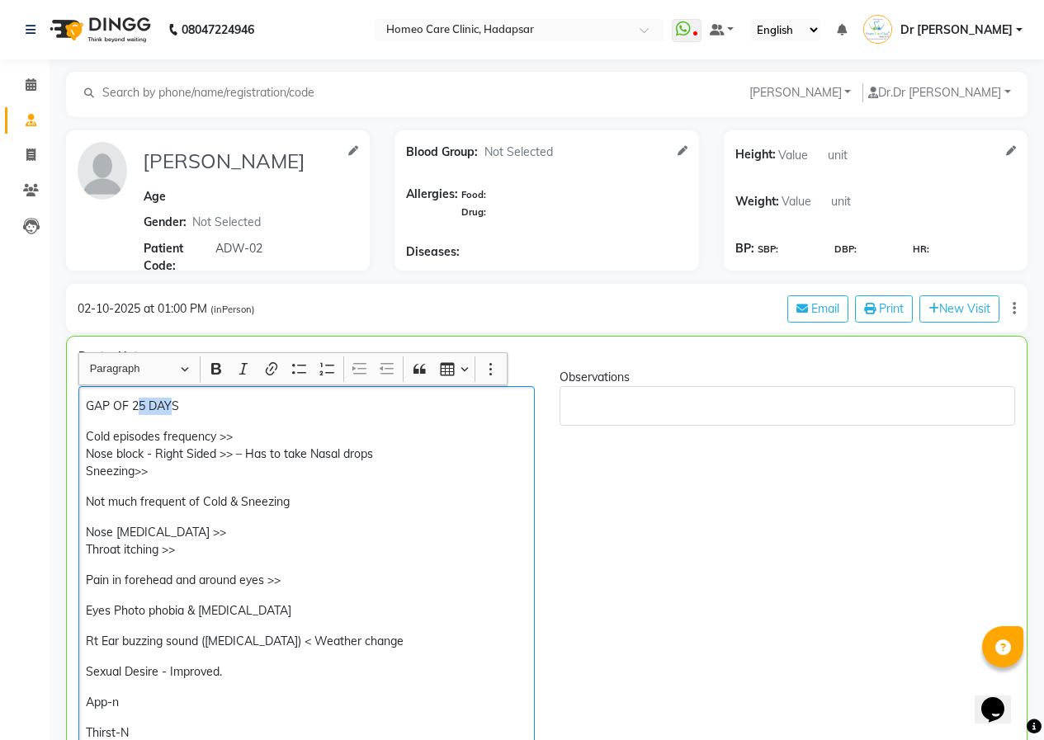
click at [137, 401] on p "GAP OF 25 DAYS" at bounding box center [306, 406] width 441 height 17
click at [242, 524] on p "Nose [MEDICAL_DATA] >> Throat itching >>" at bounding box center [306, 541] width 441 height 35
click at [403, 453] on p "Cold episodes frequency >> Nose block - Right Sided >> – Has to take Nasal drop…" at bounding box center [306, 454] width 441 height 52
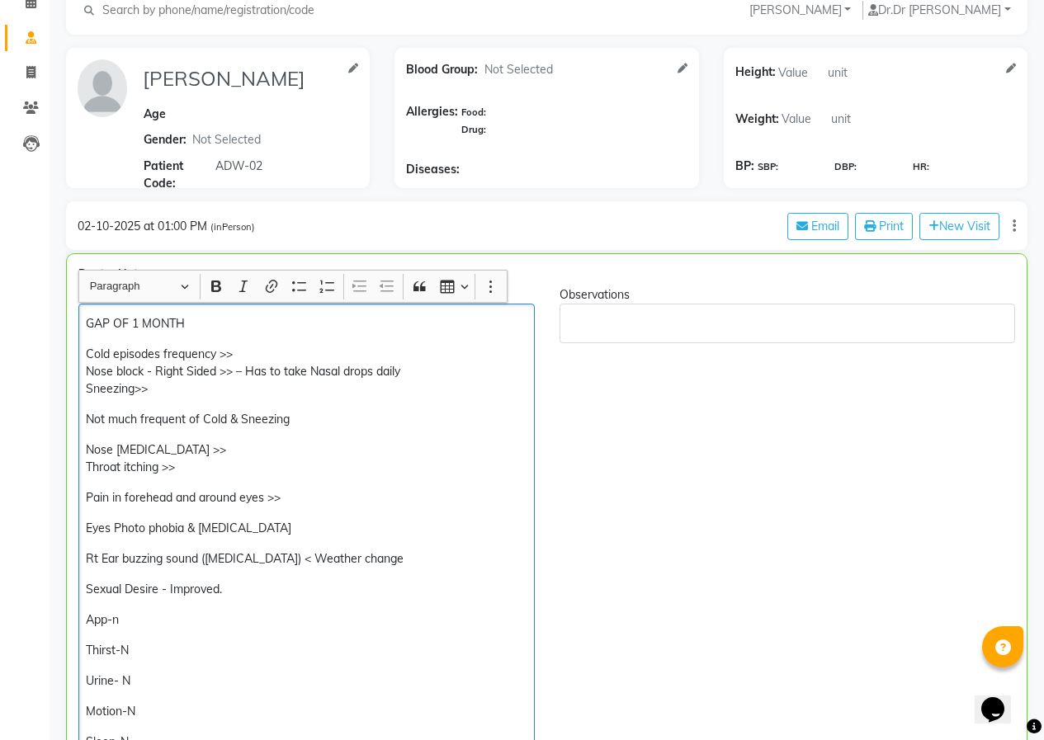
scroll to position [248, 0]
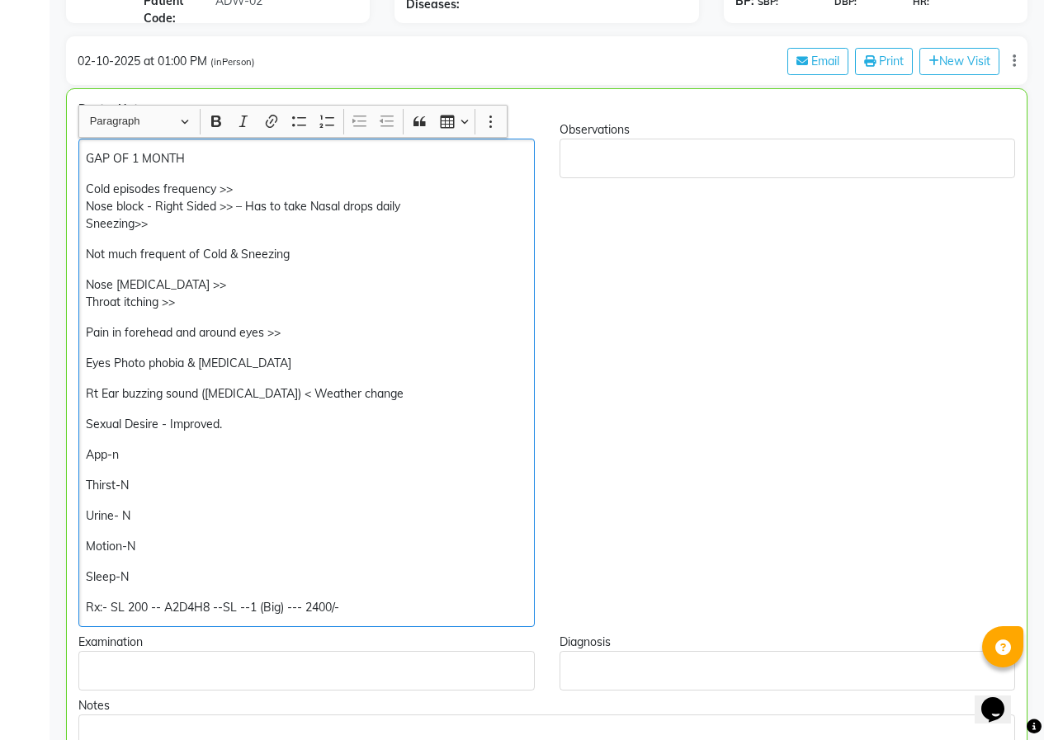
click at [290, 334] on p "Pain in forehead and around eyes >>" at bounding box center [306, 332] width 441 height 17
click at [266, 369] on p "Eyes Photo phobia & [MEDICAL_DATA]" at bounding box center [306, 363] width 441 height 17
click at [323, 433] on div "GAP OF 1 MONTH Cold episodes frequency >> Nose block - Right Sided >> – Has to …" at bounding box center [306, 383] width 456 height 489
click at [257, 427] on p "Sexual Desire - Improved." at bounding box center [306, 424] width 441 height 17
click at [426, 391] on p "Rt Ear buzzing sound ([MEDICAL_DATA]) < Weather change" at bounding box center [306, 393] width 441 height 17
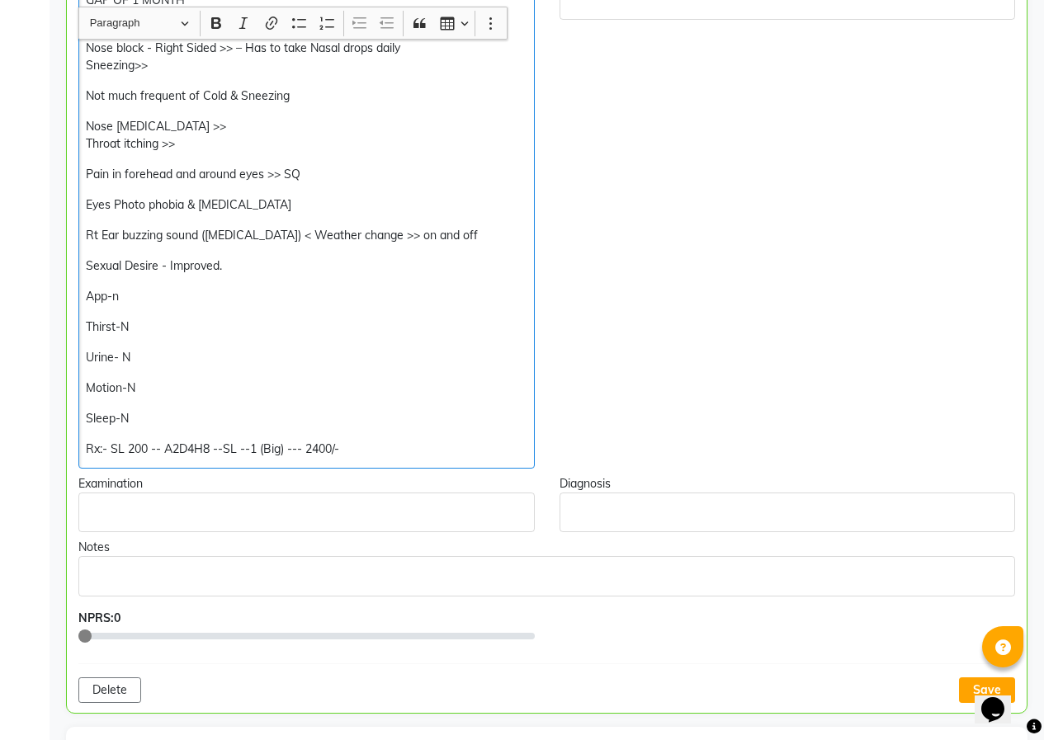
scroll to position [413, 0]
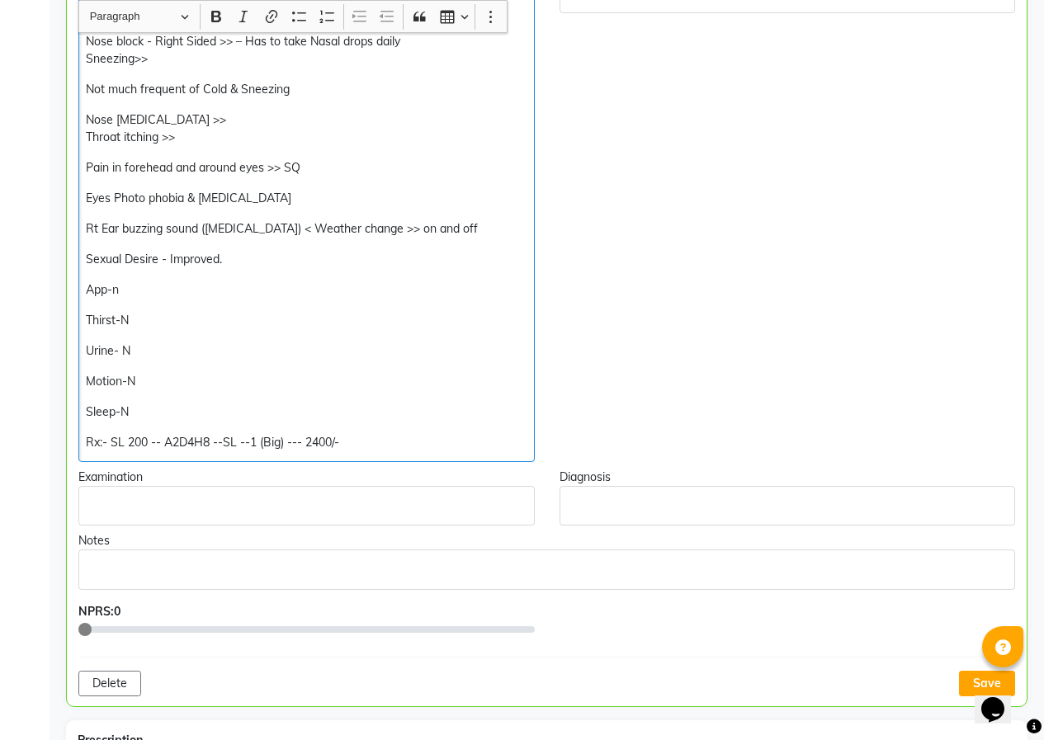
click at [124, 286] on p "App-n" at bounding box center [306, 289] width 441 height 17
click at [150, 409] on p "Sleep-N" at bounding box center [306, 412] width 441 height 17
click at [276, 257] on p "Sexual Desire - Improved." at bounding box center [306, 259] width 441 height 17
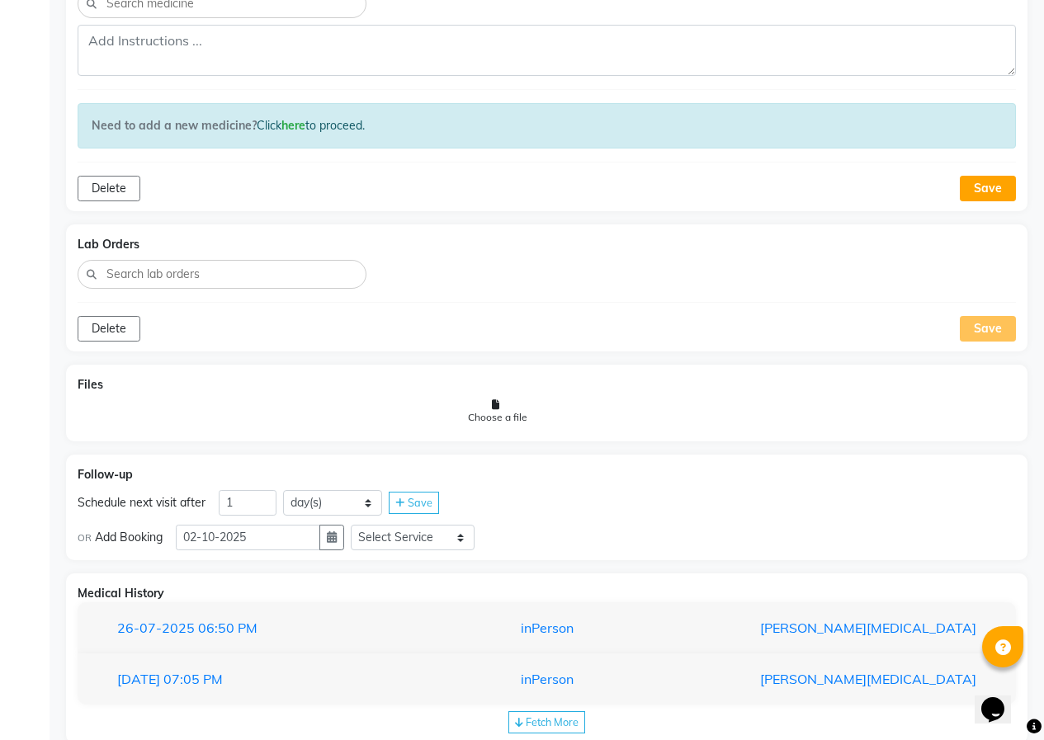
scroll to position [1216, 0]
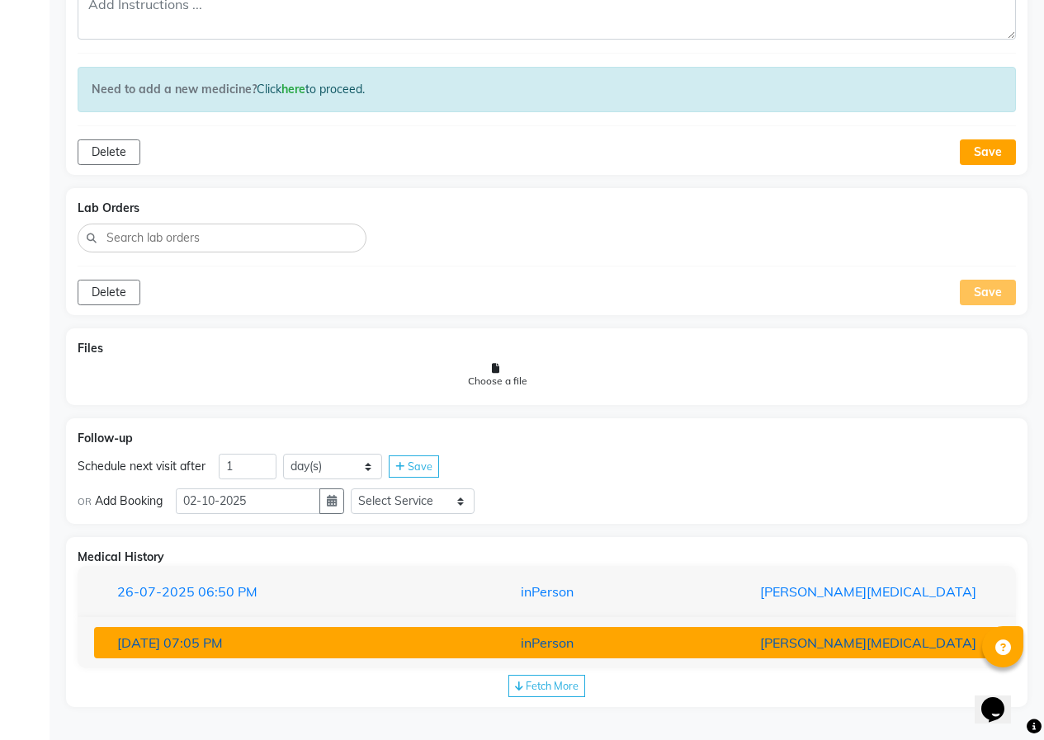
click at [631, 635] on div "inPerson" at bounding box center [546, 643] width 295 height 20
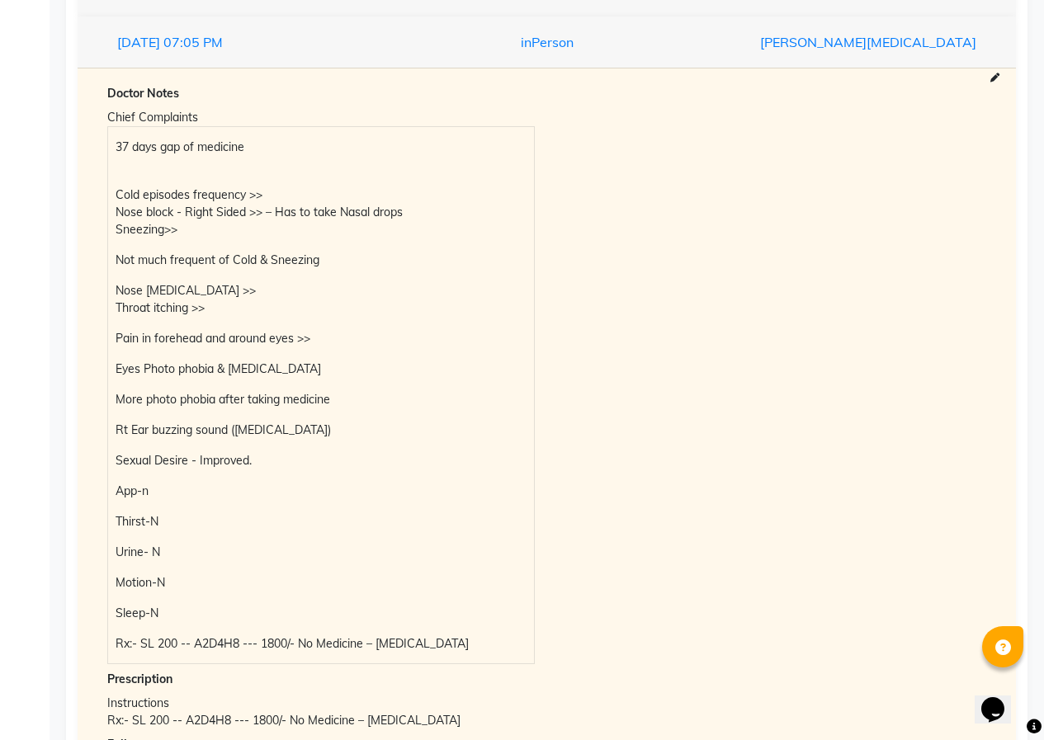
scroll to position [1942, 0]
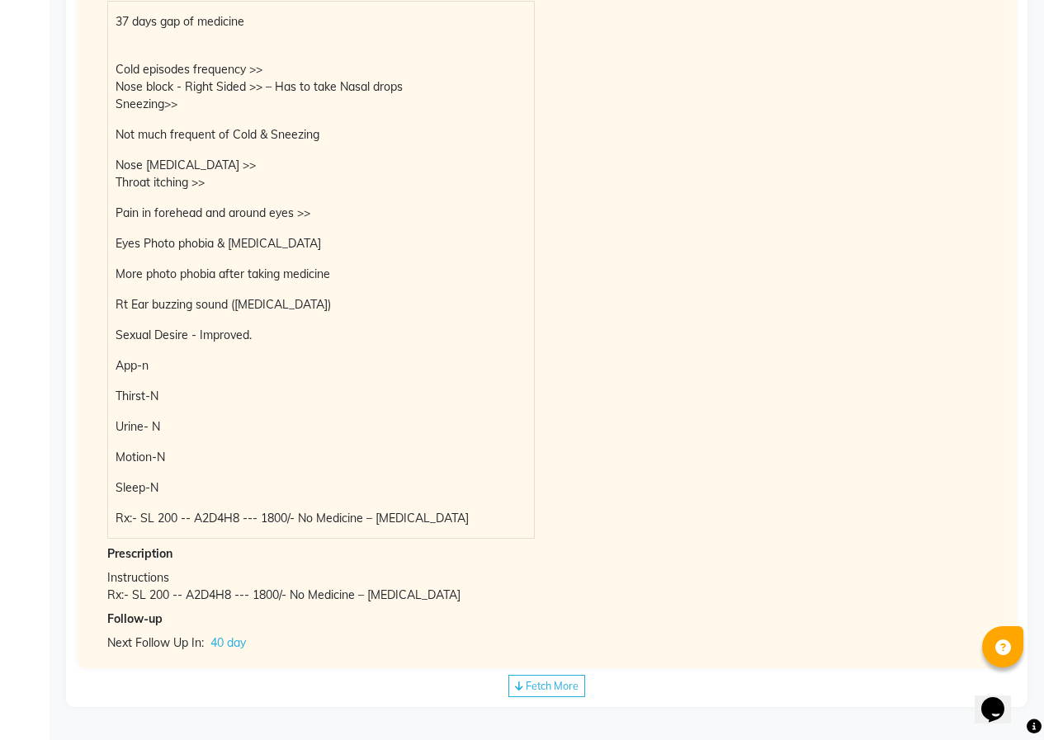
click at [539, 684] on span "Fetch More" at bounding box center [552, 685] width 53 height 13
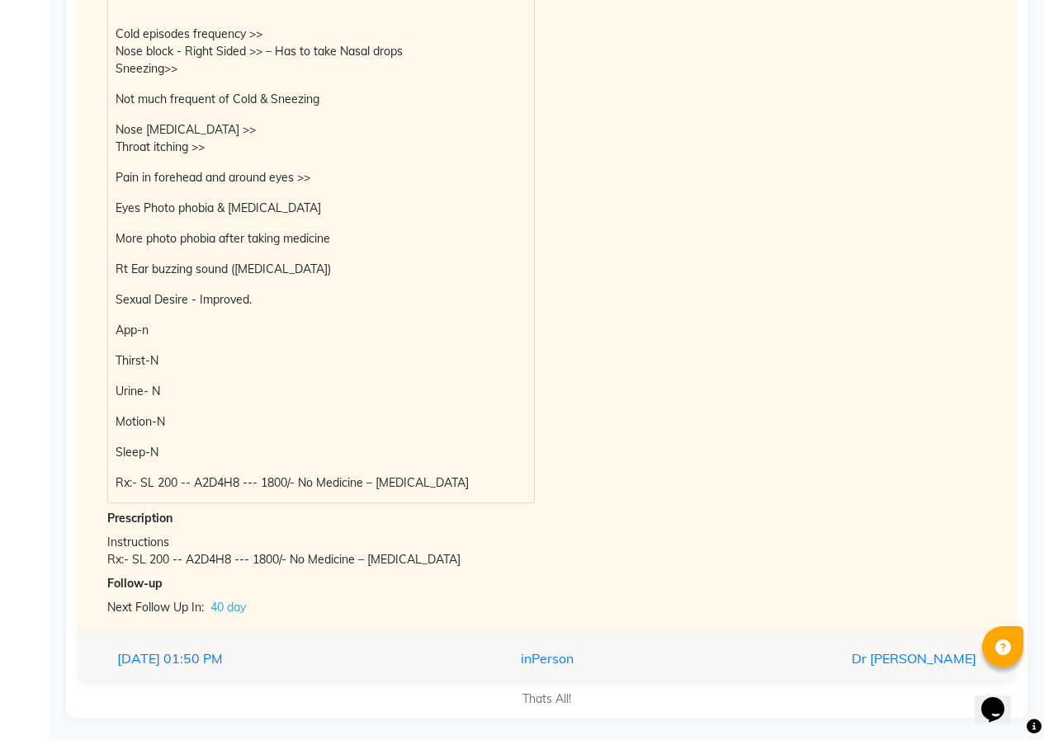
scroll to position [1988, 0]
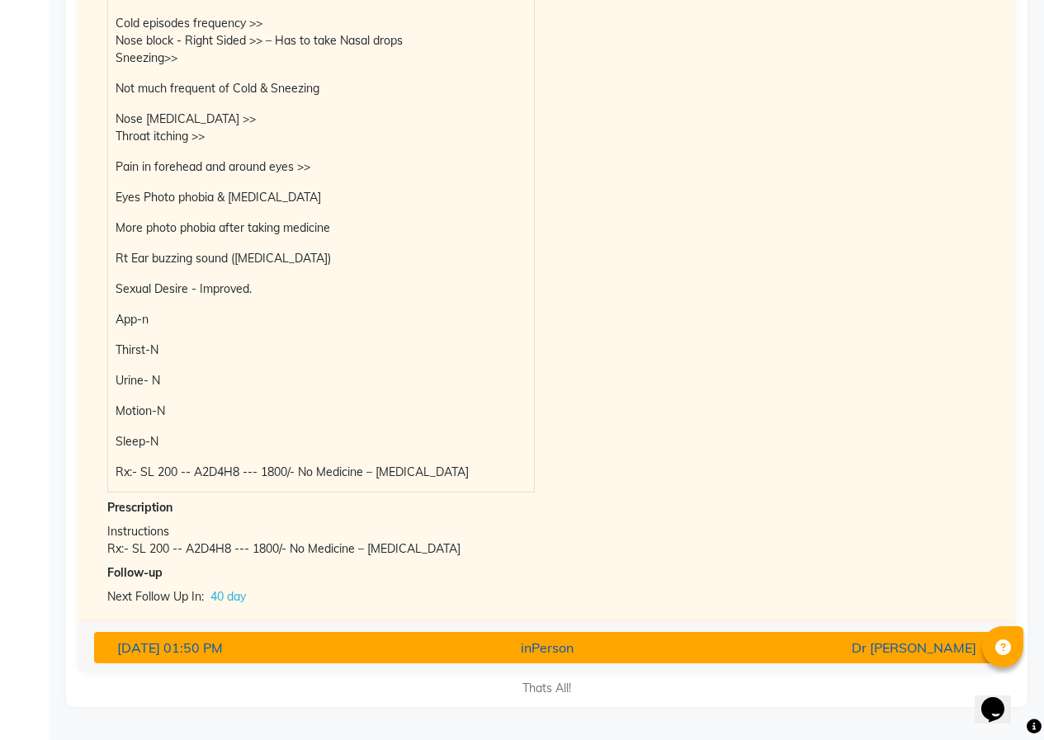
click at [542, 654] on div "inPerson" at bounding box center [546, 648] width 295 height 20
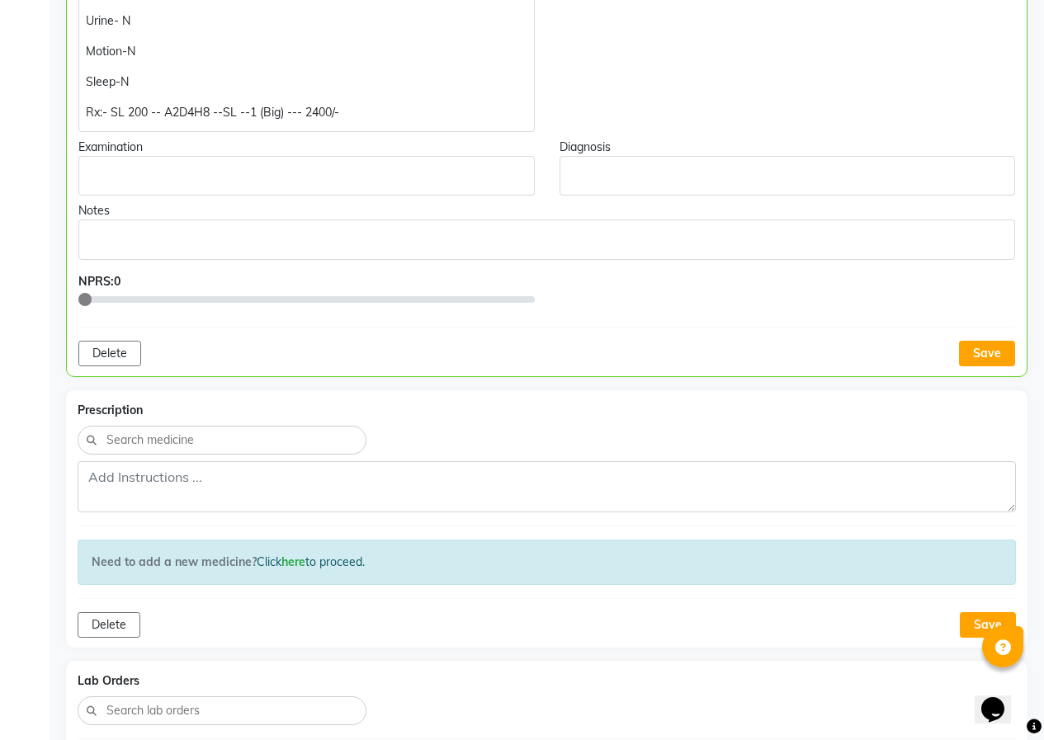
scroll to position [825, 0]
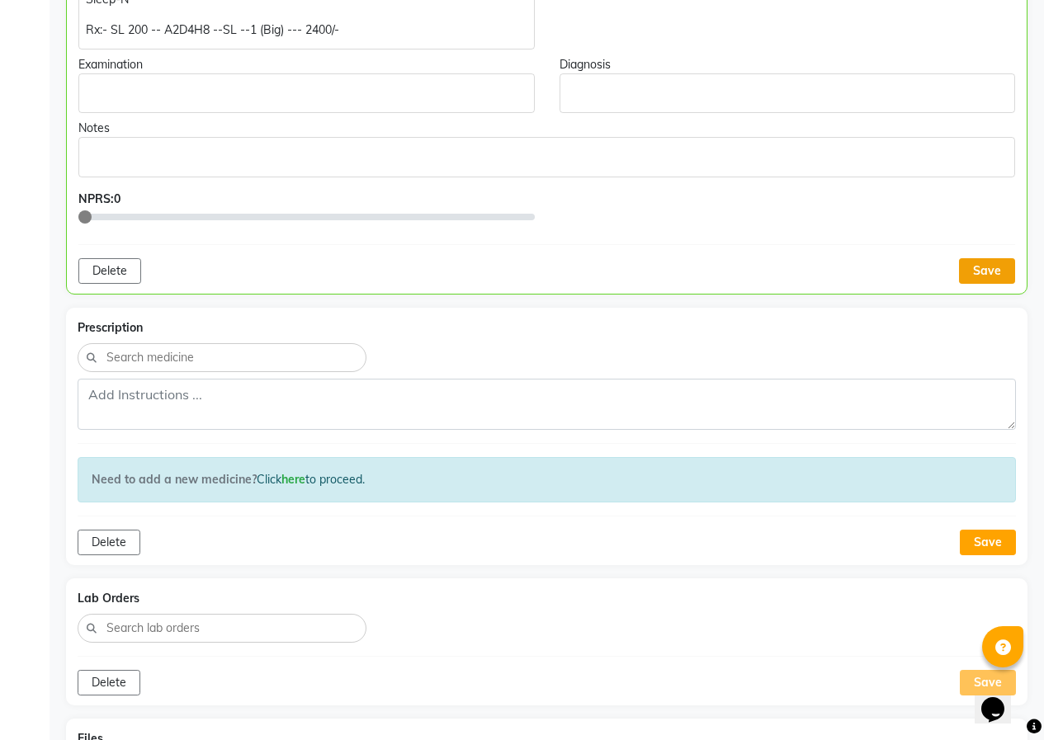
click at [970, 279] on button "Save" at bounding box center [987, 271] width 56 height 26
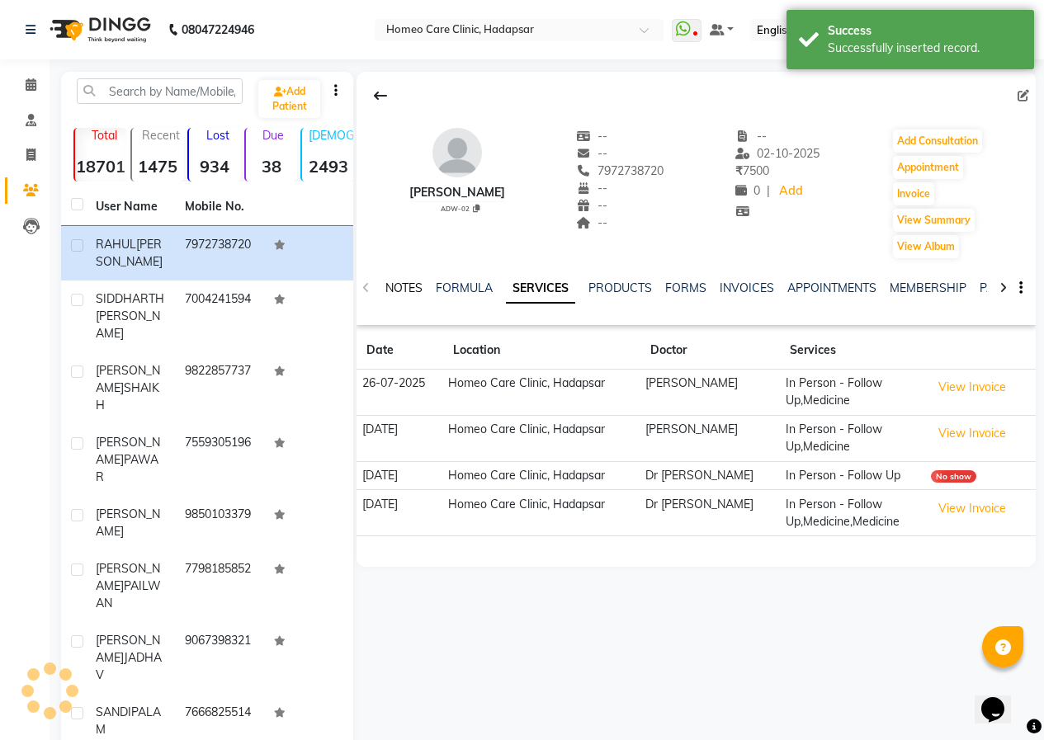
click at [406, 285] on link "NOTES" at bounding box center [403, 288] width 37 height 15
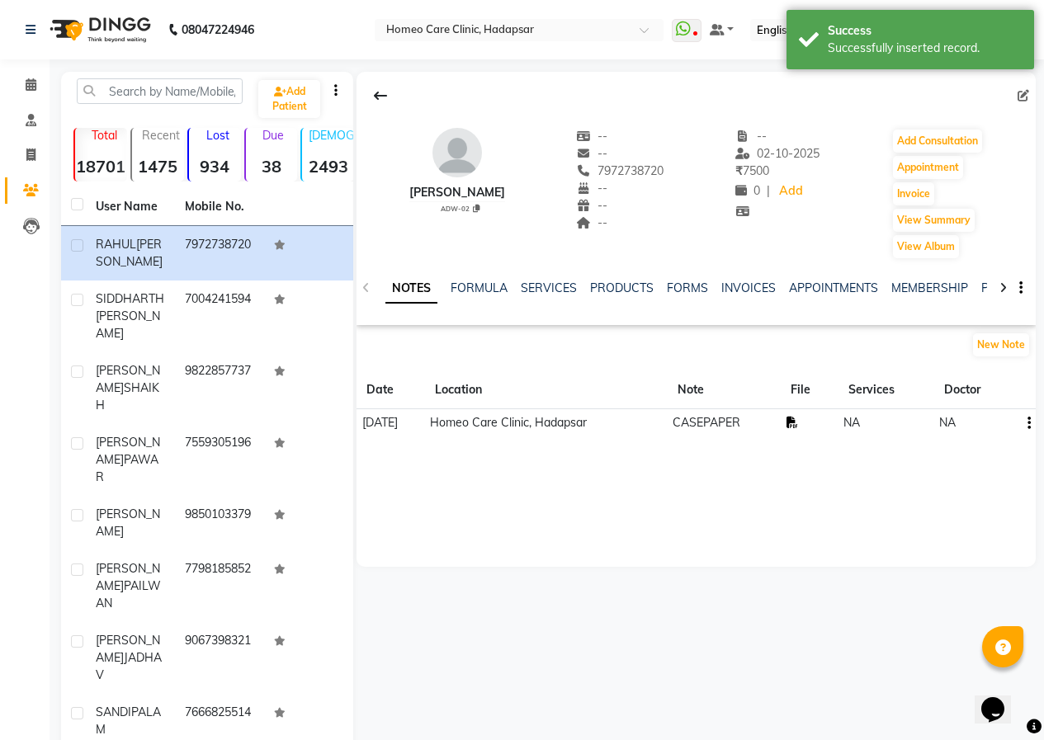
click at [798, 423] on icon at bounding box center [792, 423] width 12 height 12
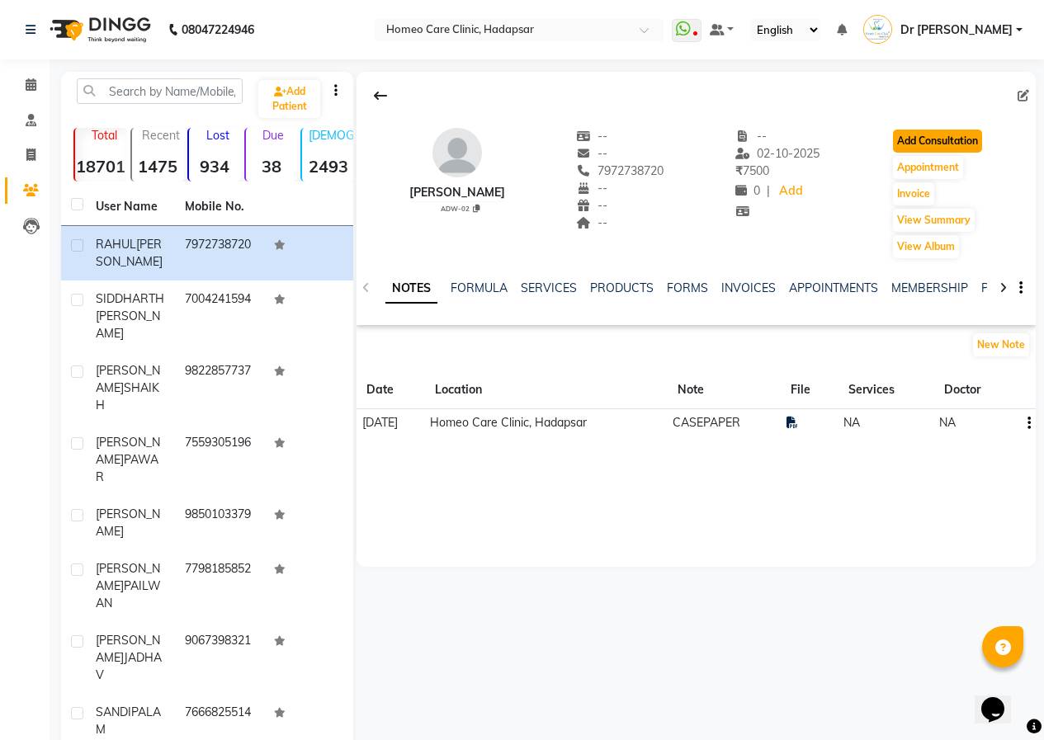
click at [907, 143] on button "Add Consultation" at bounding box center [937, 141] width 89 height 23
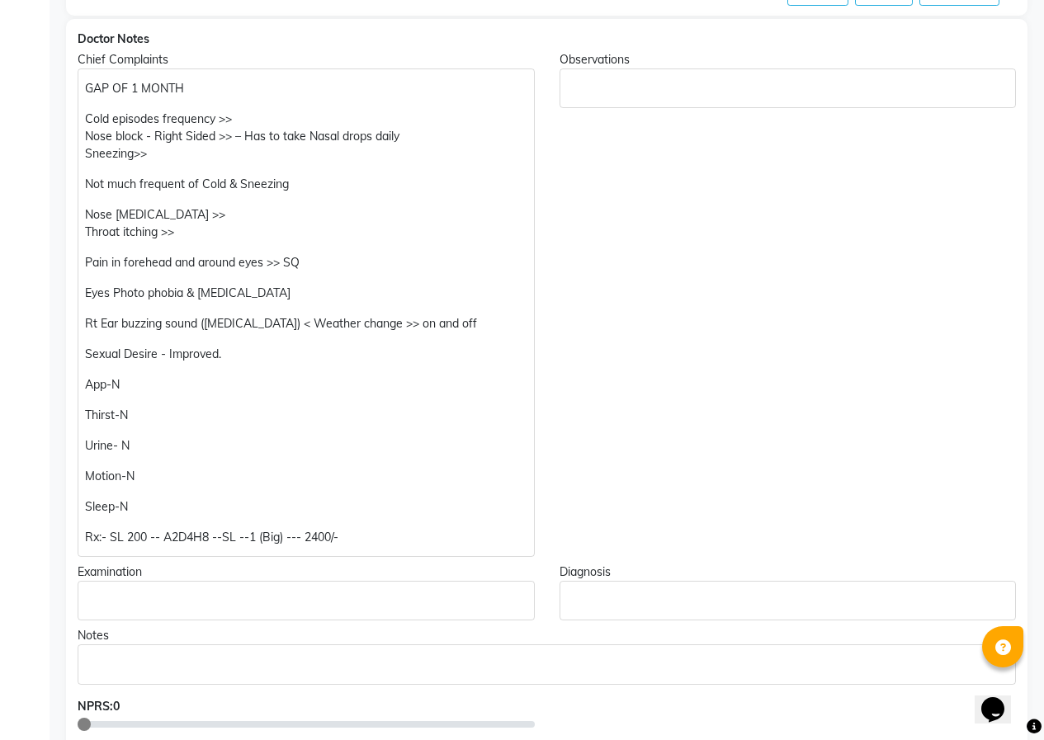
scroll to position [330, 0]
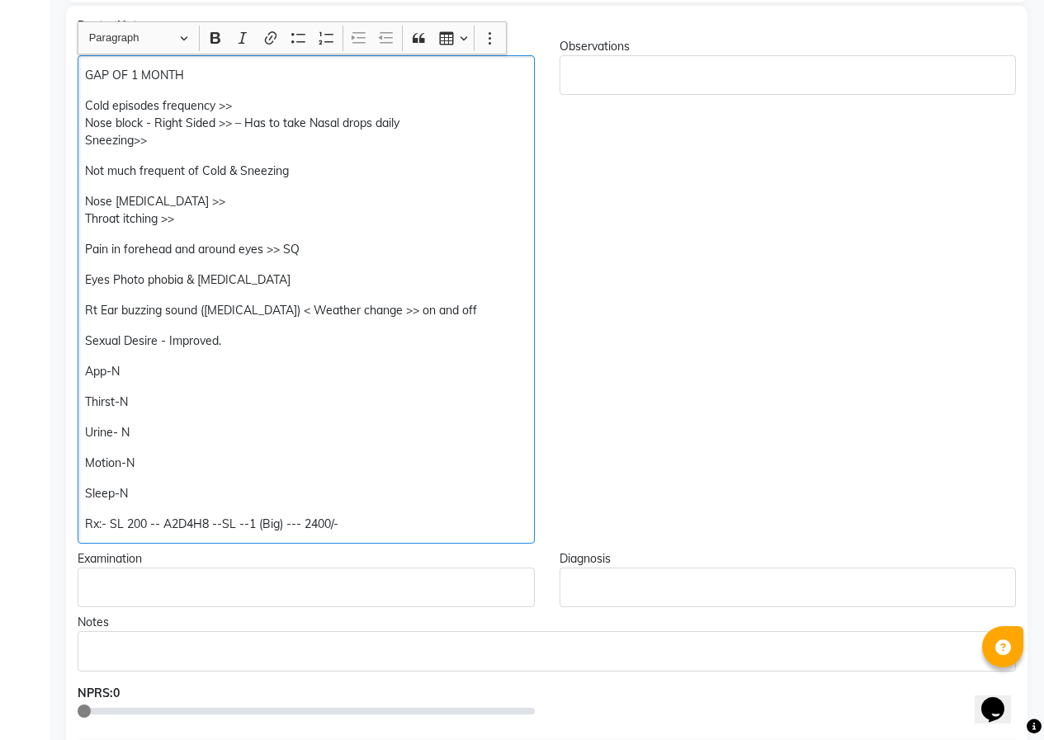
drag, startPoint x: 120, startPoint y: 526, endPoint x: 128, endPoint y: 524, distance: 8.6
click at [120, 526] on p "Rx:- SL 200 -- A2D4H8 --SL --1 (Big) --- 2400/-" at bounding box center [305, 524] width 441 height 17
click at [122, 524] on p "Rx:- SL 200 -- A2D4H8 --SL --1 (Big) --- 2400/-" at bounding box center [305, 524] width 441 height 17
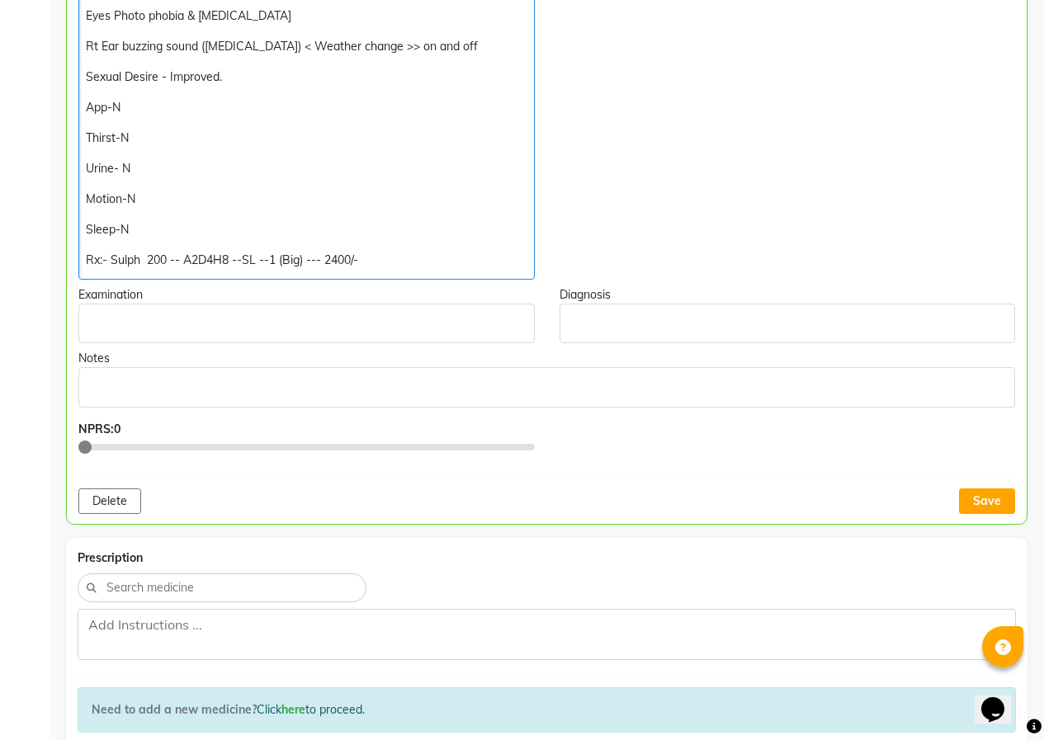
scroll to position [661, 0]
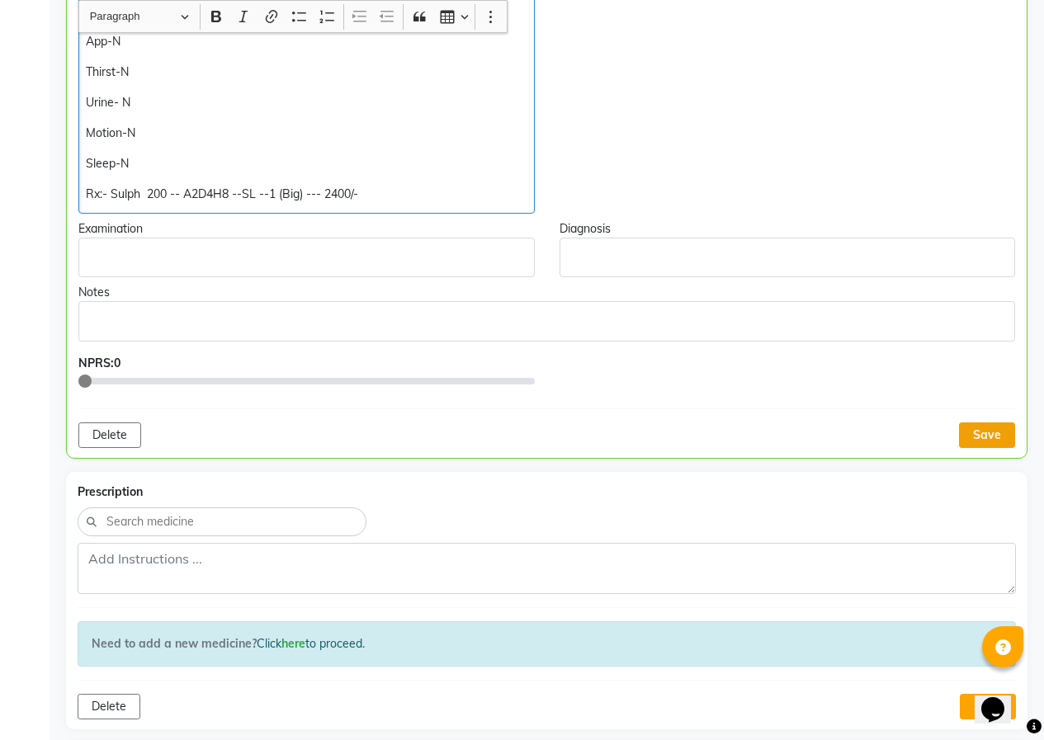
click at [973, 436] on button "Save" at bounding box center [987, 436] width 56 height 26
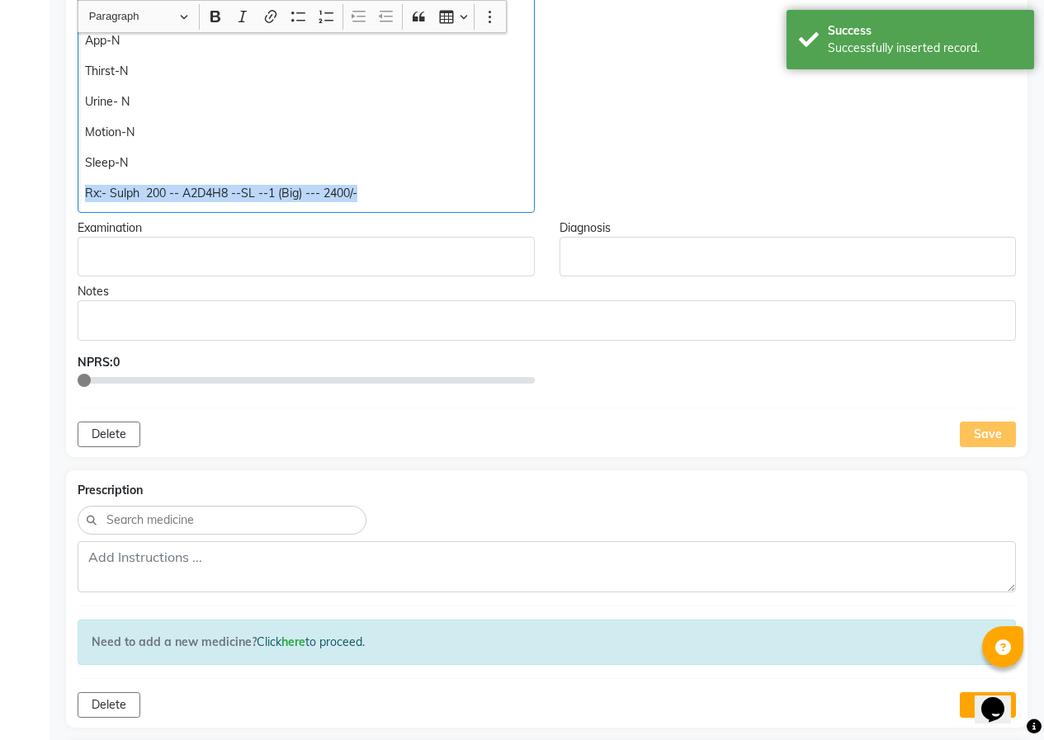
drag, startPoint x: 84, startPoint y: 191, endPoint x: 437, endPoint y: 183, distance: 353.3
copy p "Rx:- Sulph 200 -- A2D4H8 --SL --1 (Big) --- 2400/-"
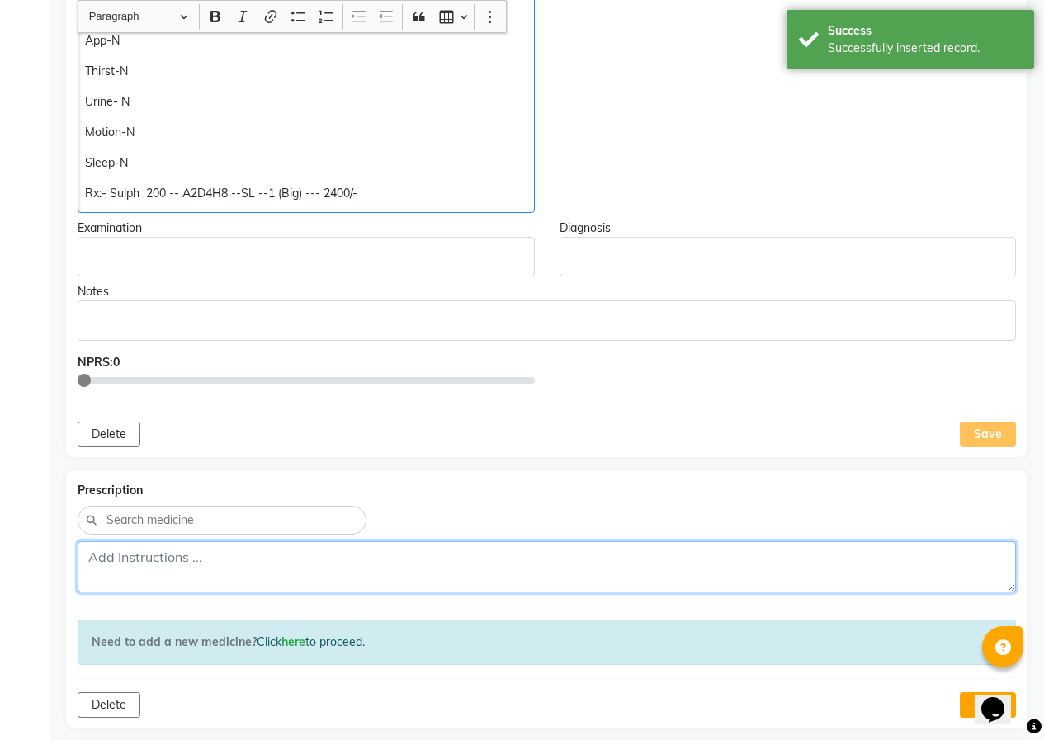
click at [196, 572] on textarea at bounding box center [547, 566] width 938 height 51
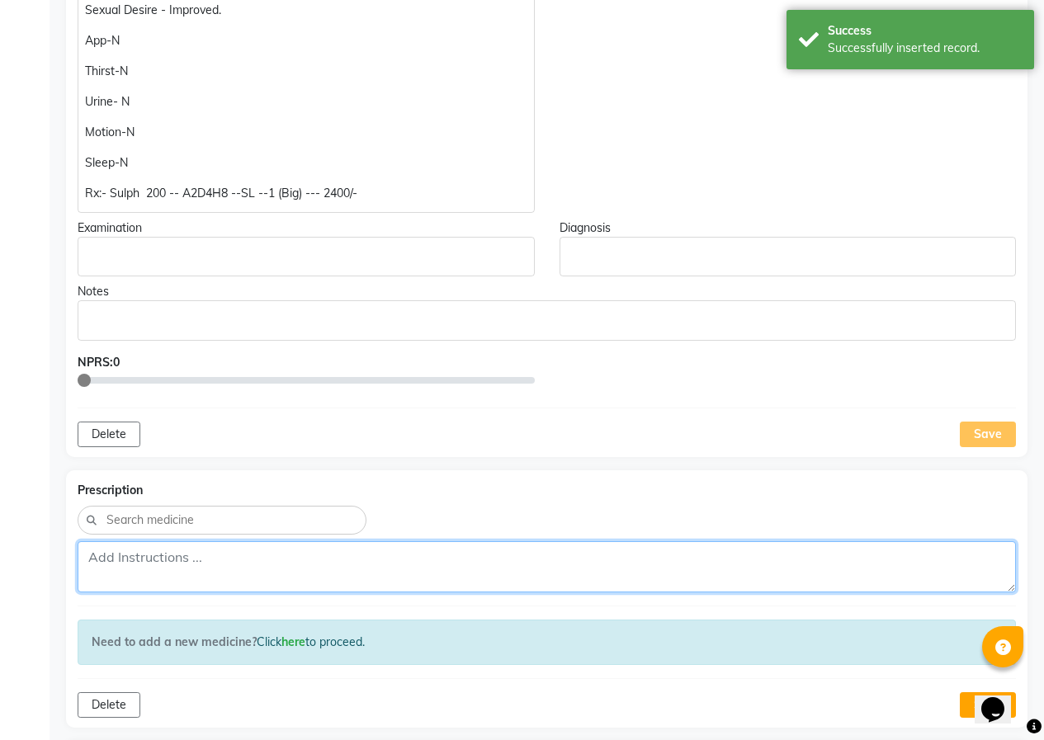
paste textarea "Rx:- Sulph 200 -- A2D4H8 --SL --1 (Big) --- 2400/-"
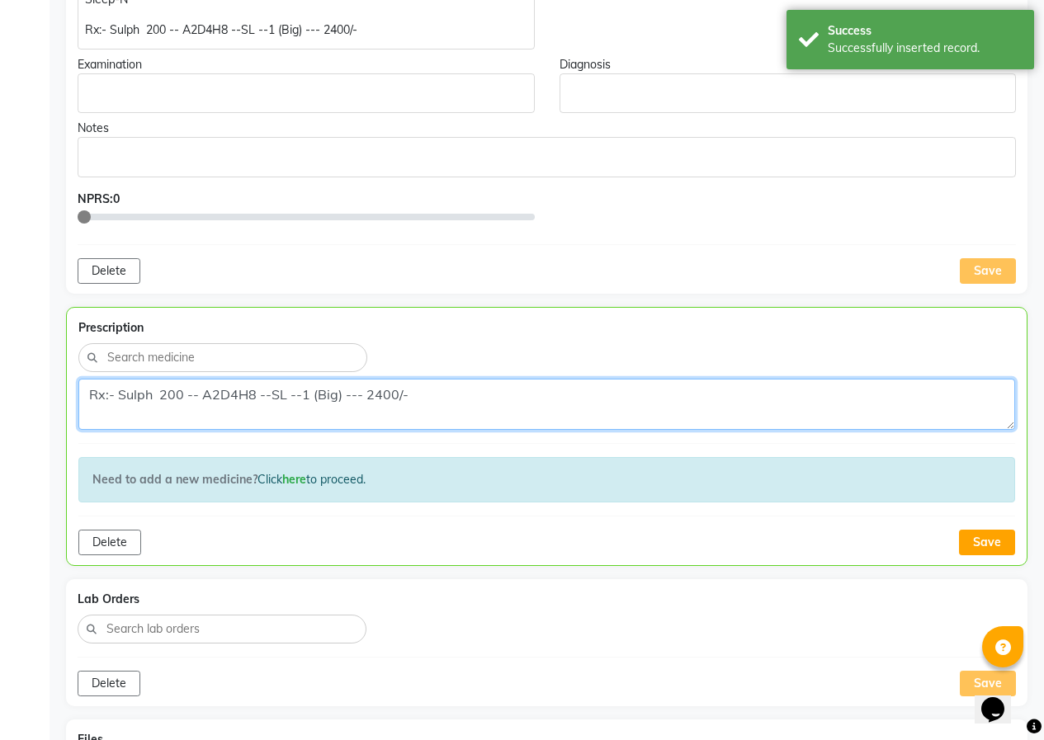
scroll to position [826, 0]
type textarea "Rx:- Sulph 200 -- A2D4H8 --SL --1 (Big) --- 2400/-"
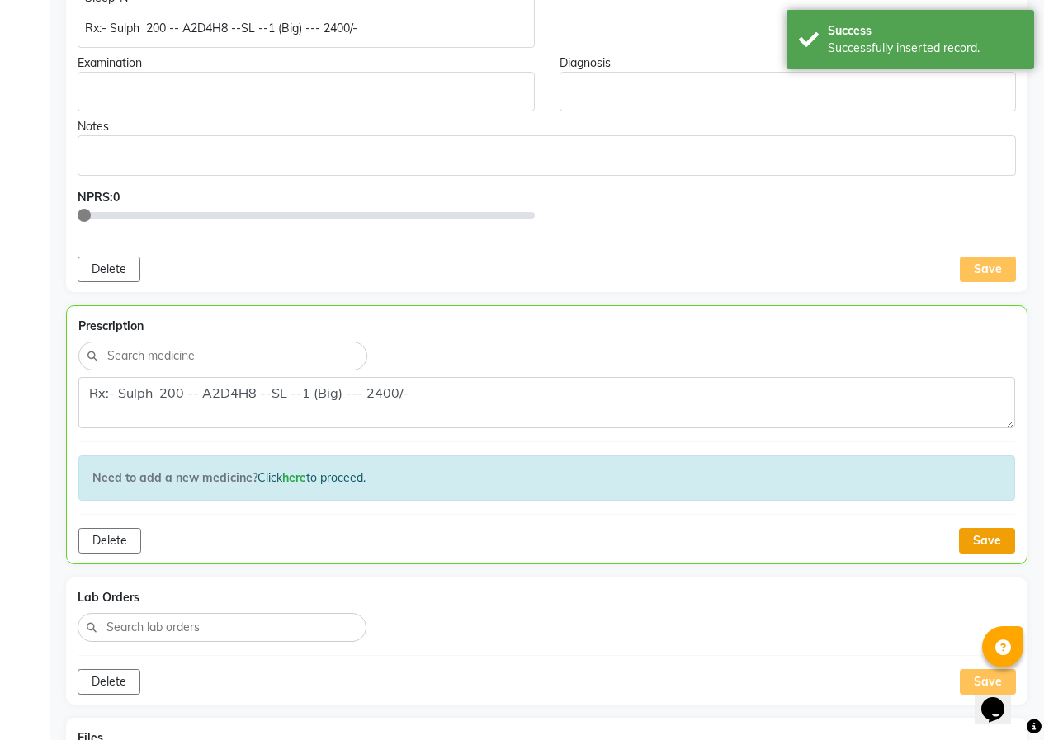
click at [962, 540] on button "Save" at bounding box center [987, 541] width 56 height 26
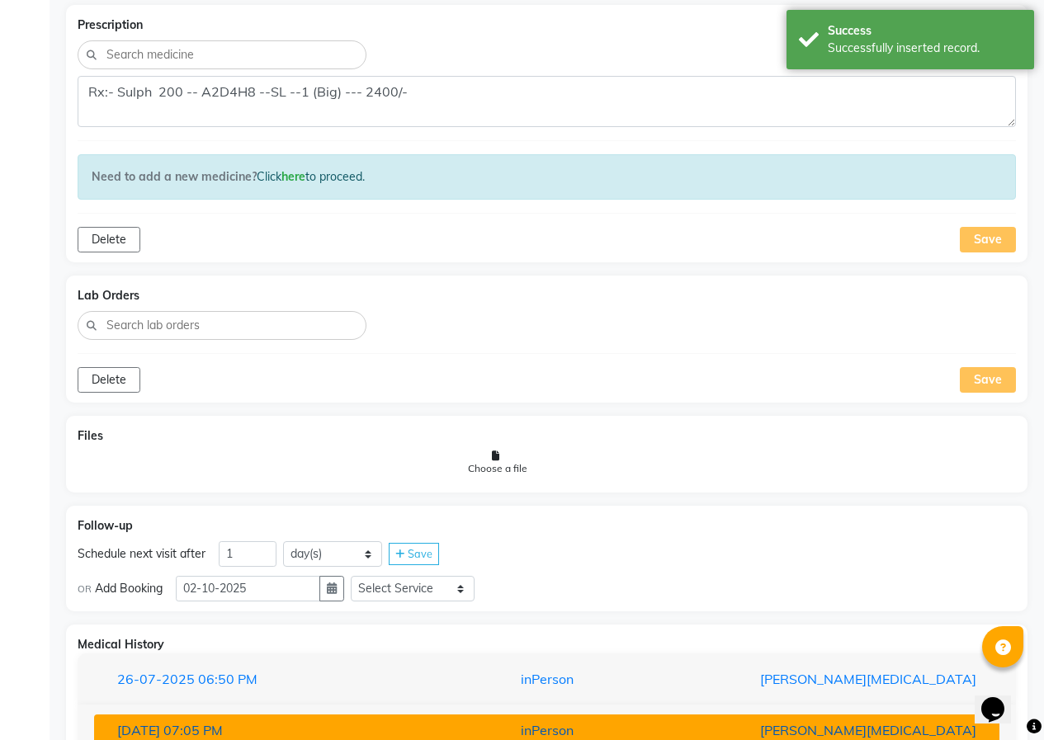
scroll to position [1214, 0]
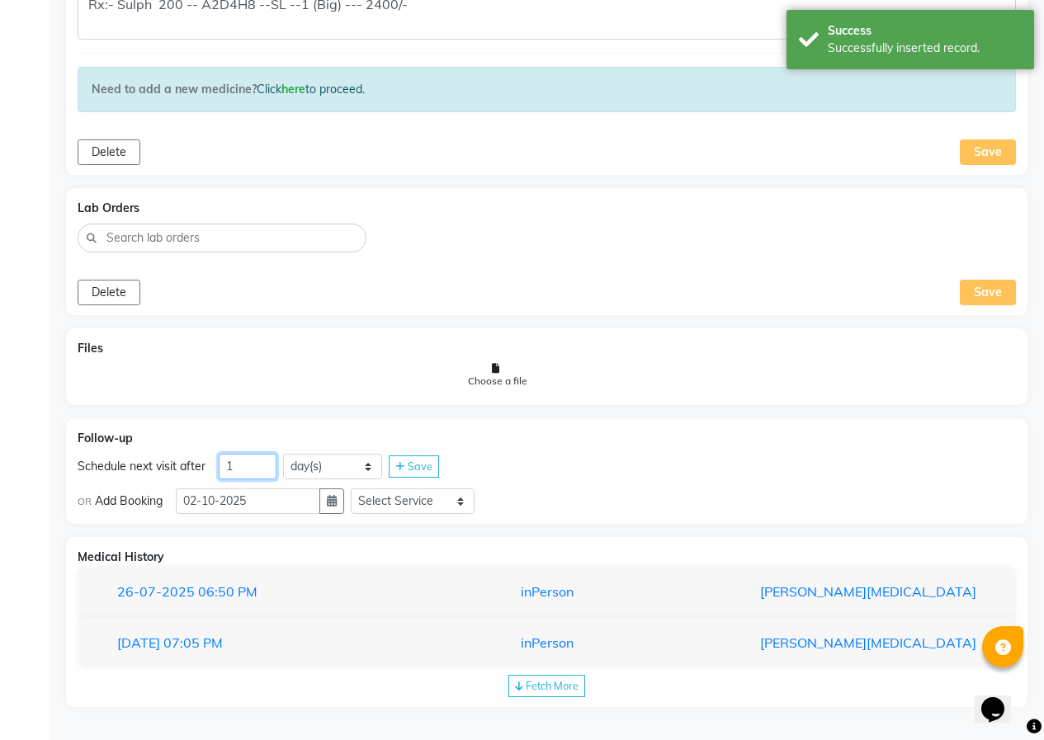
click at [256, 461] on input "1" at bounding box center [248, 467] width 58 height 26
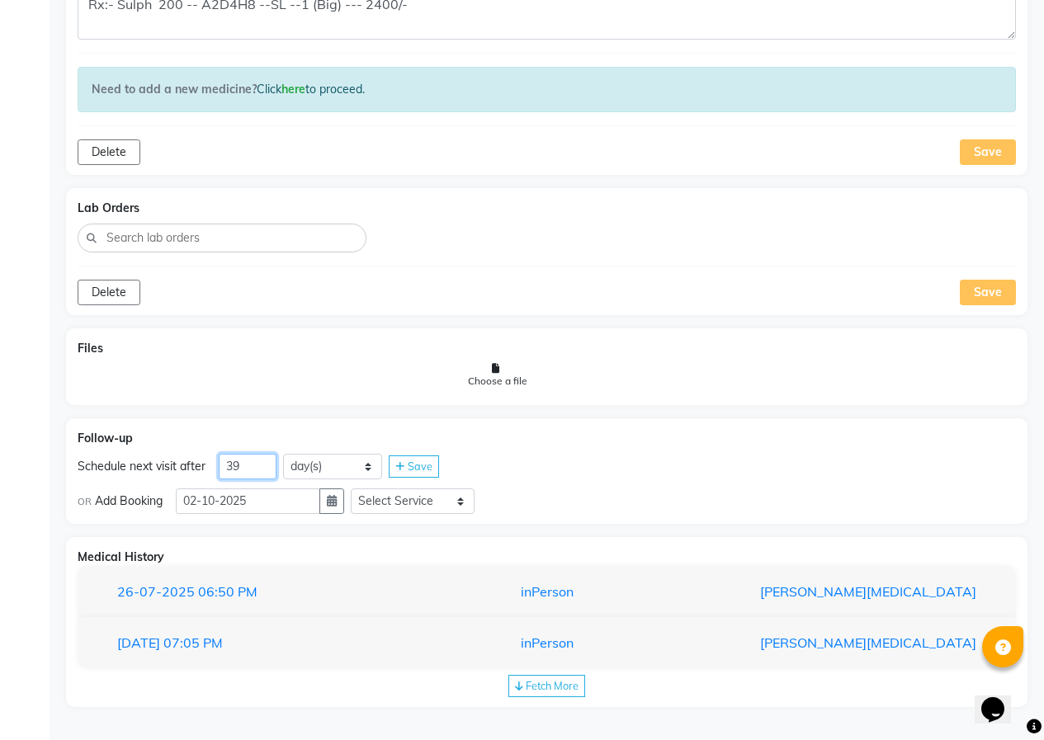
type input "39"
click at [434, 460] on div "Save" at bounding box center [414, 467] width 50 height 22
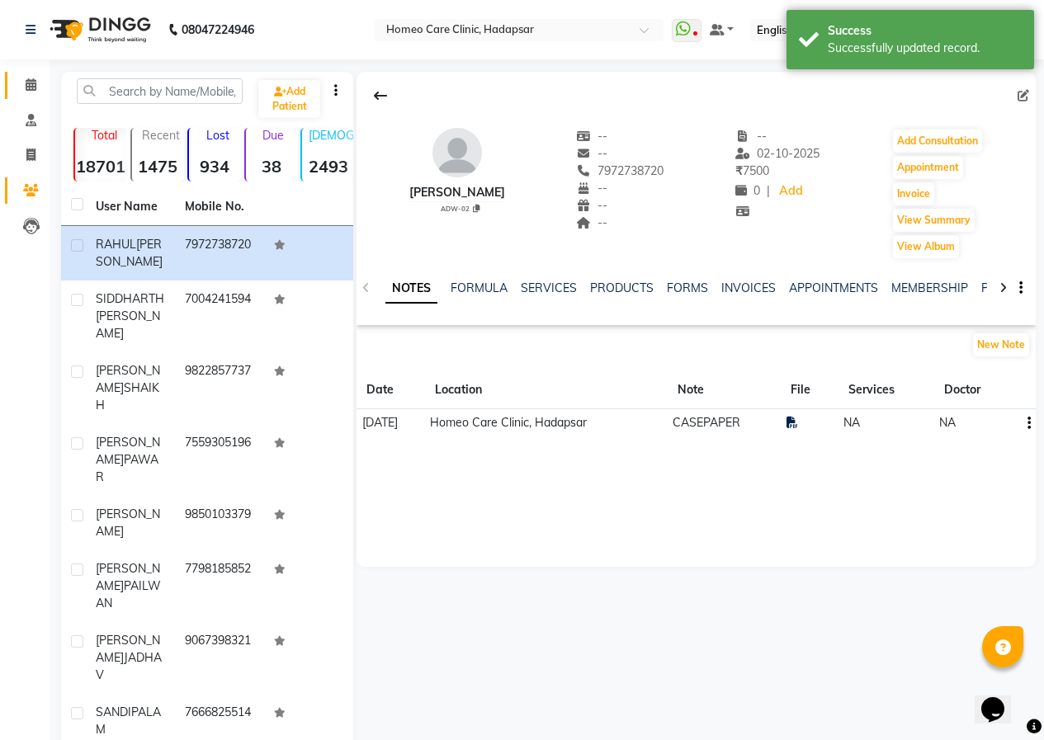
click at [32, 94] on span at bounding box center [31, 85] width 29 height 19
